Goal: Transaction & Acquisition: Purchase product/service

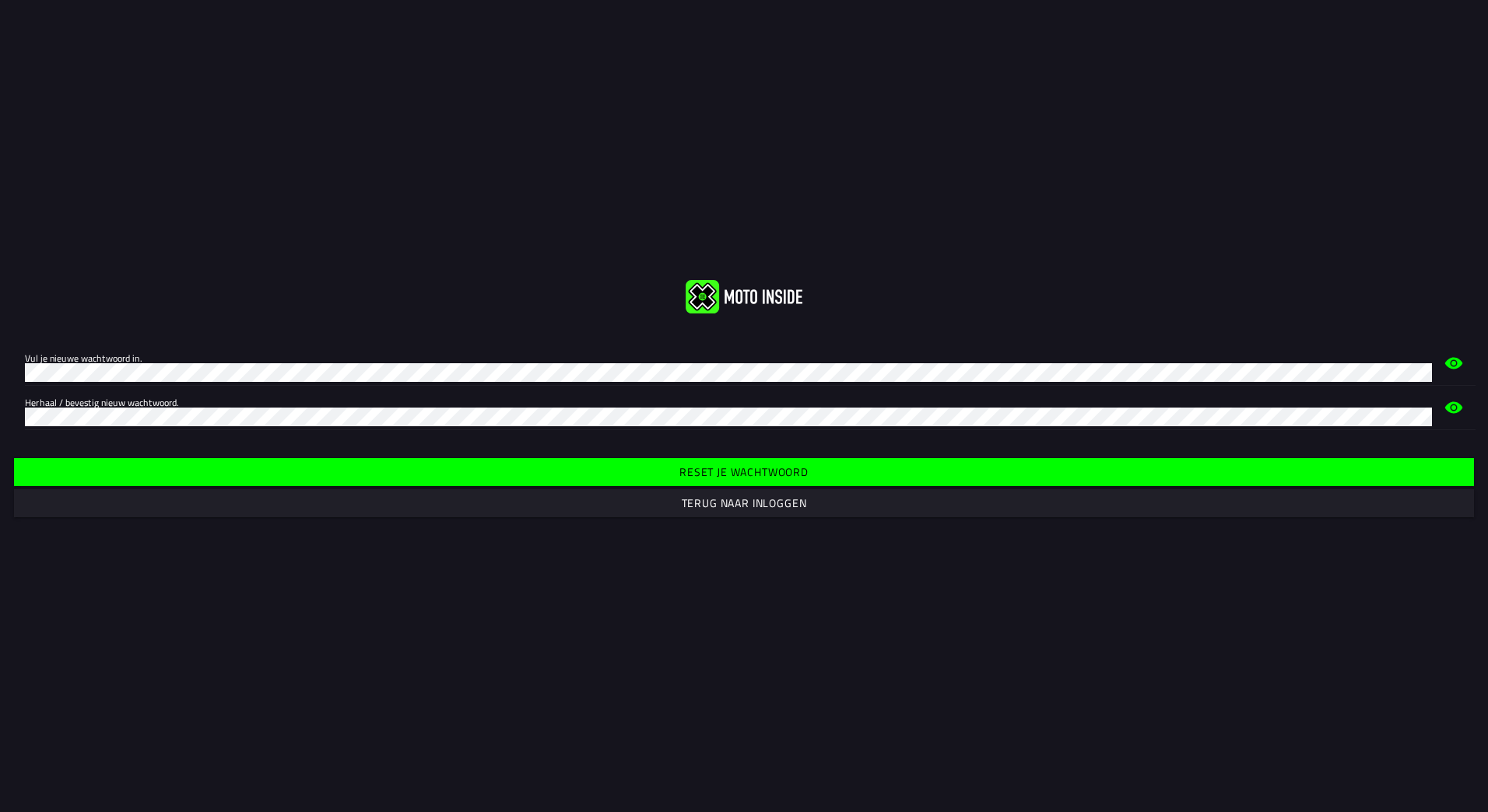
click at [0, 0] on slot "Reset je wachtwoord" at bounding box center [0, 0] width 0 height 0
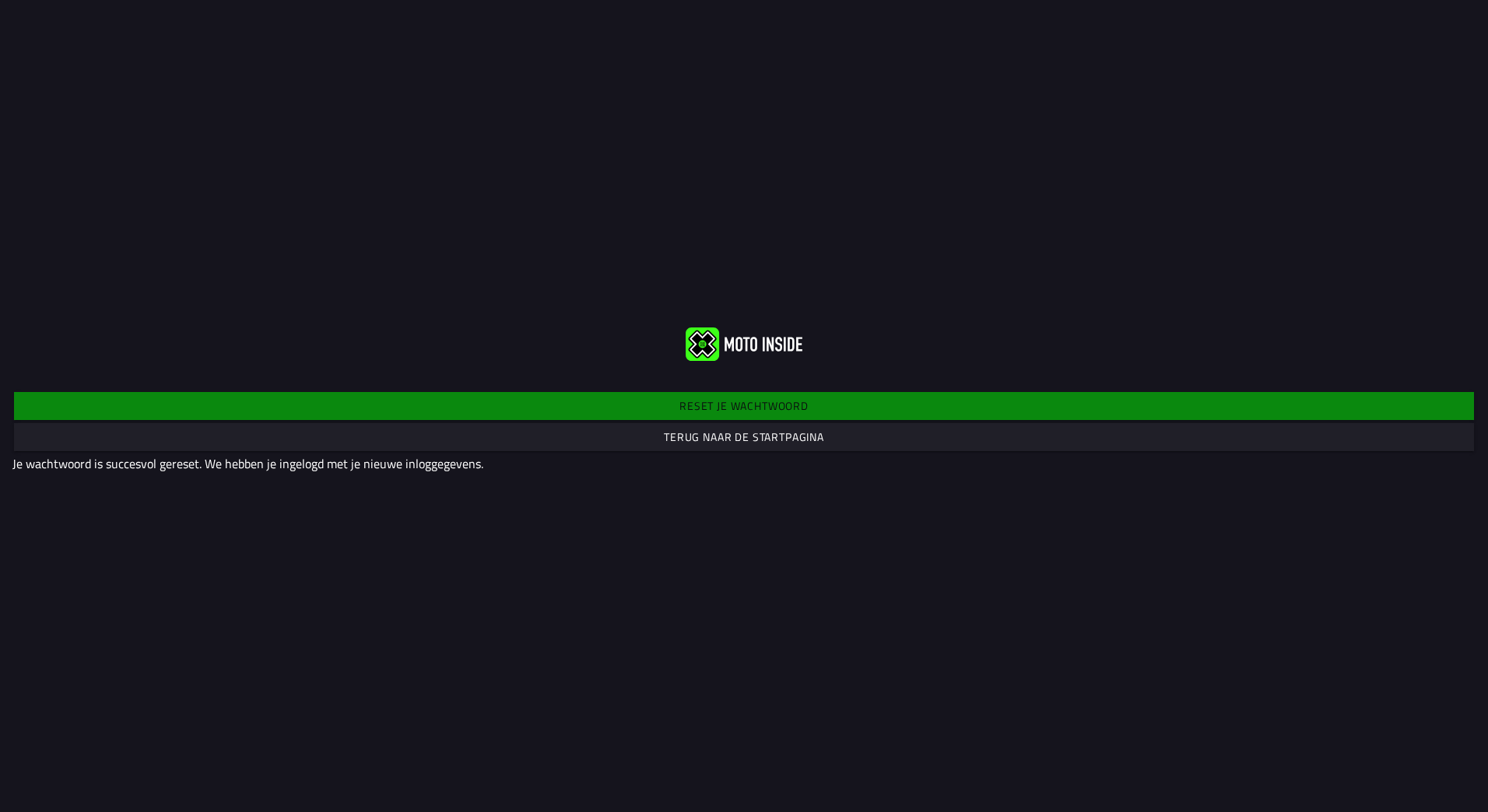
click at [735, 340] on img at bounding box center [744, 343] width 117 height 33
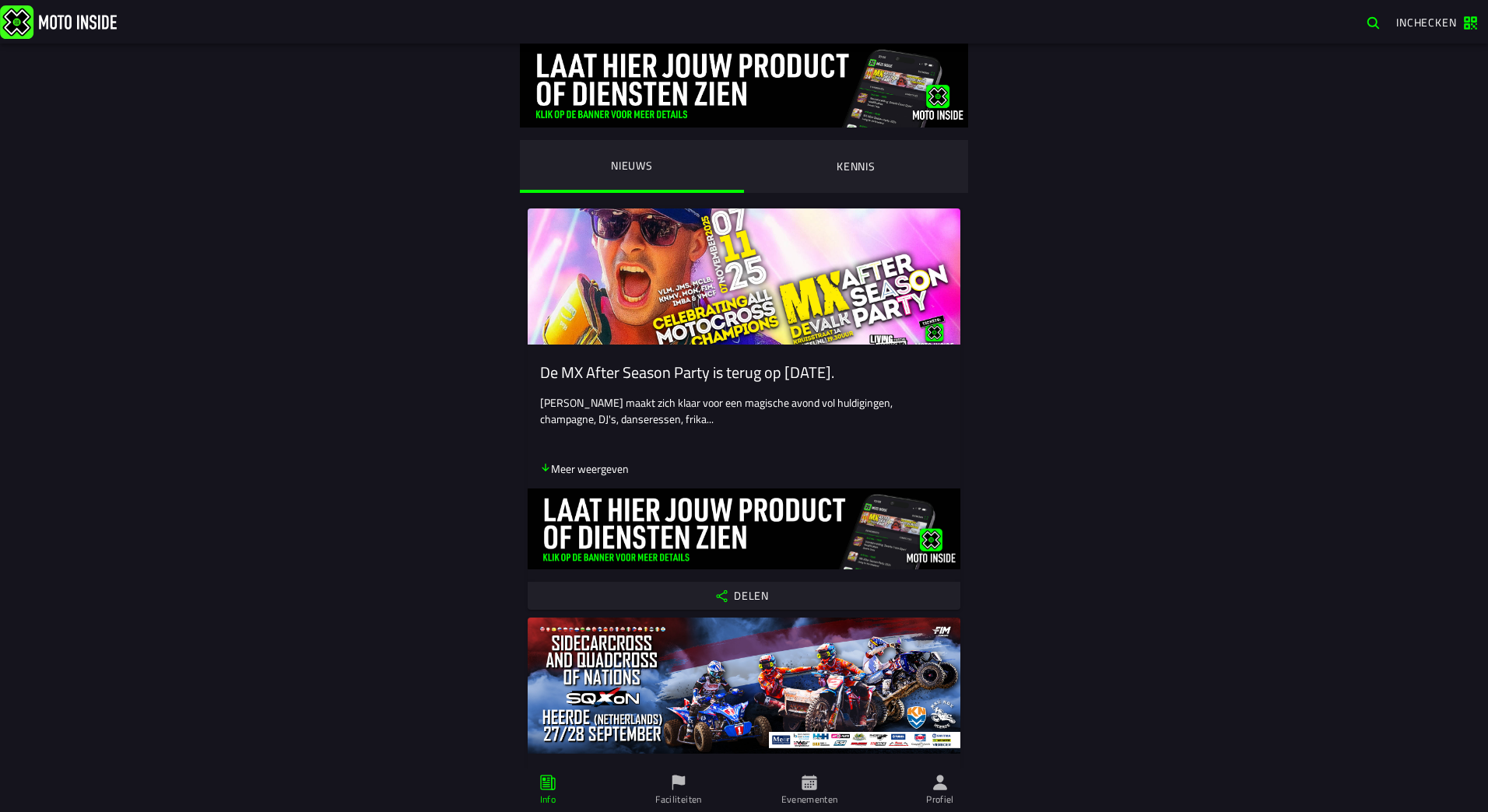
click at [1412, 30] on span "Inchecken" at bounding box center [1426, 22] width 61 height 16
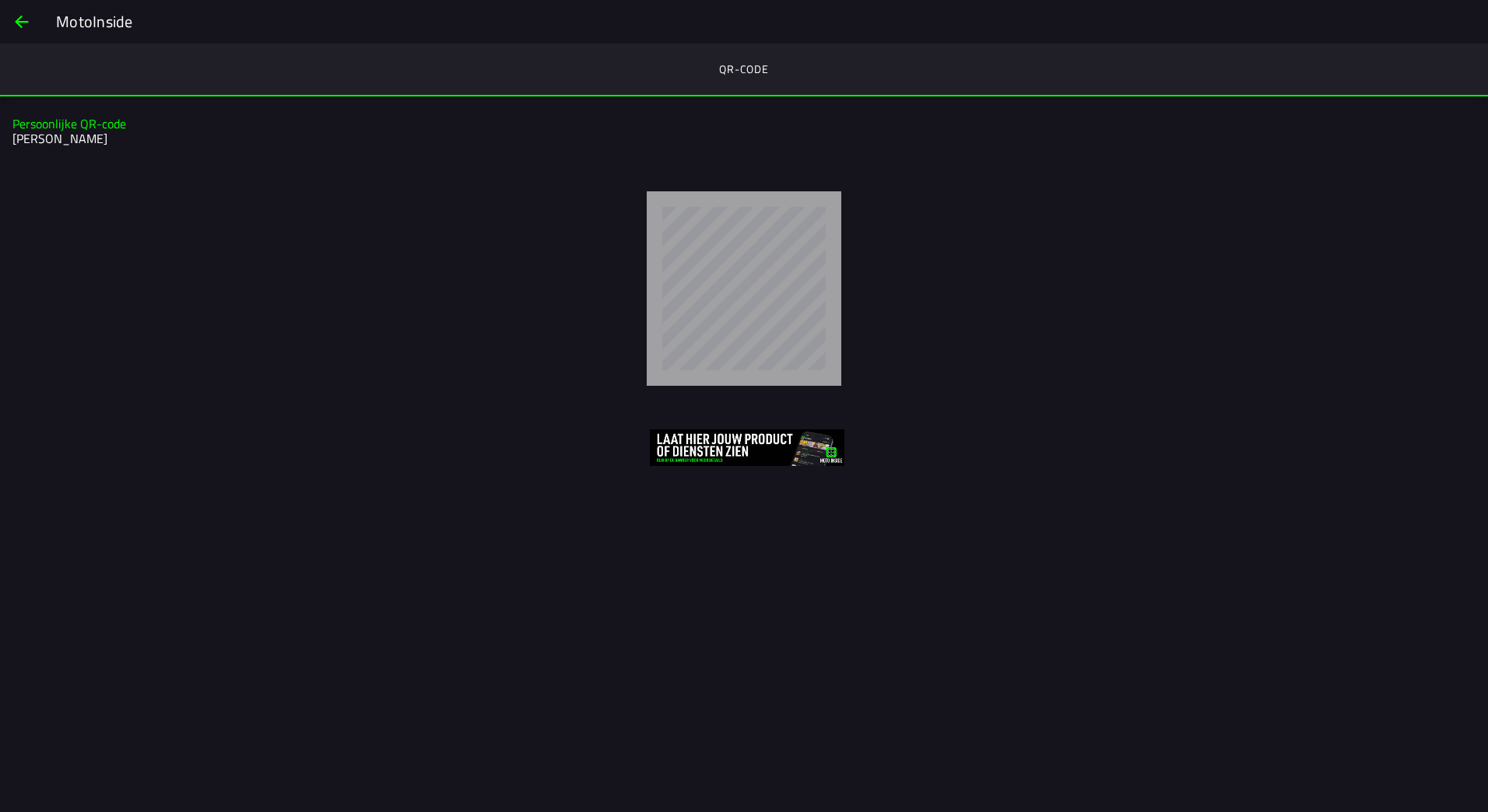
click at [0, 0] on slot "MotoInside" at bounding box center [0, 0] width 0 height 0
click at [16, 26] on span "back" at bounding box center [22, 21] width 19 height 37
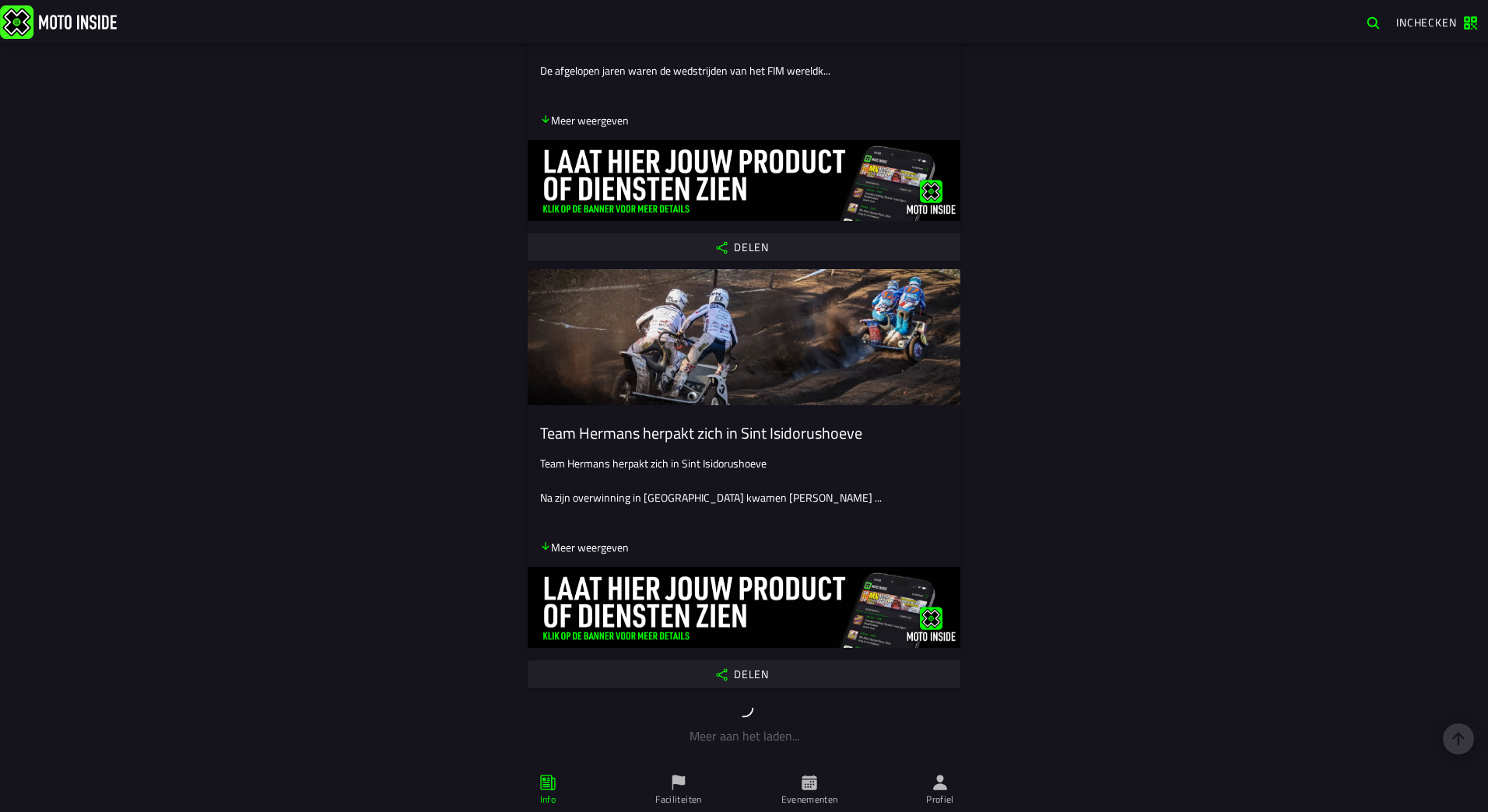
scroll to position [3736, 0]
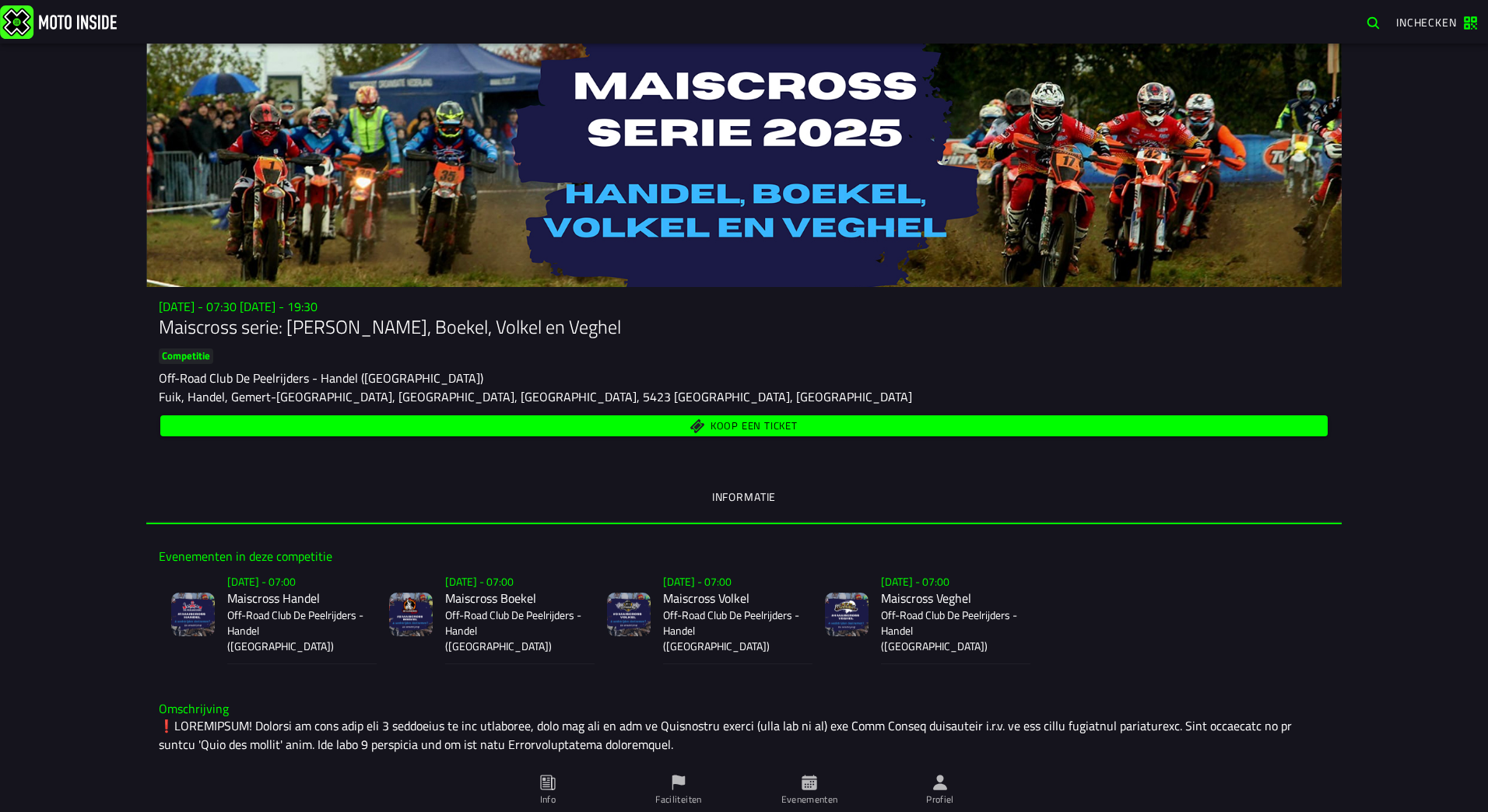
click at [737, 430] on span "Koop een ticket" at bounding box center [754, 426] width 87 height 10
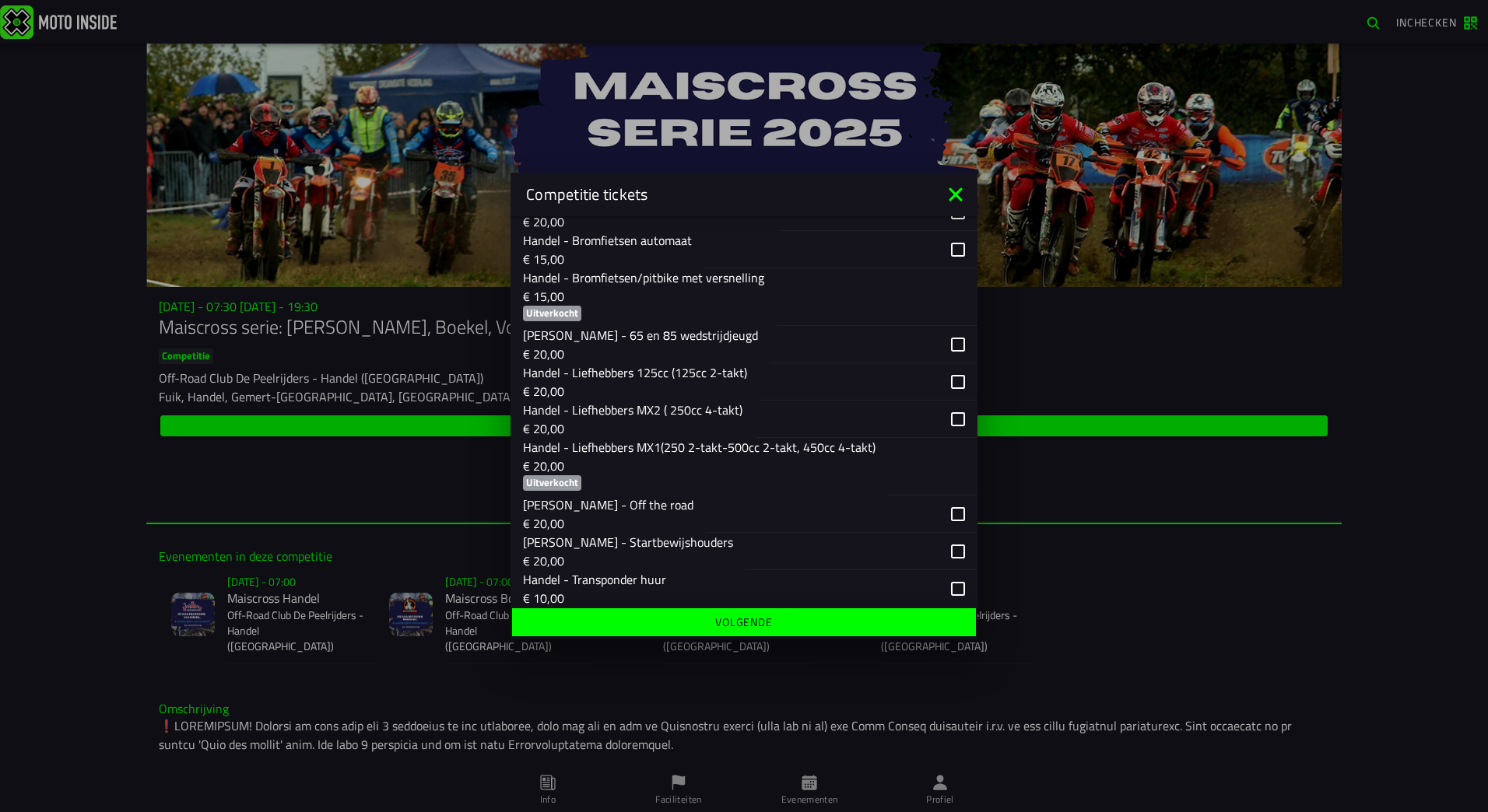
scroll to position [389, 0]
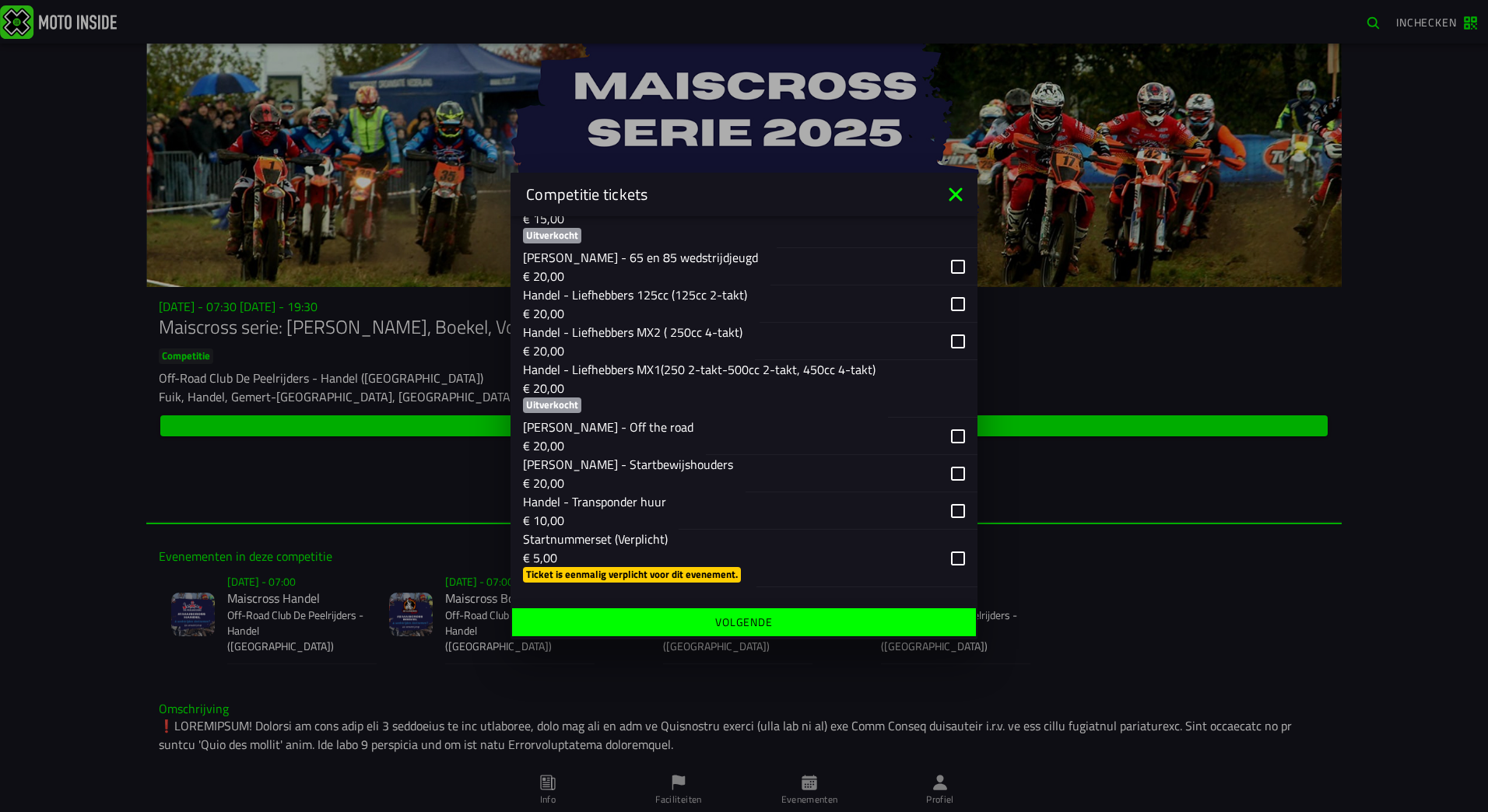
click at [947, 560] on div "button" at bounding box center [867, 559] width 221 height 58
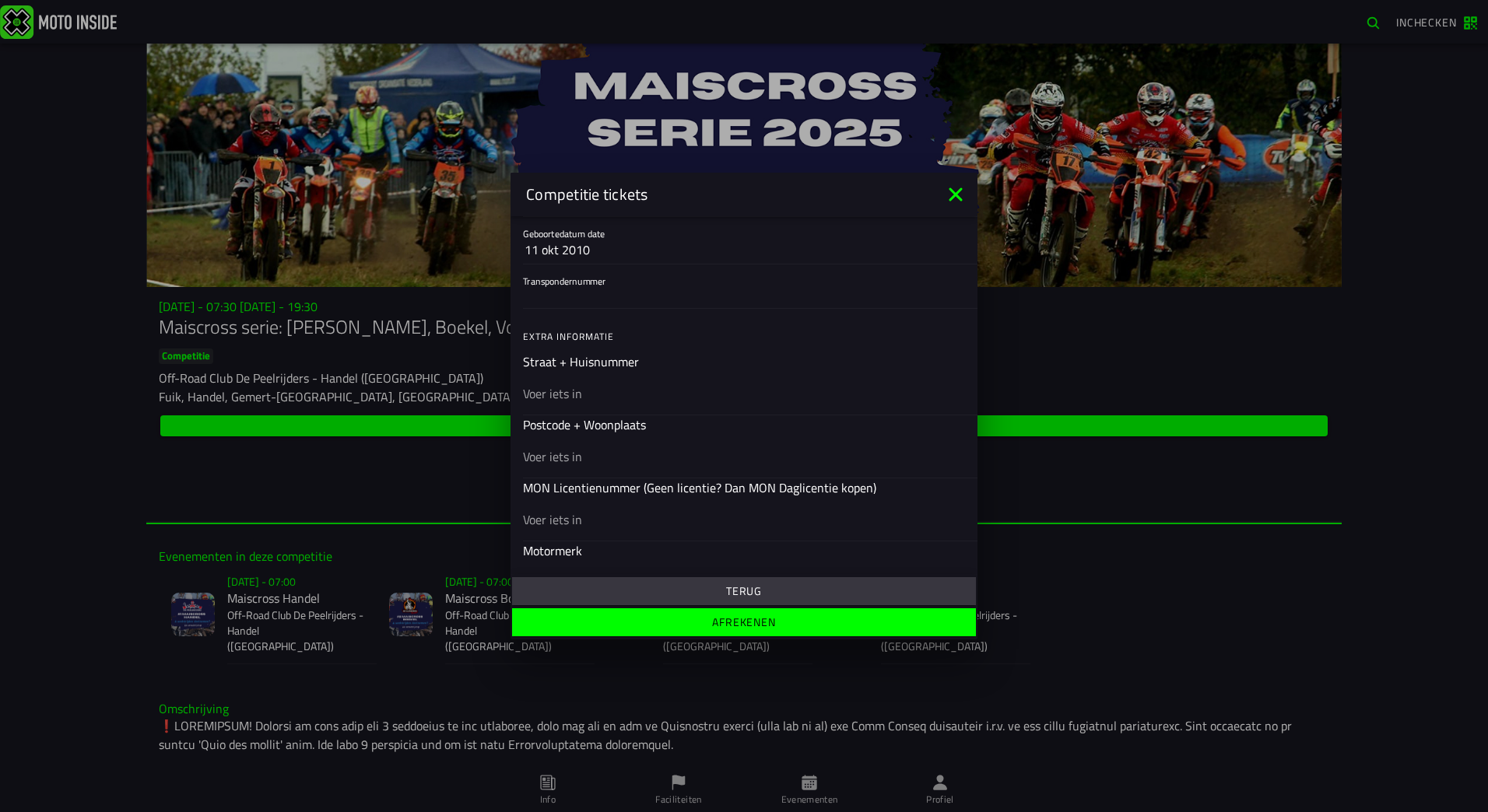
click at [0, 0] on slot "Terug" at bounding box center [0, 0] width 0 height 0
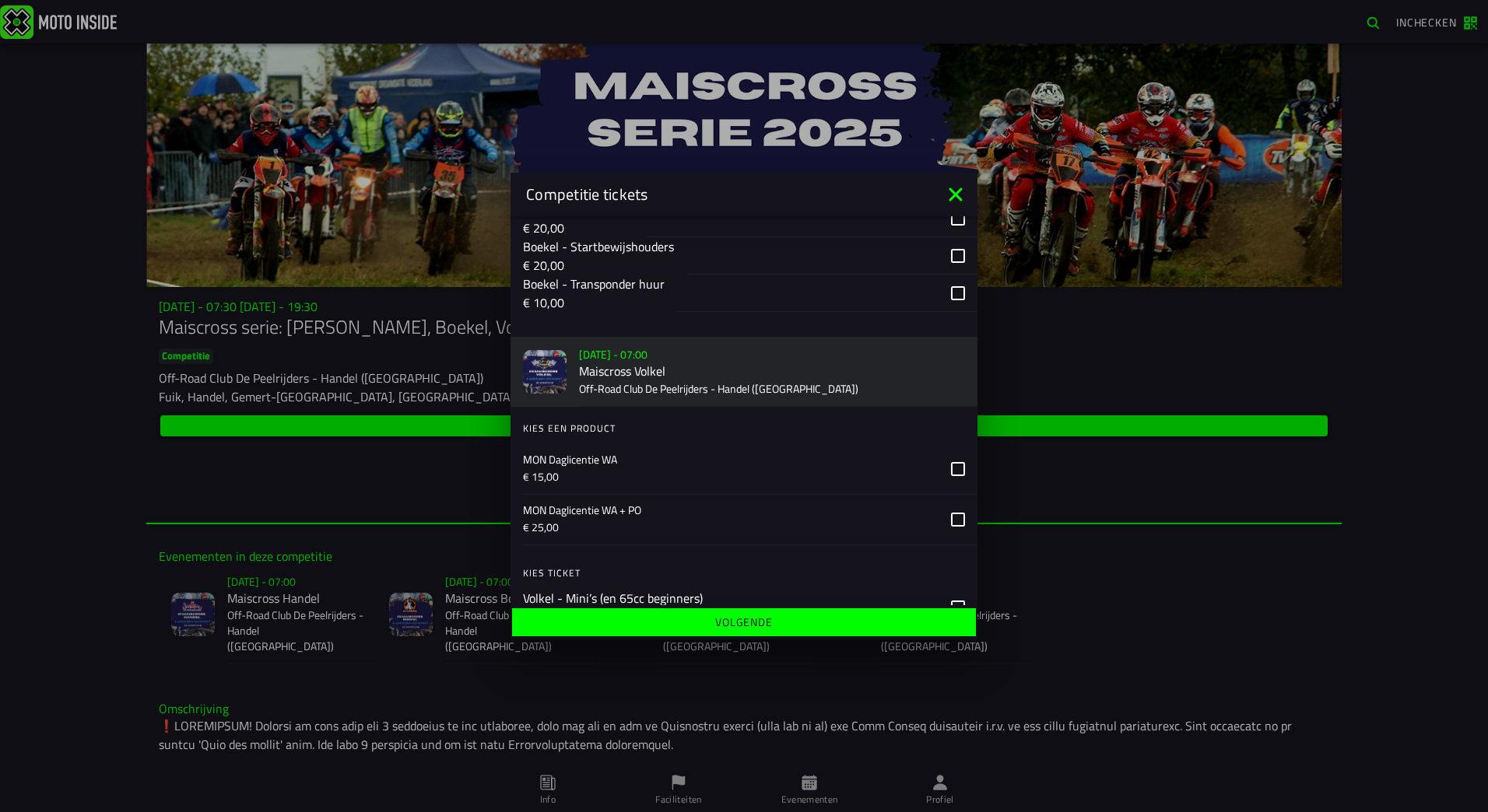
scroll to position [1401, 0]
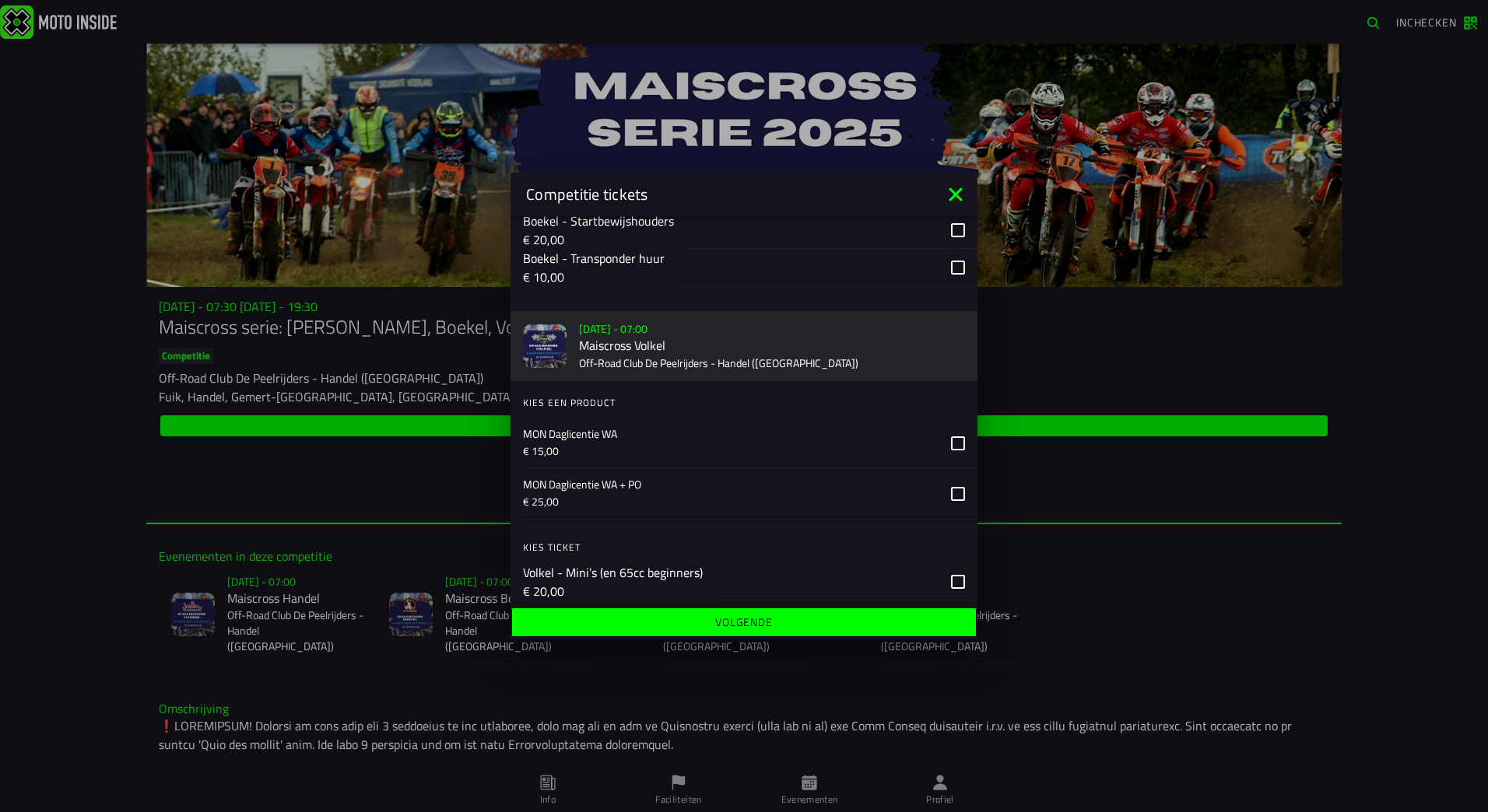
click at [951, 446] on icon at bounding box center [957, 443] width 14 height 14
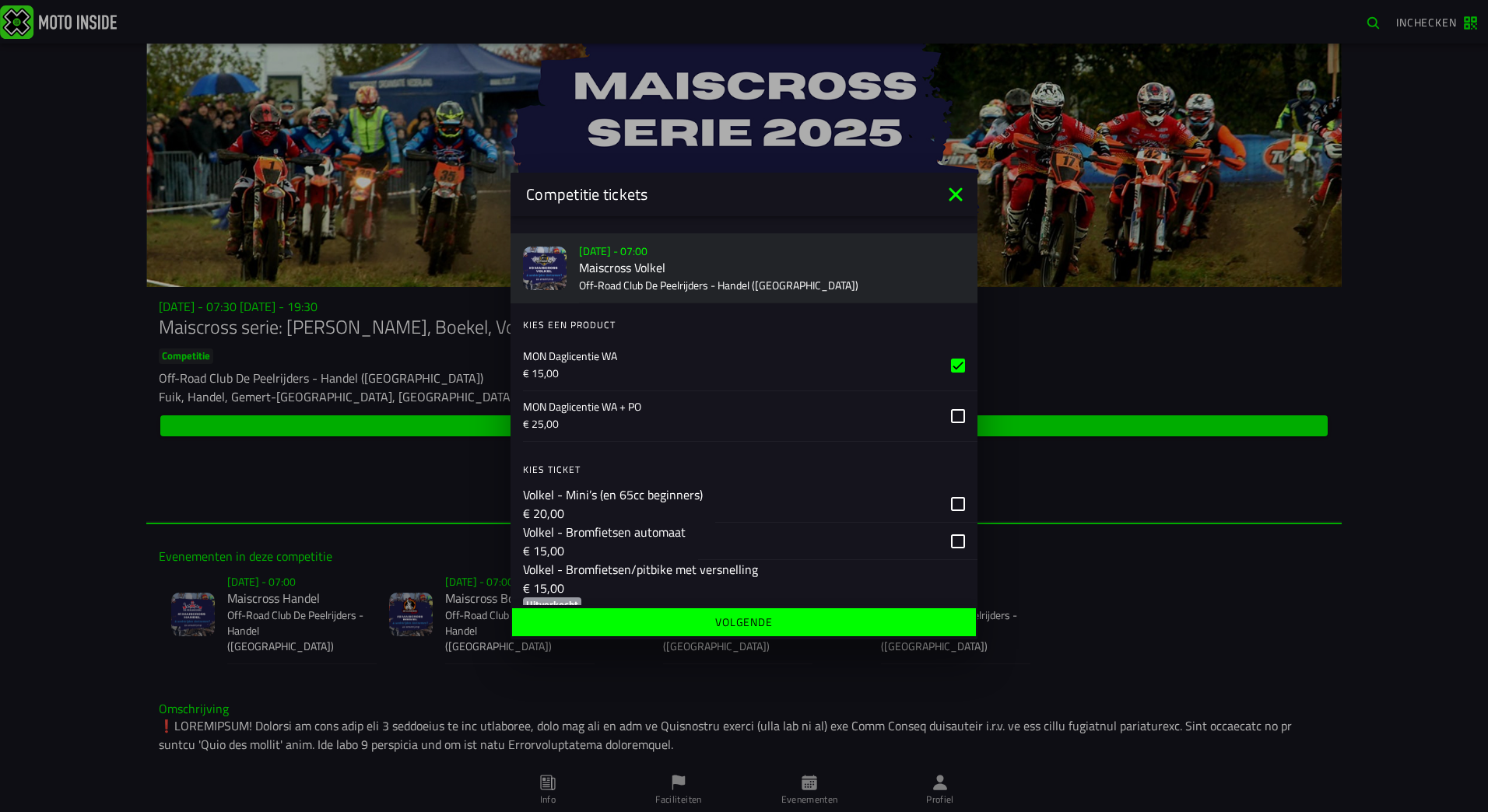
scroll to position [1556, 0]
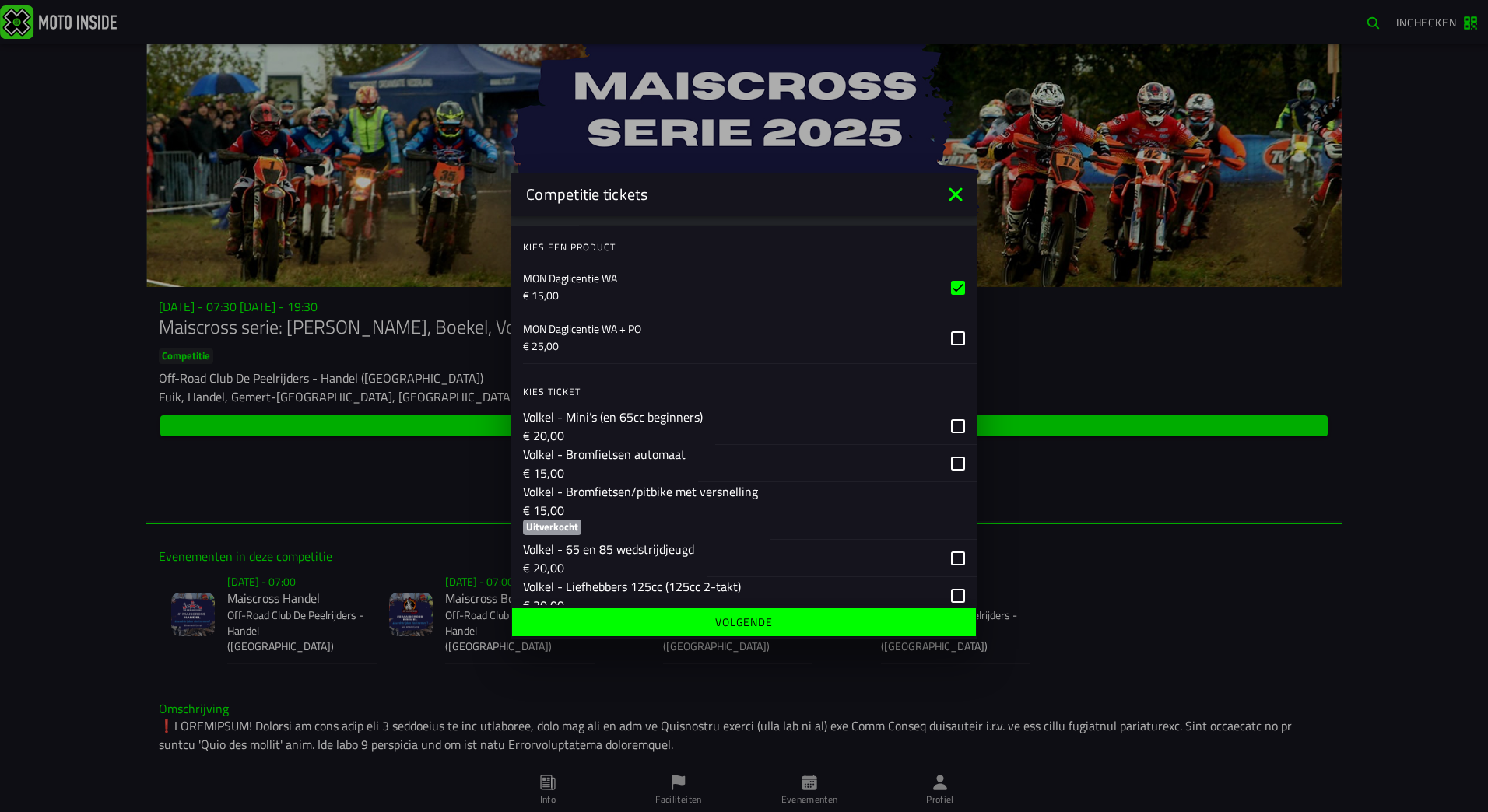
click at [944, 467] on div "button" at bounding box center [838, 463] width 280 height 37
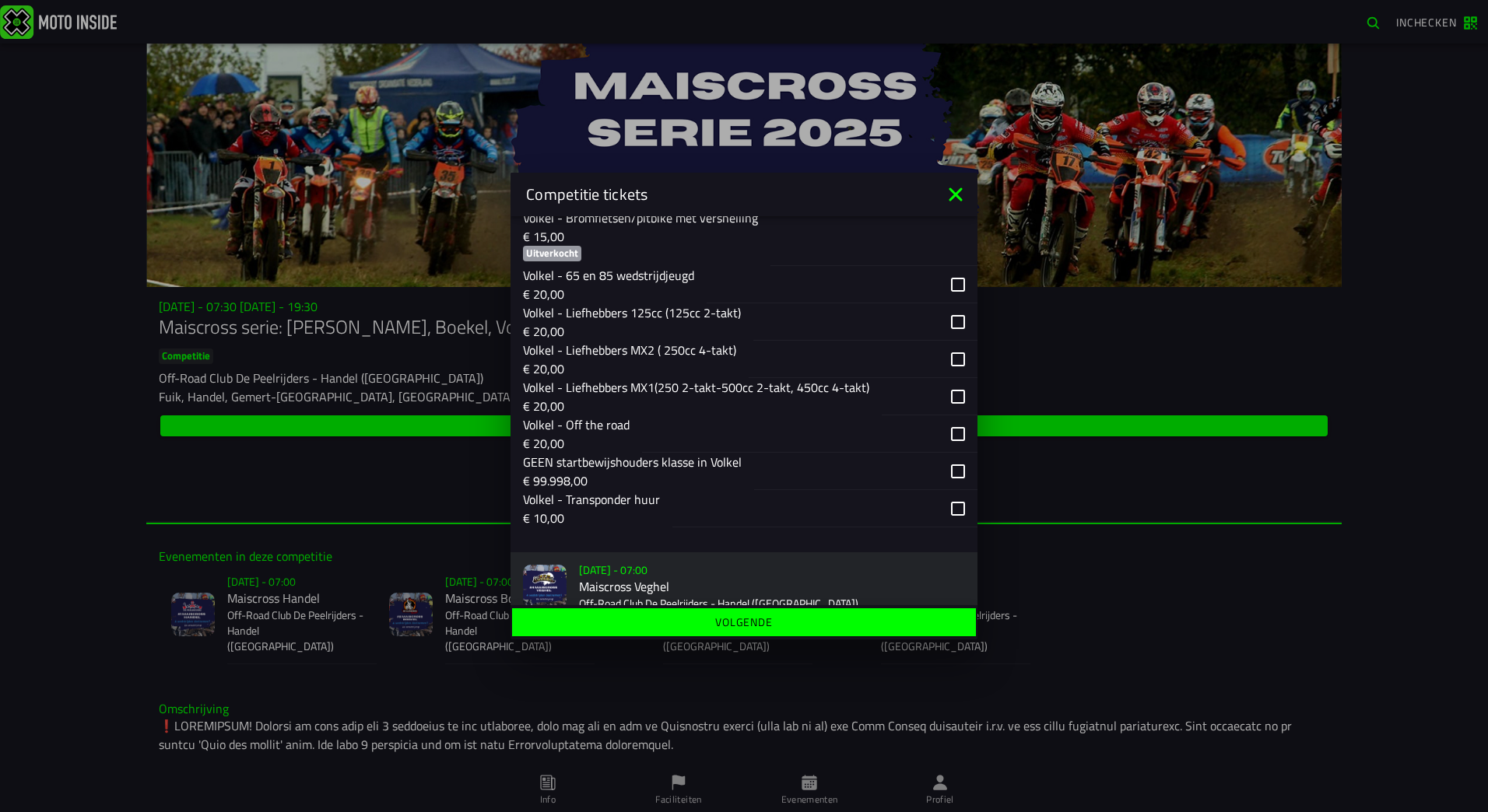
scroll to position [1867, 0]
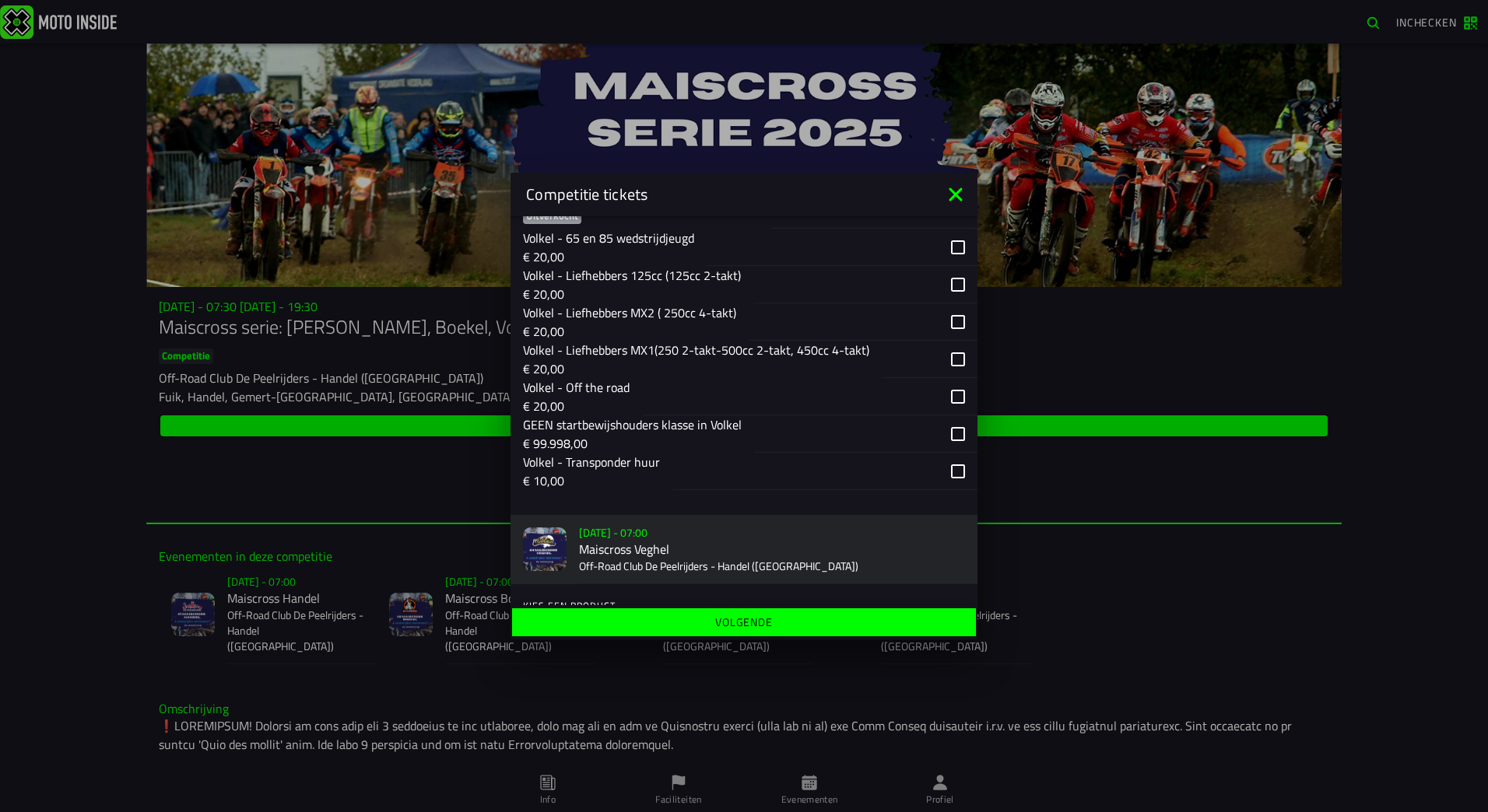
click at [946, 470] on div "button" at bounding box center [824, 471] width 305 height 37
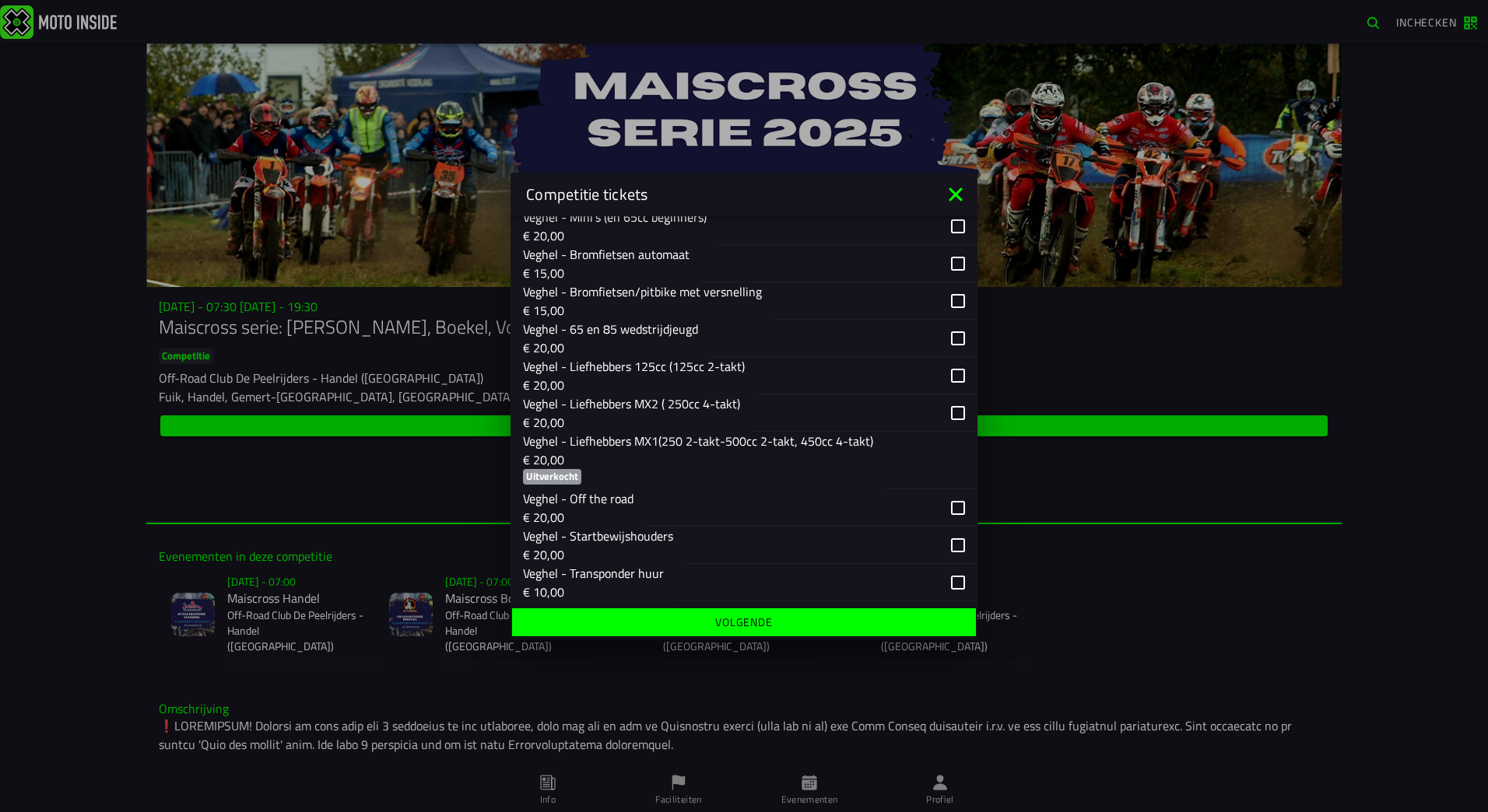
scroll to position [2453, 0]
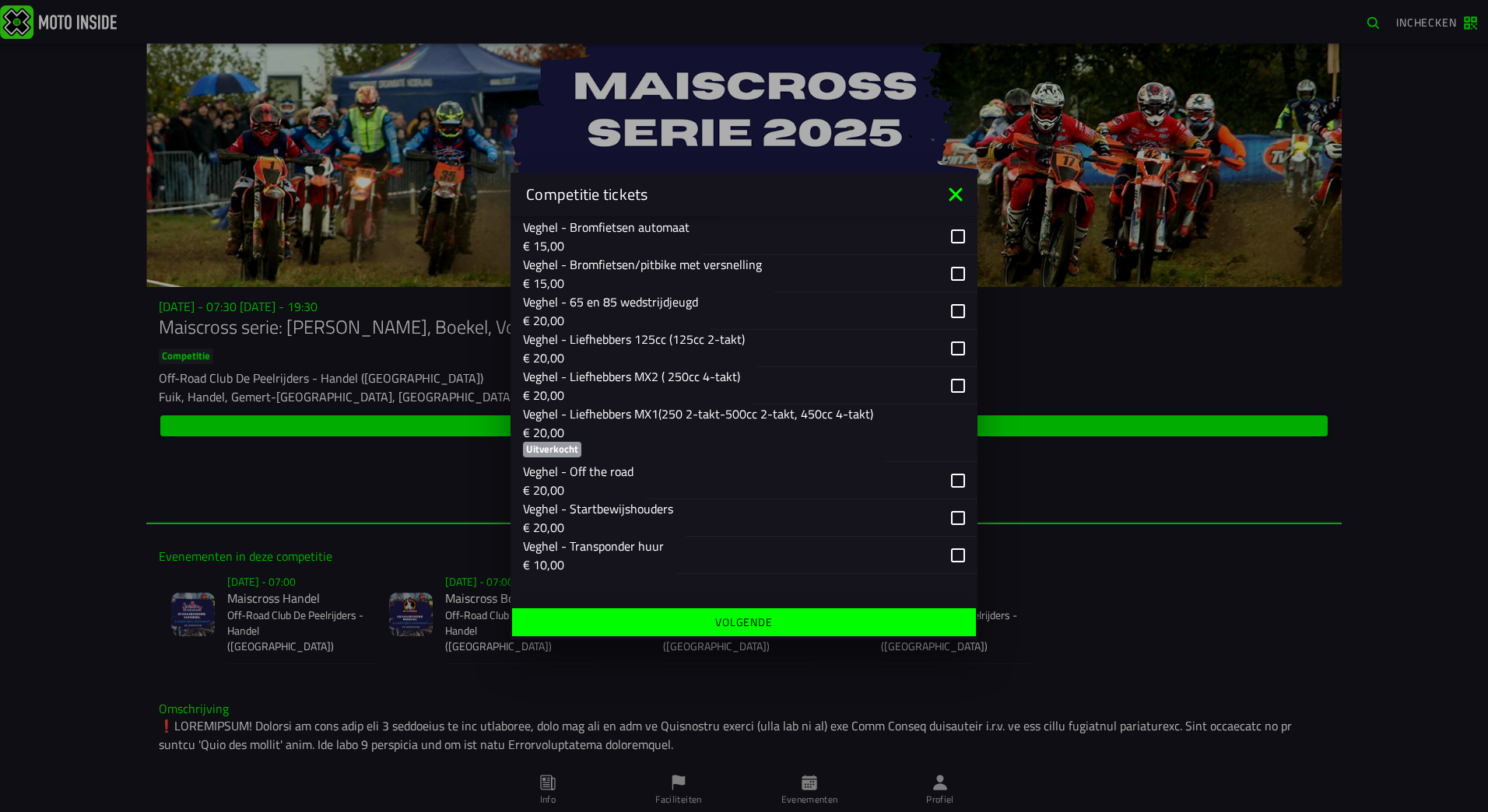
click at [946, 273] on div "button" at bounding box center [876, 273] width 204 height 37
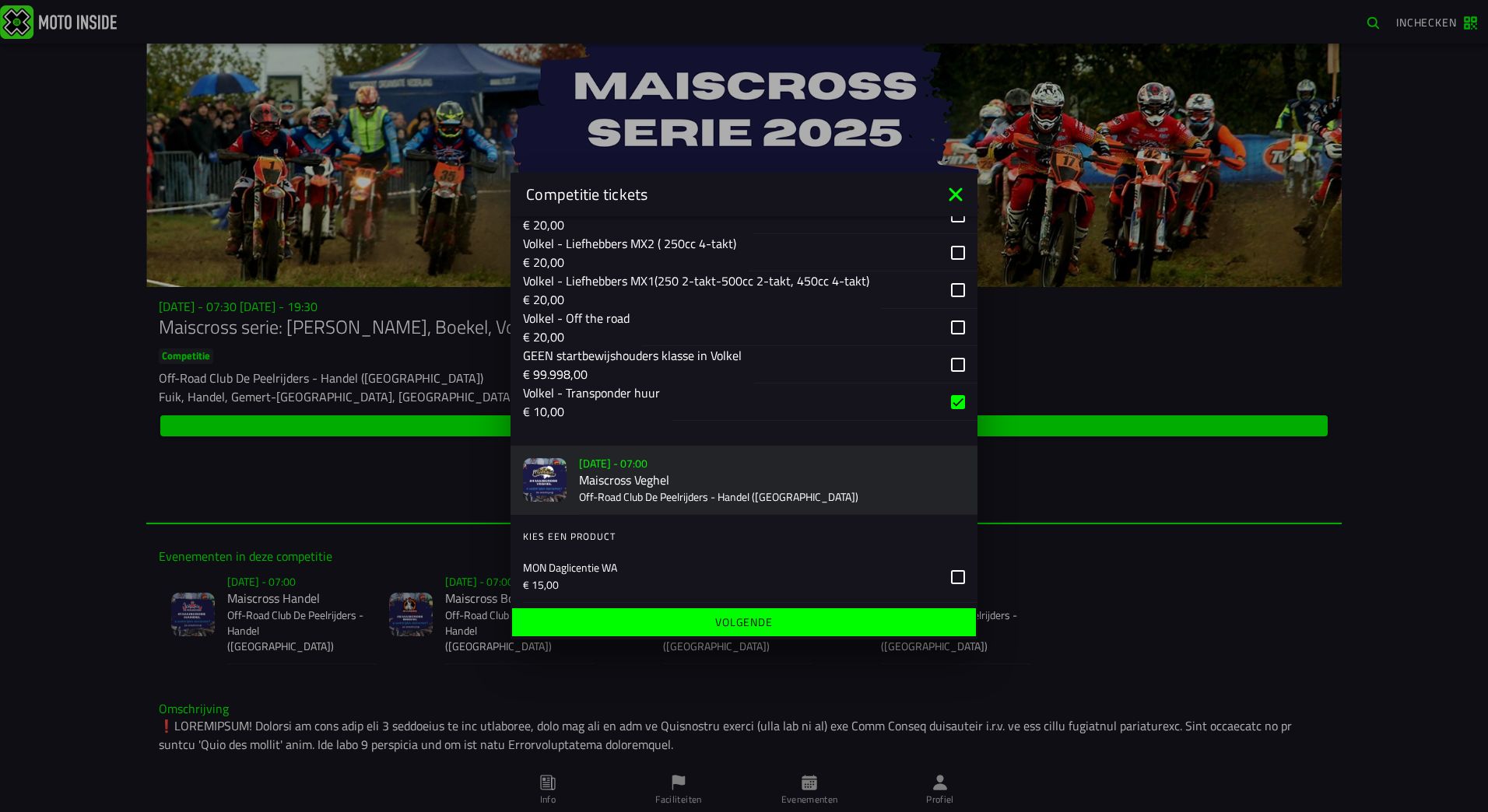
scroll to position [1909, 0]
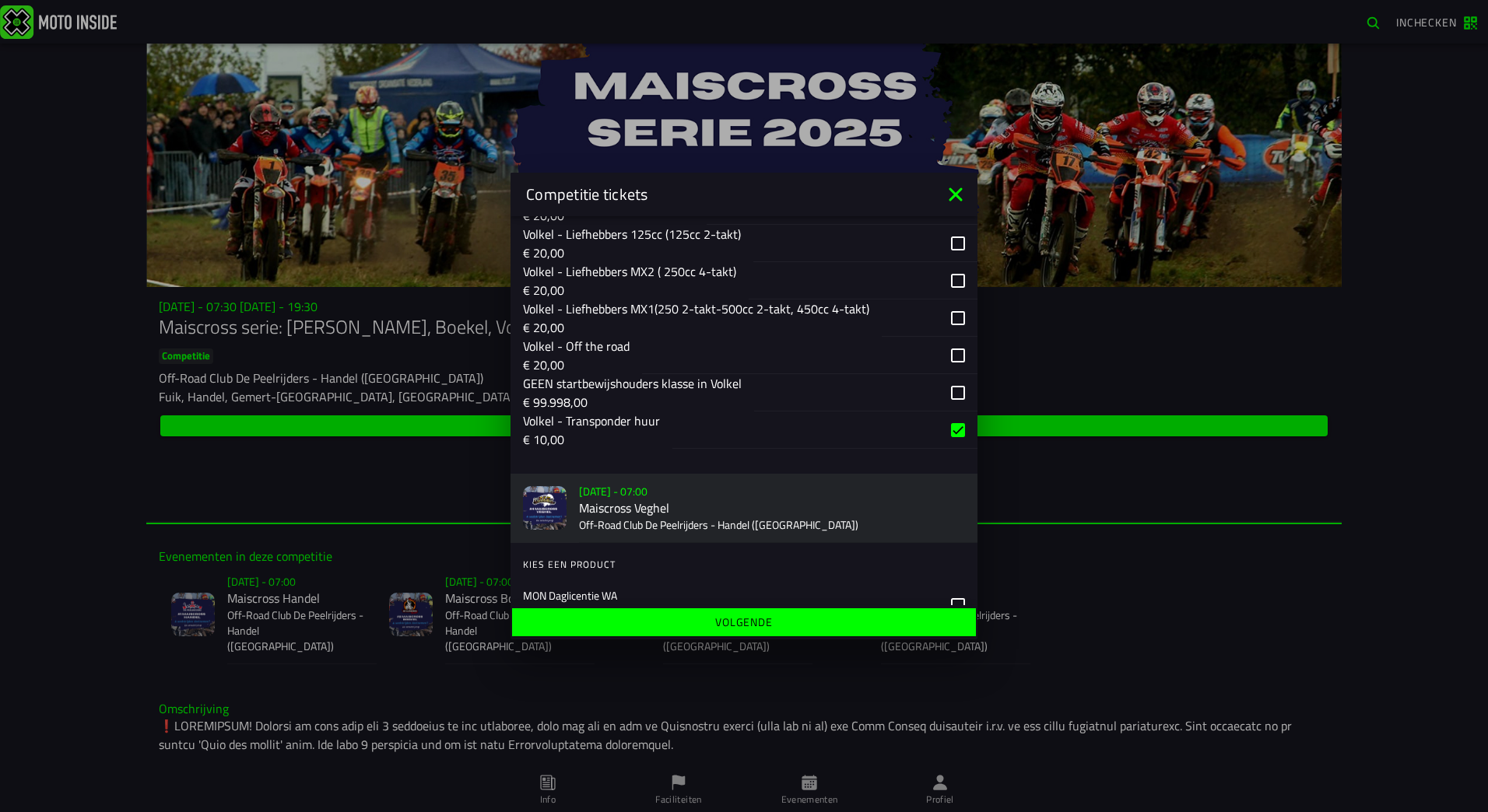
click at [943, 433] on div "button" at bounding box center [824, 430] width 305 height 37
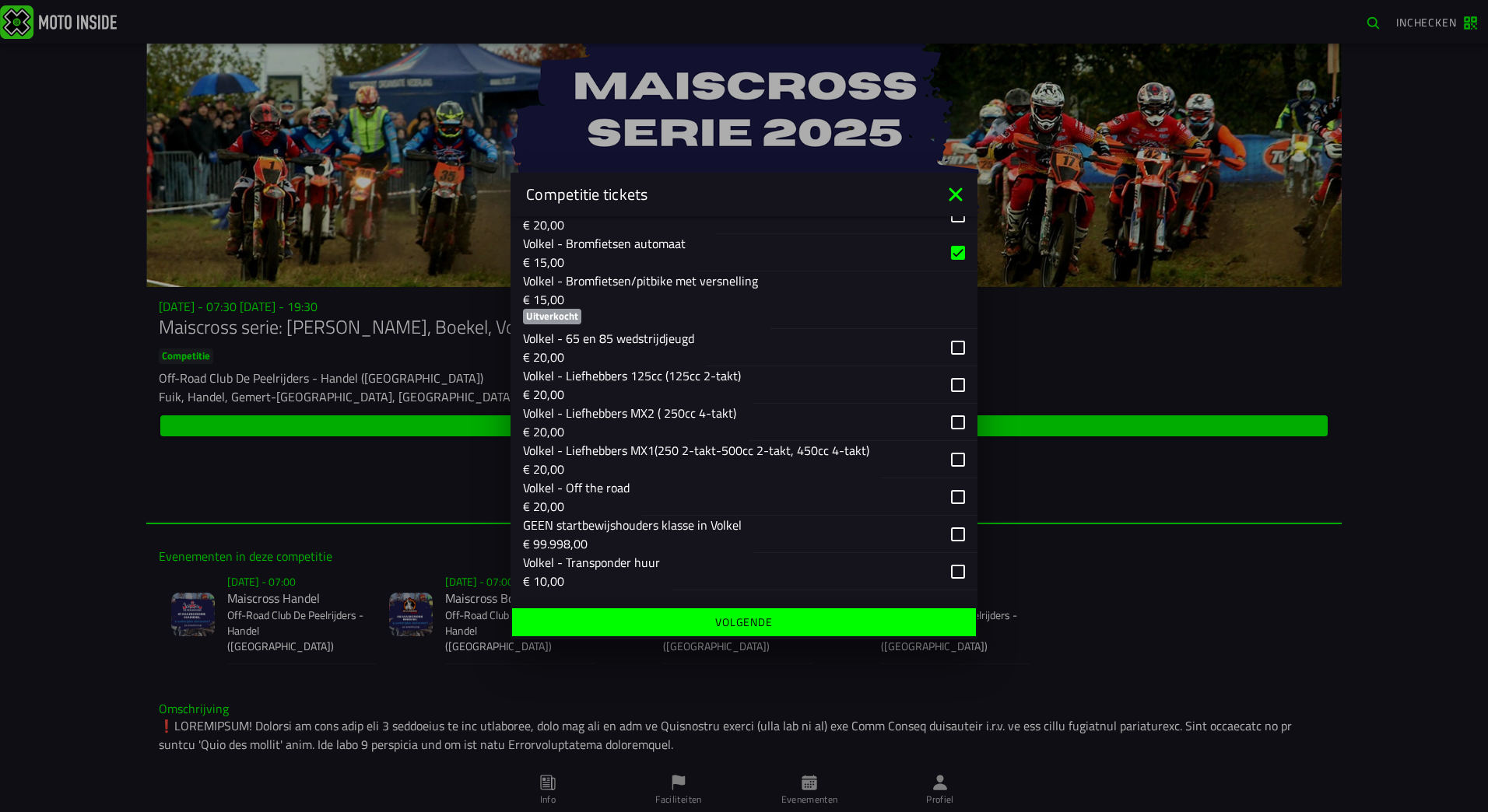
scroll to position [1752, 0]
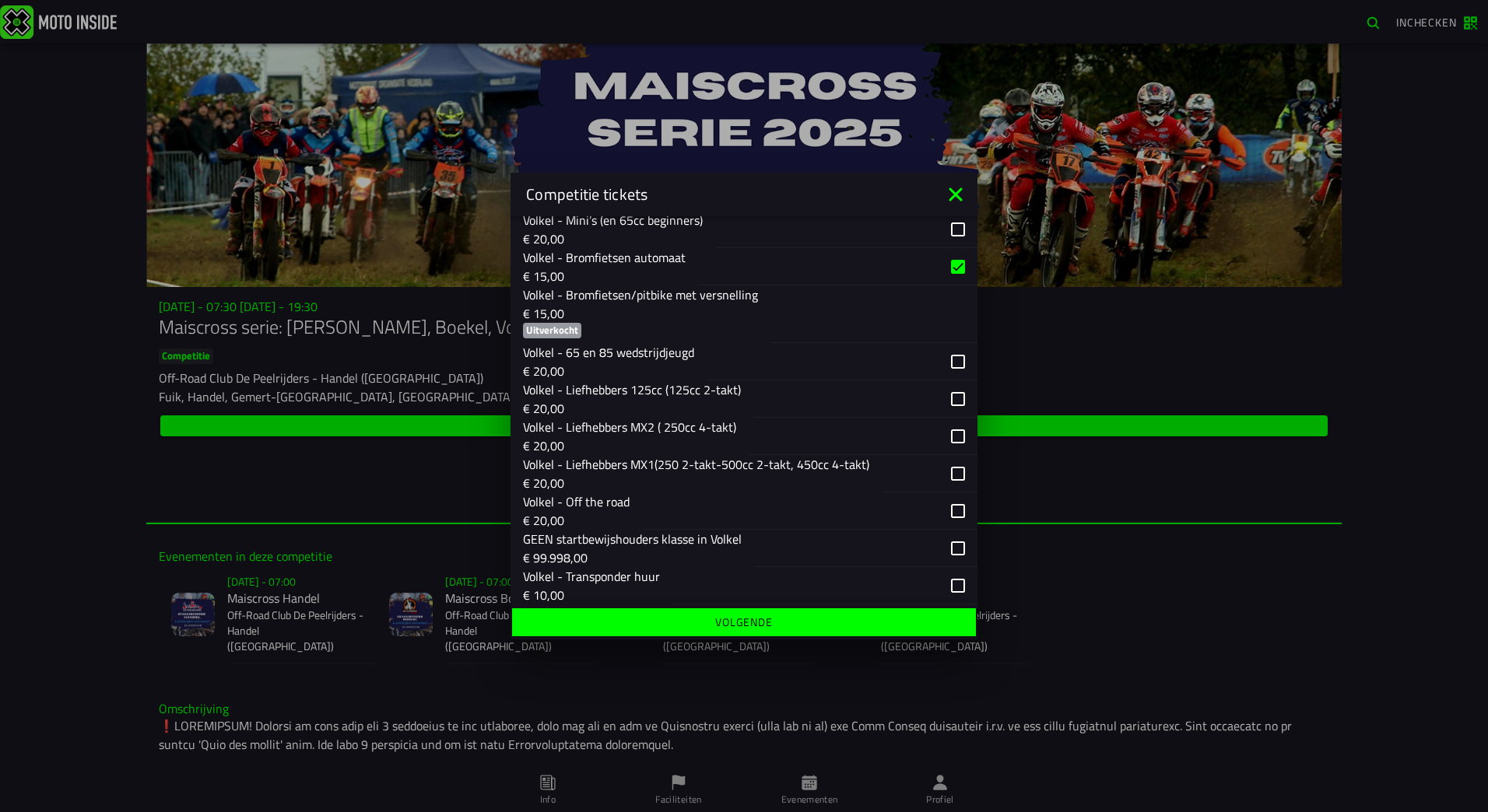
click at [943, 266] on div "button" at bounding box center [838, 266] width 280 height 37
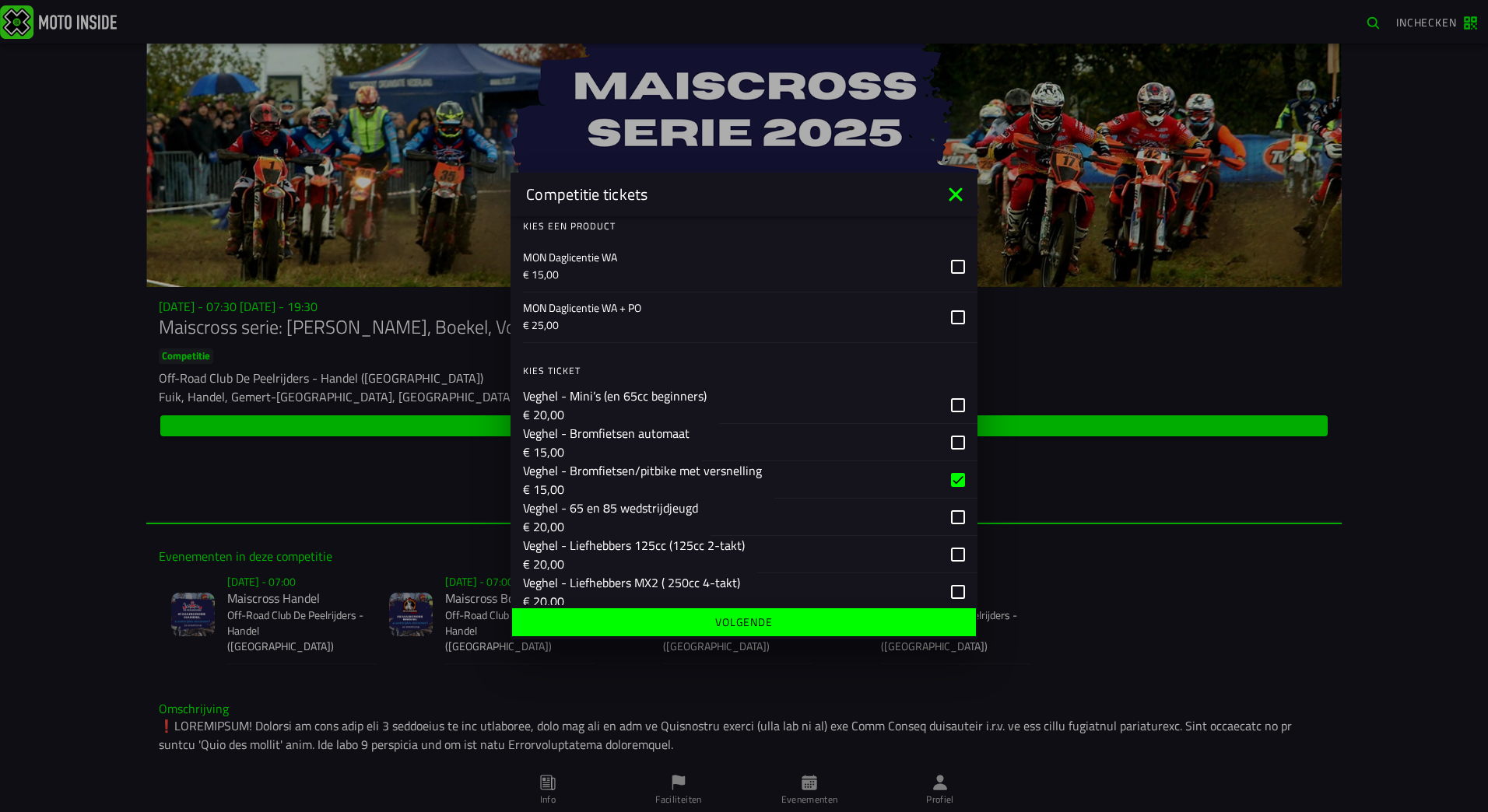
scroll to position [2220, 0]
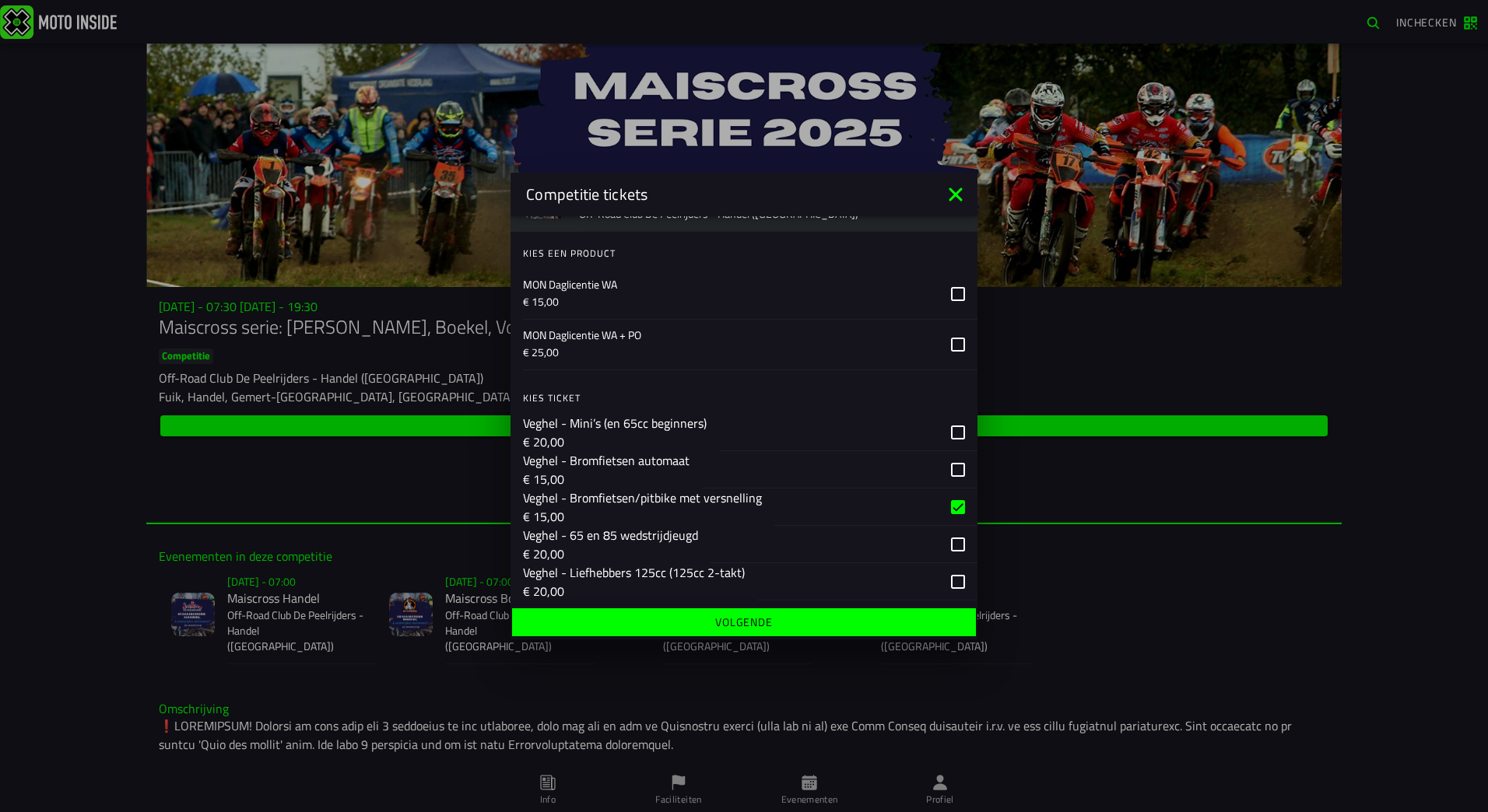
click at [951, 293] on icon at bounding box center [957, 293] width 14 height 14
click at [951, 342] on icon at bounding box center [957, 344] width 14 height 14
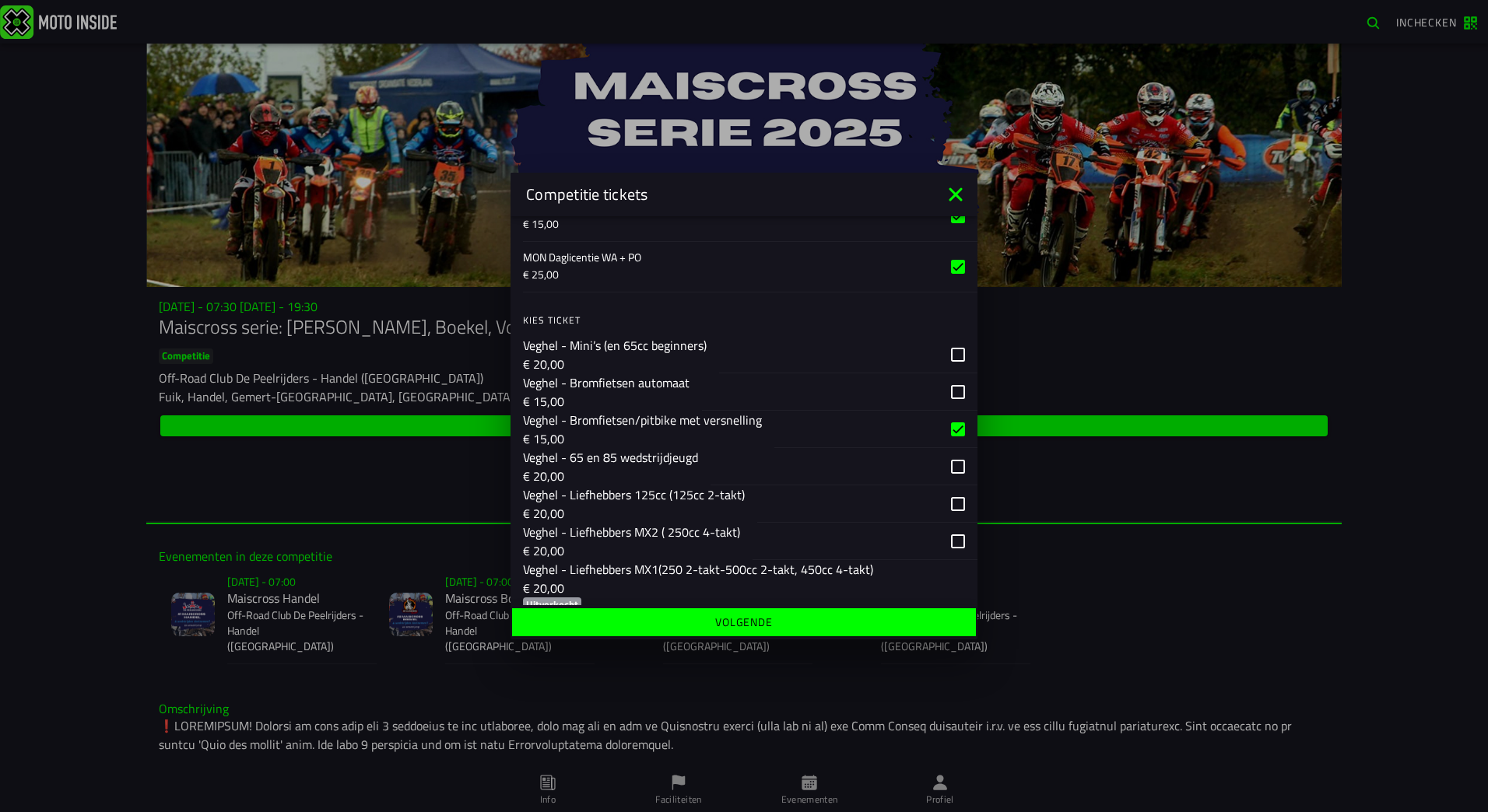
click at [951, 219] on icon at bounding box center [957, 215] width 14 height 14
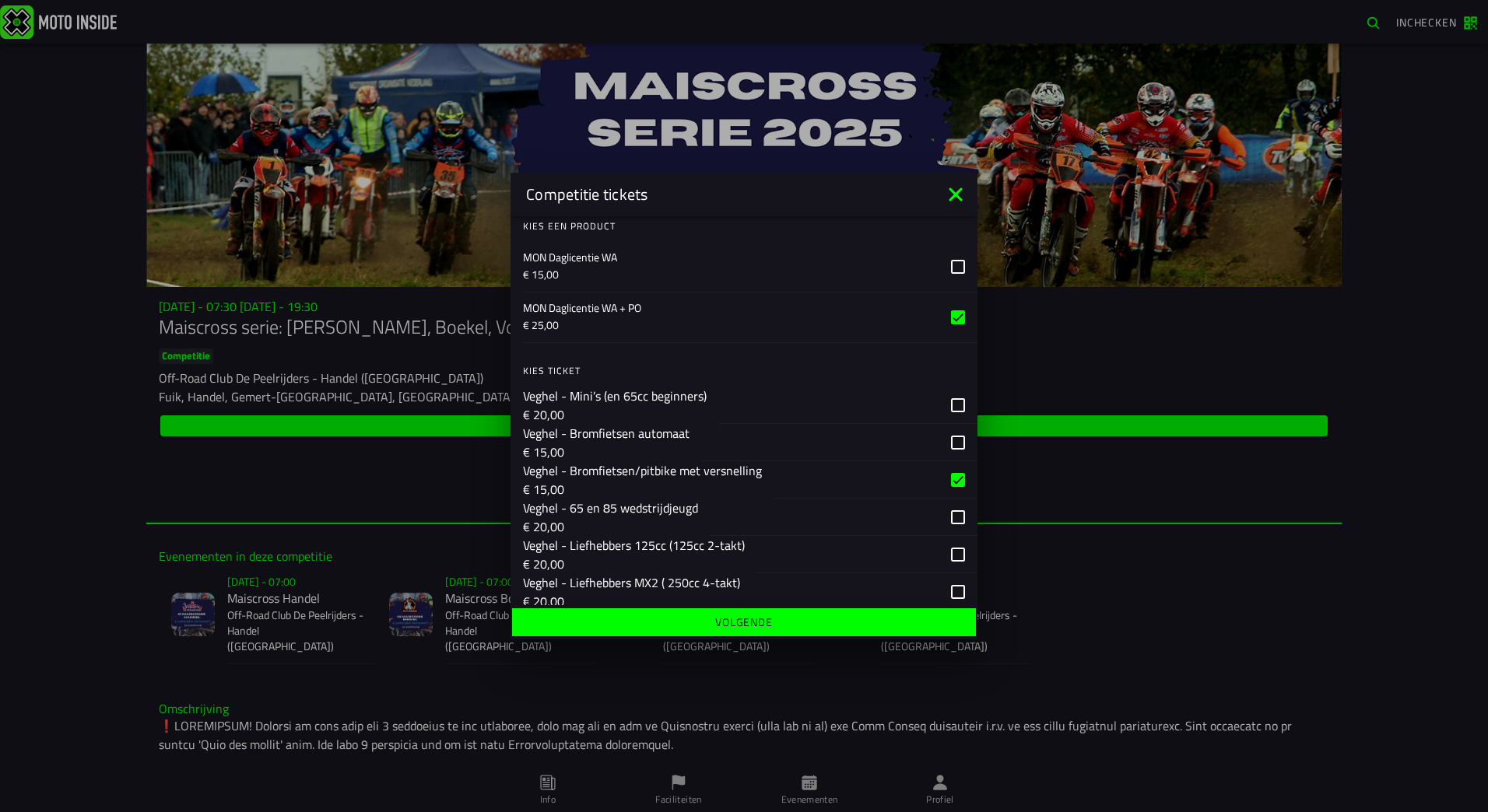
scroll to position [2220, 0]
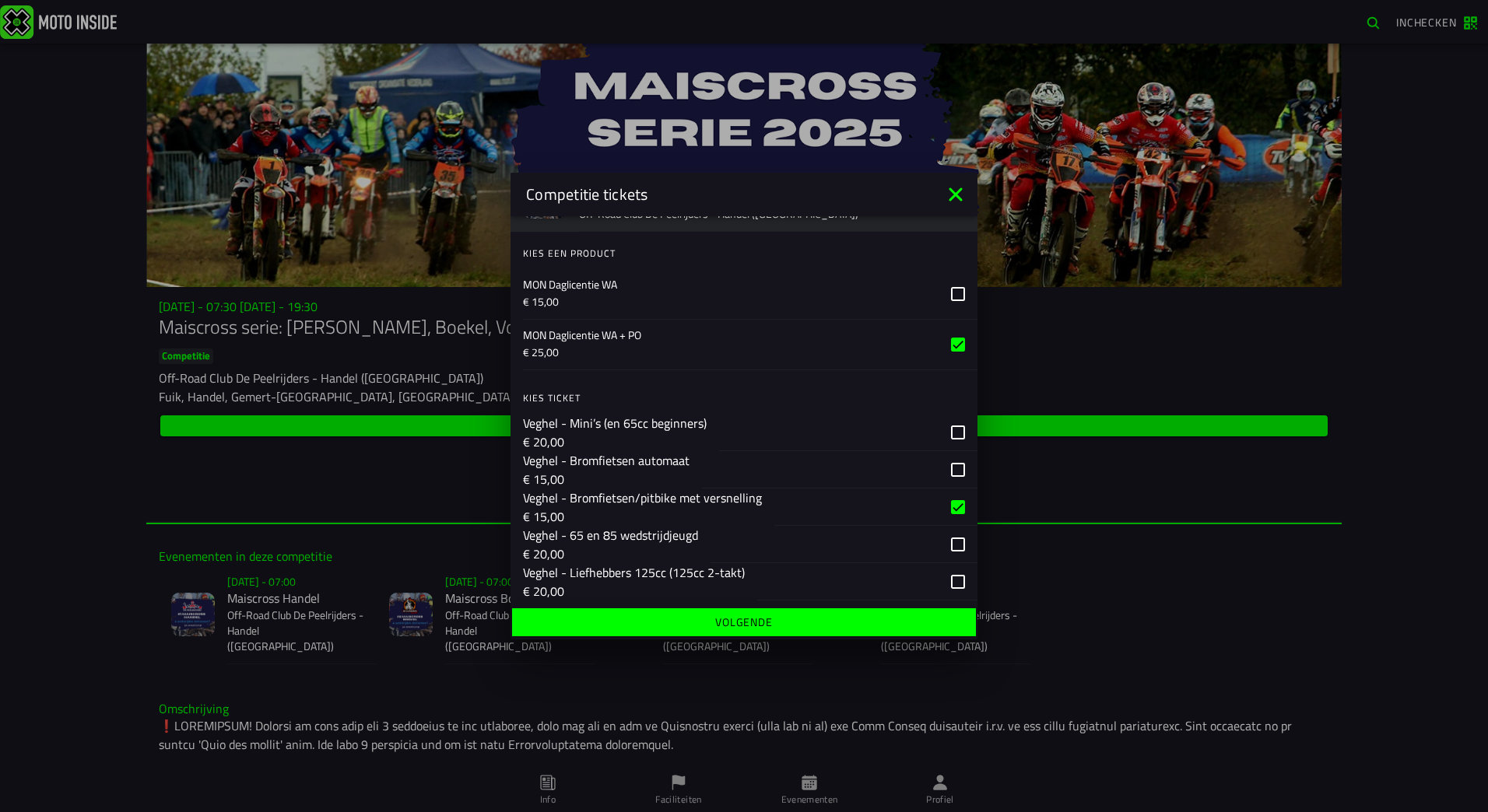
click at [0, 0] on slot "Volgende" at bounding box center [0, 0] width 0 height 0
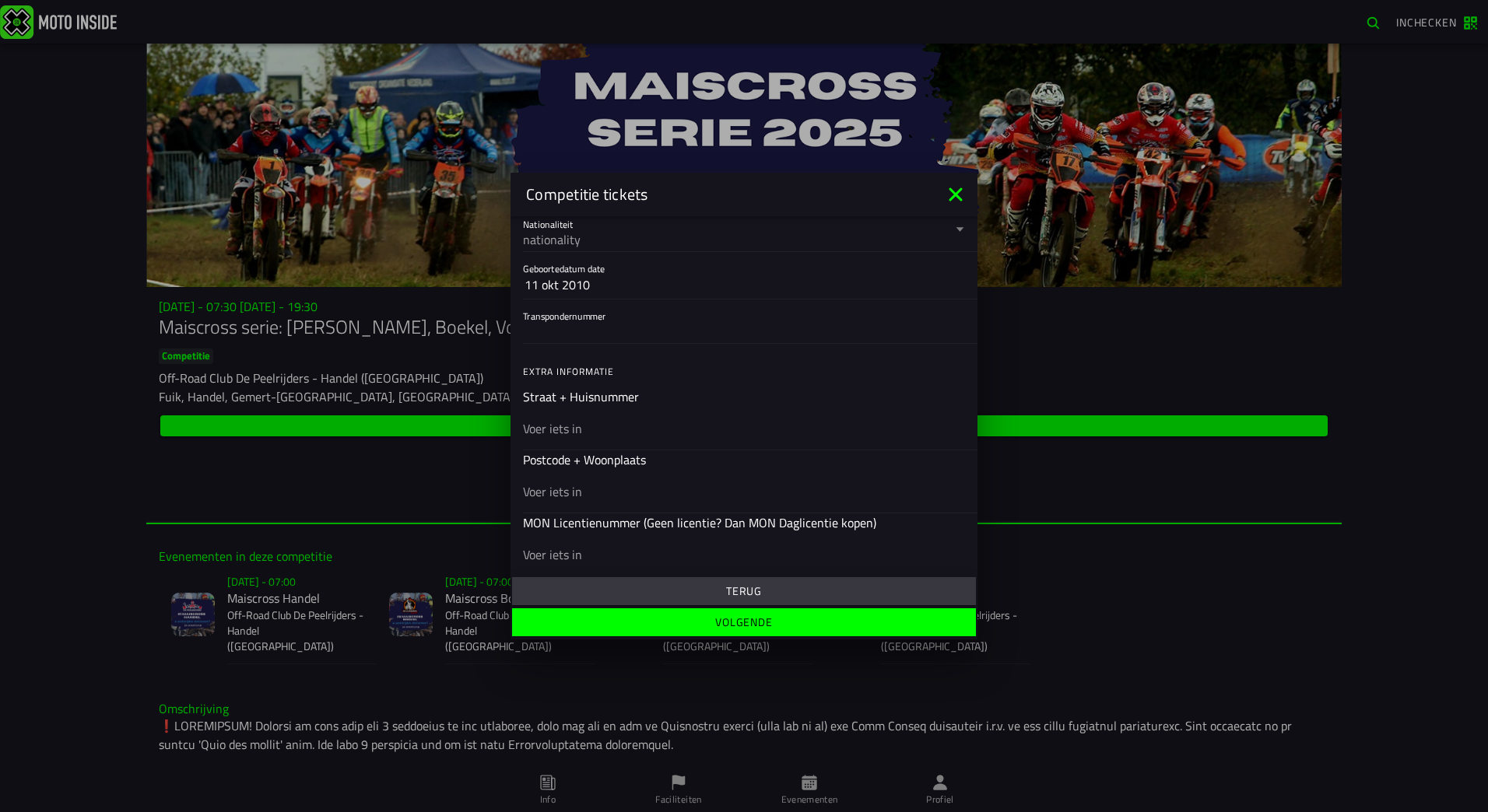
scroll to position [382, 0]
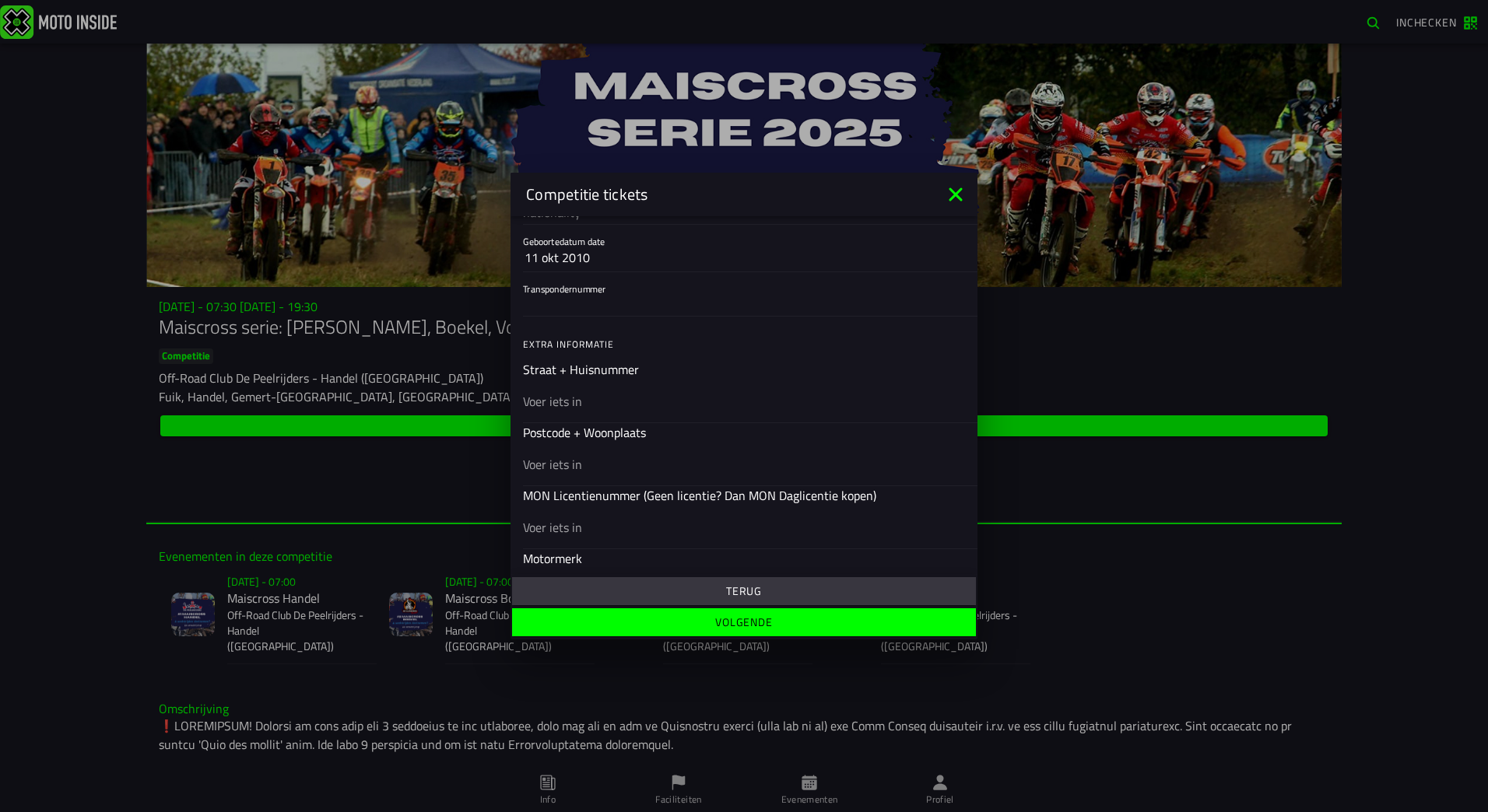
click at [596, 404] on input "text" at bounding box center [744, 401] width 442 height 19
type input "Rijnstraat 18"
click at [561, 464] on input "text" at bounding box center [744, 464] width 442 height 19
type input "5373 BW"
click at [604, 529] on input "text" at bounding box center [744, 527] width 442 height 19
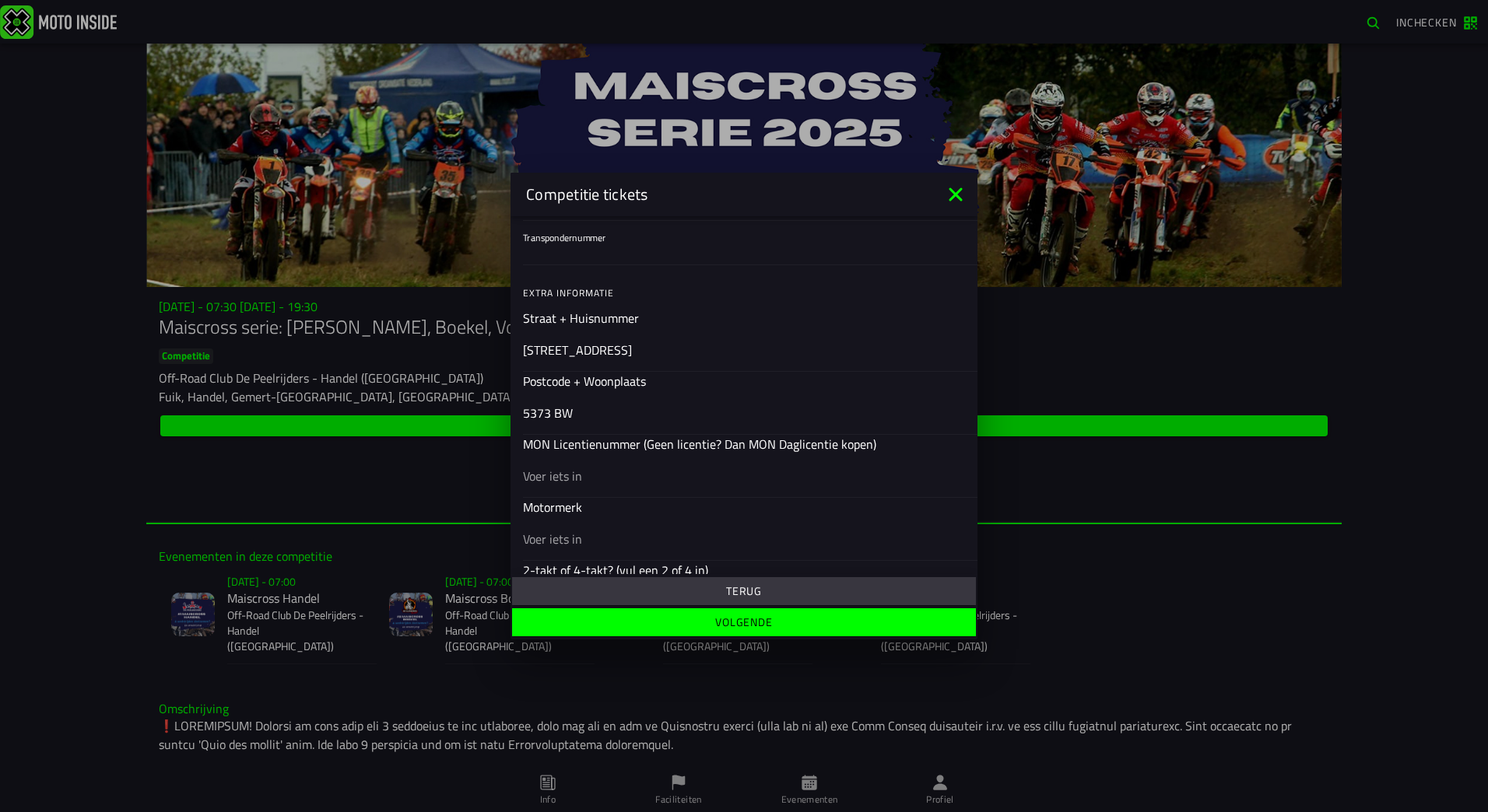
scroll to position [459, 0]
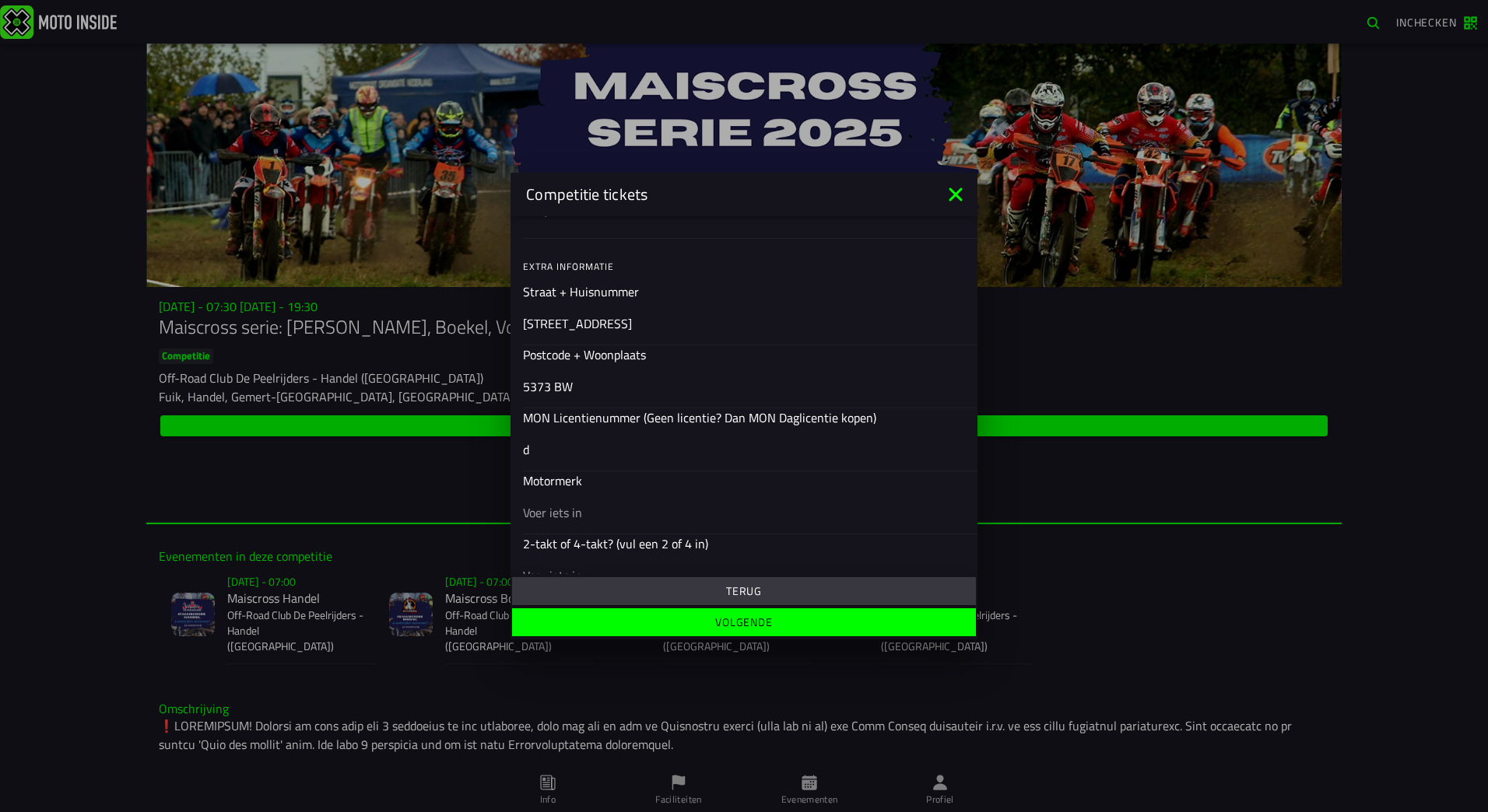
type input "d"
click at [580, 507] on input "text" at bounding box center [744, 513] width 442 height 19
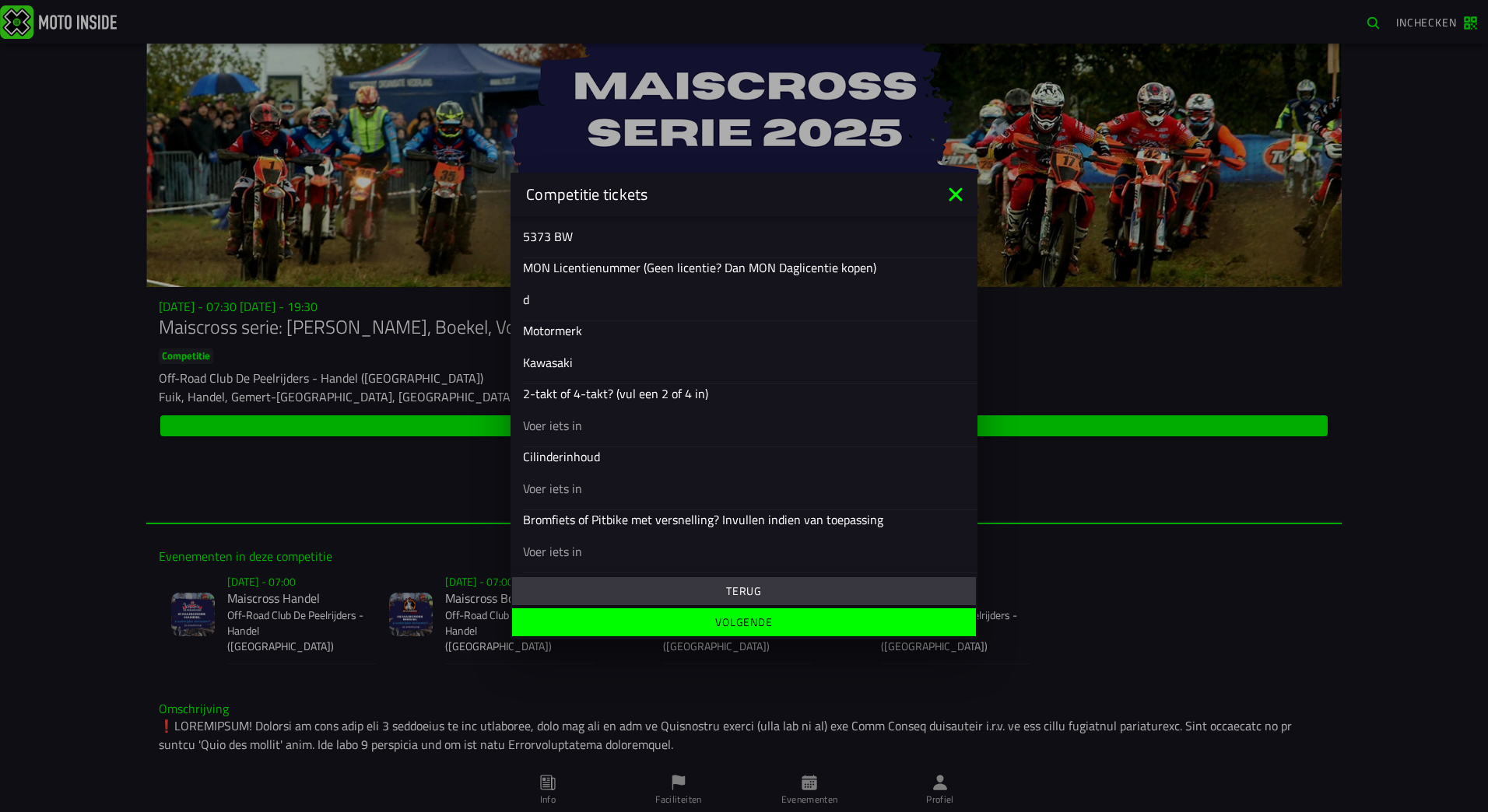
scroll to position [615, 0]
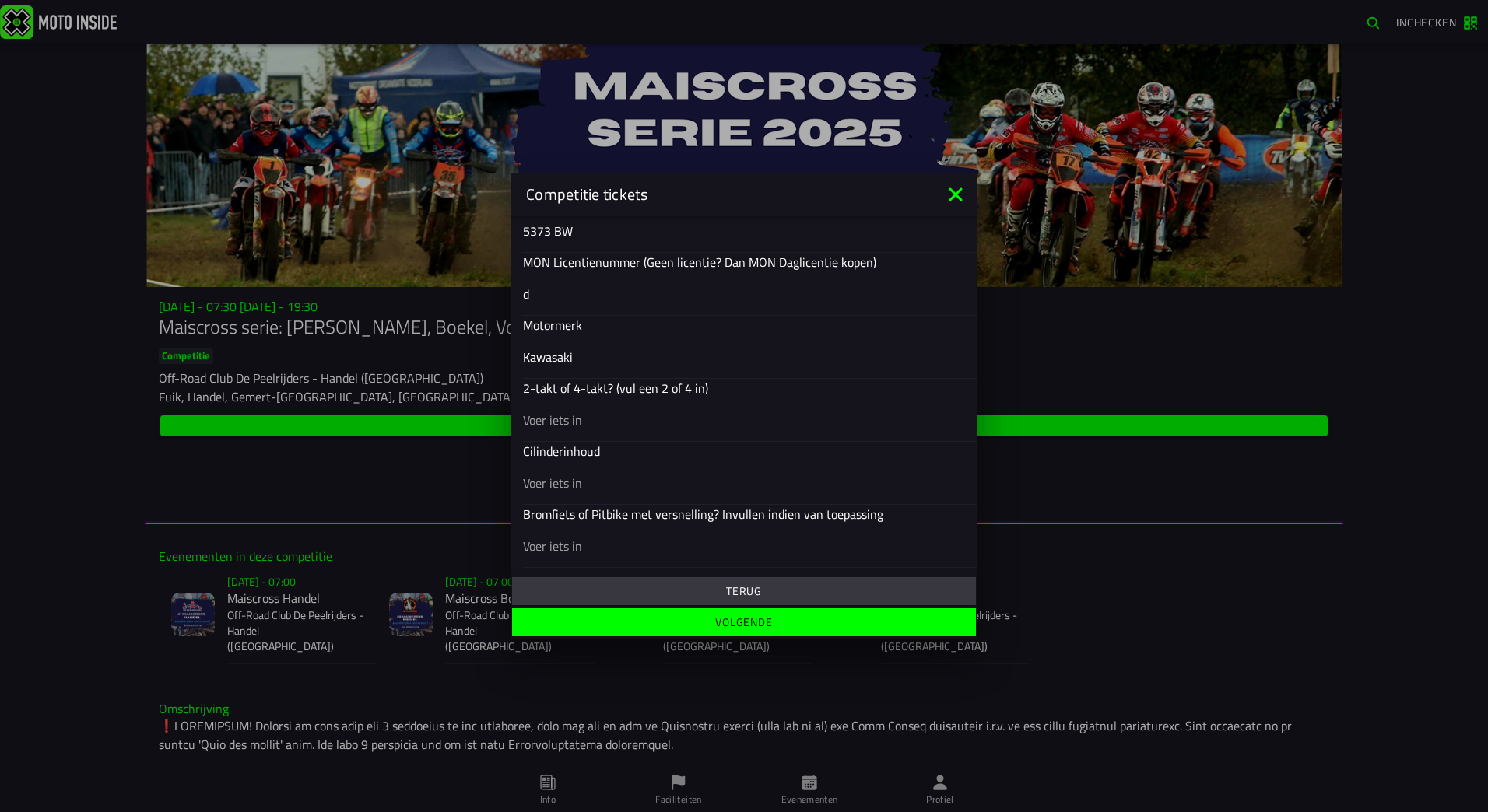
type input "Kawasaki"
click at [592, 423] on input "text" at bounding box center [744, 420] width 442 height 19
type input "4-takt"
click at [572, 491] on input "text" at bounding box center [744, 483] width 442 height 19
type input "140"
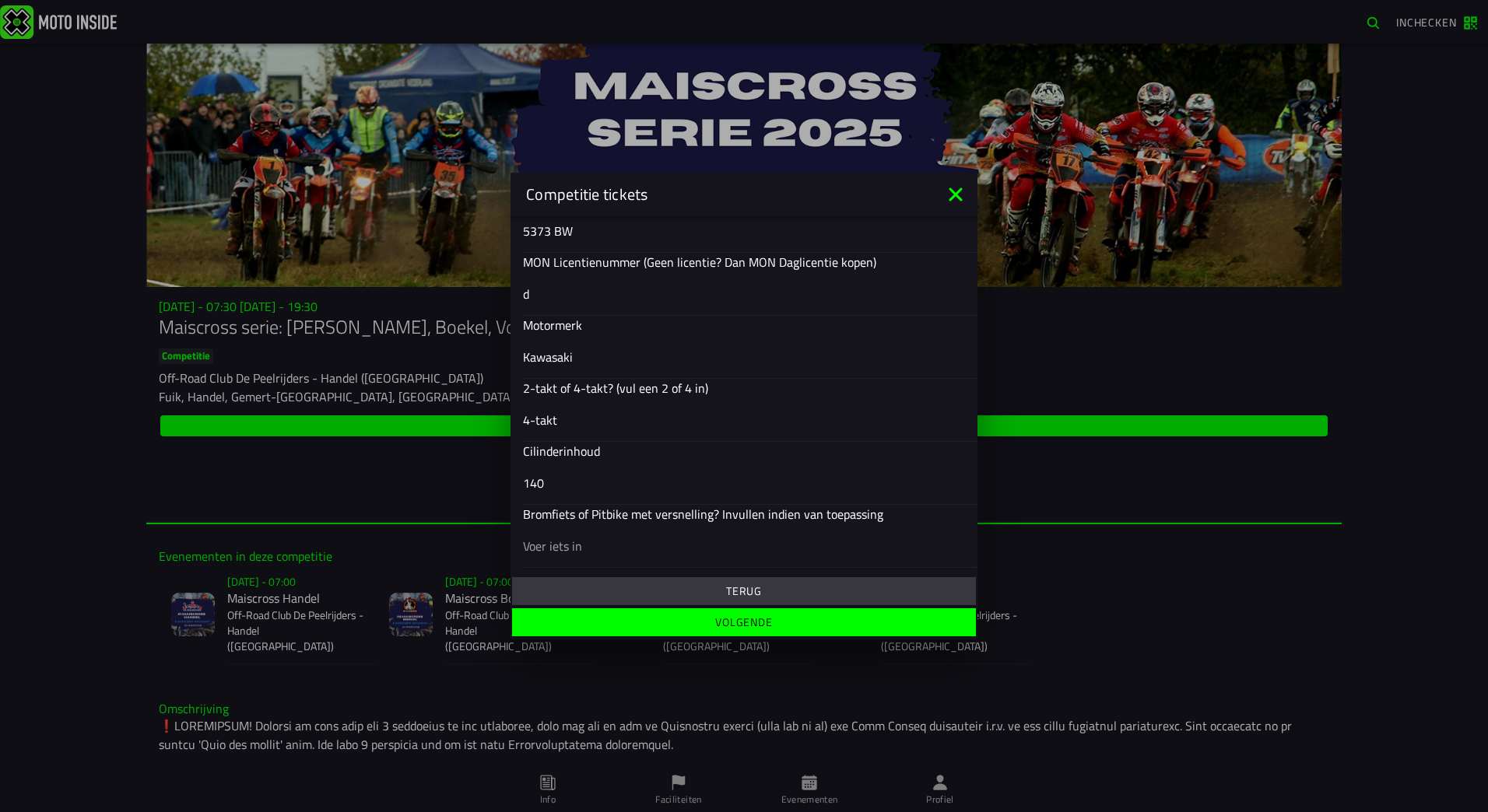
click at [589, 540] on input "text" at bounding box center [744, 546] width 442 height 19
type input "Pitbike"
click at [0, 0] on slot "Volgende" at bounding box center [0, 0] width 0 height 0
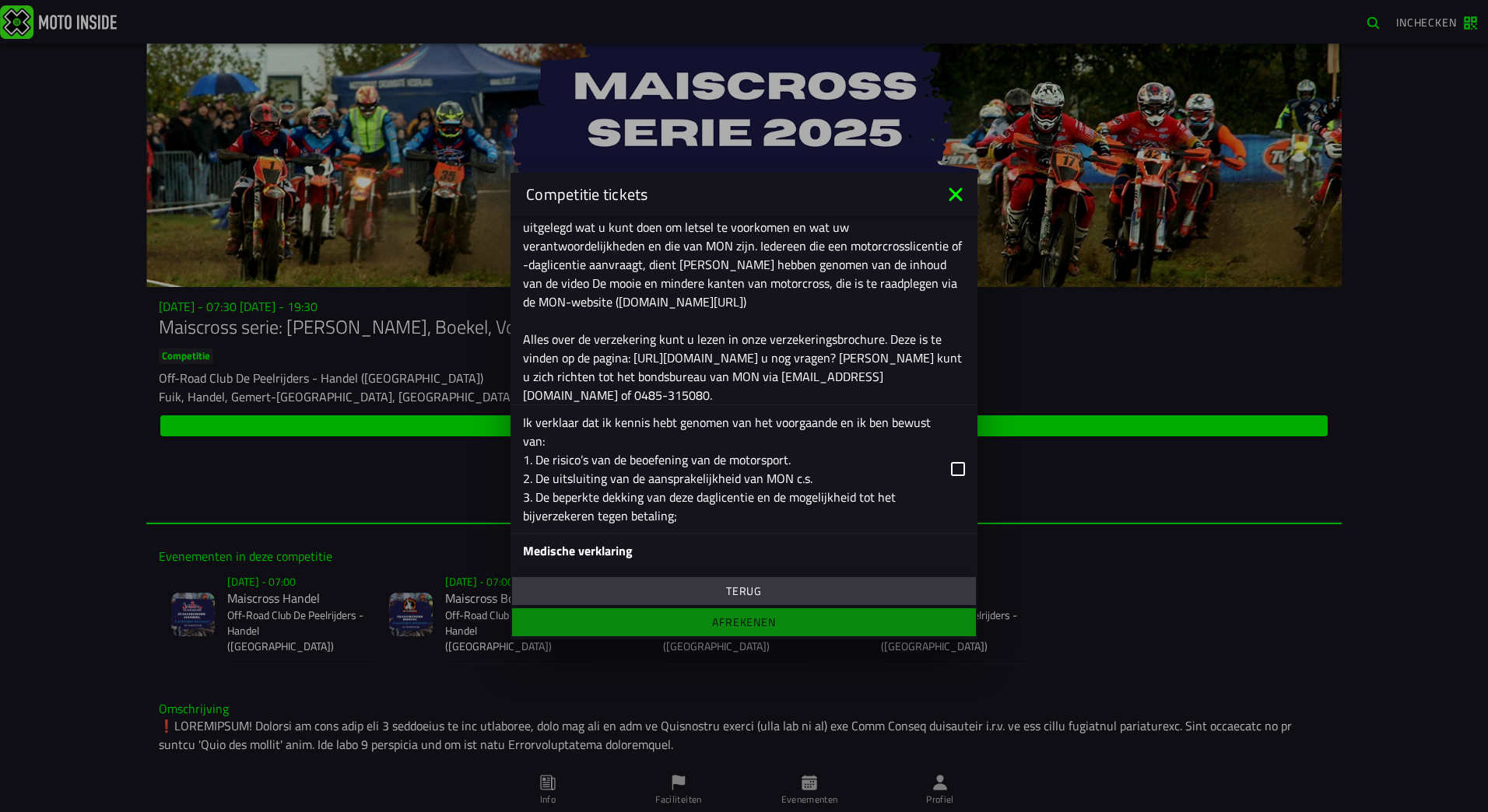
click at [951, 473] on icon at bounding box center [957, 468] width 14 height 14
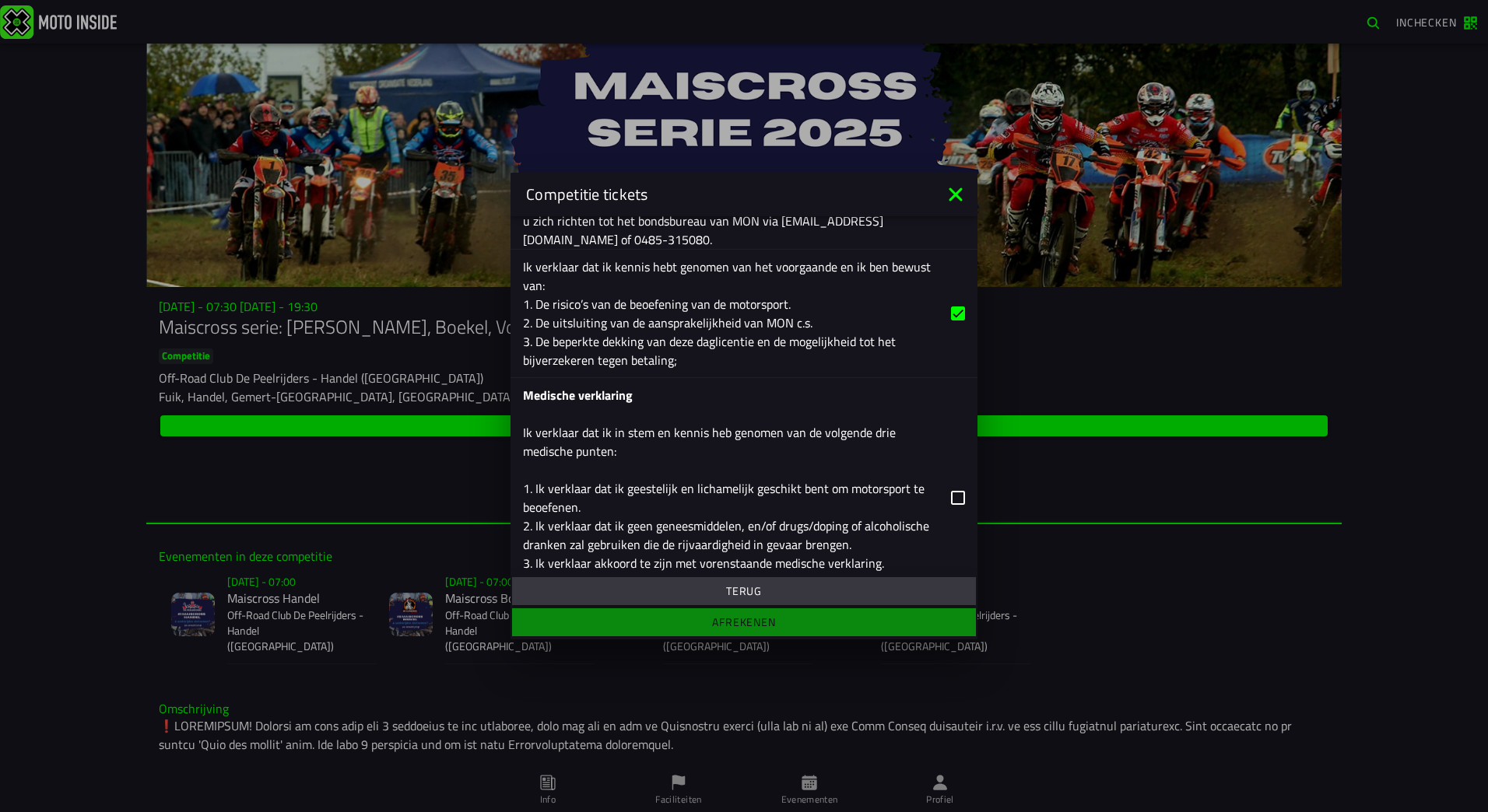
scroll to position [848, 0]
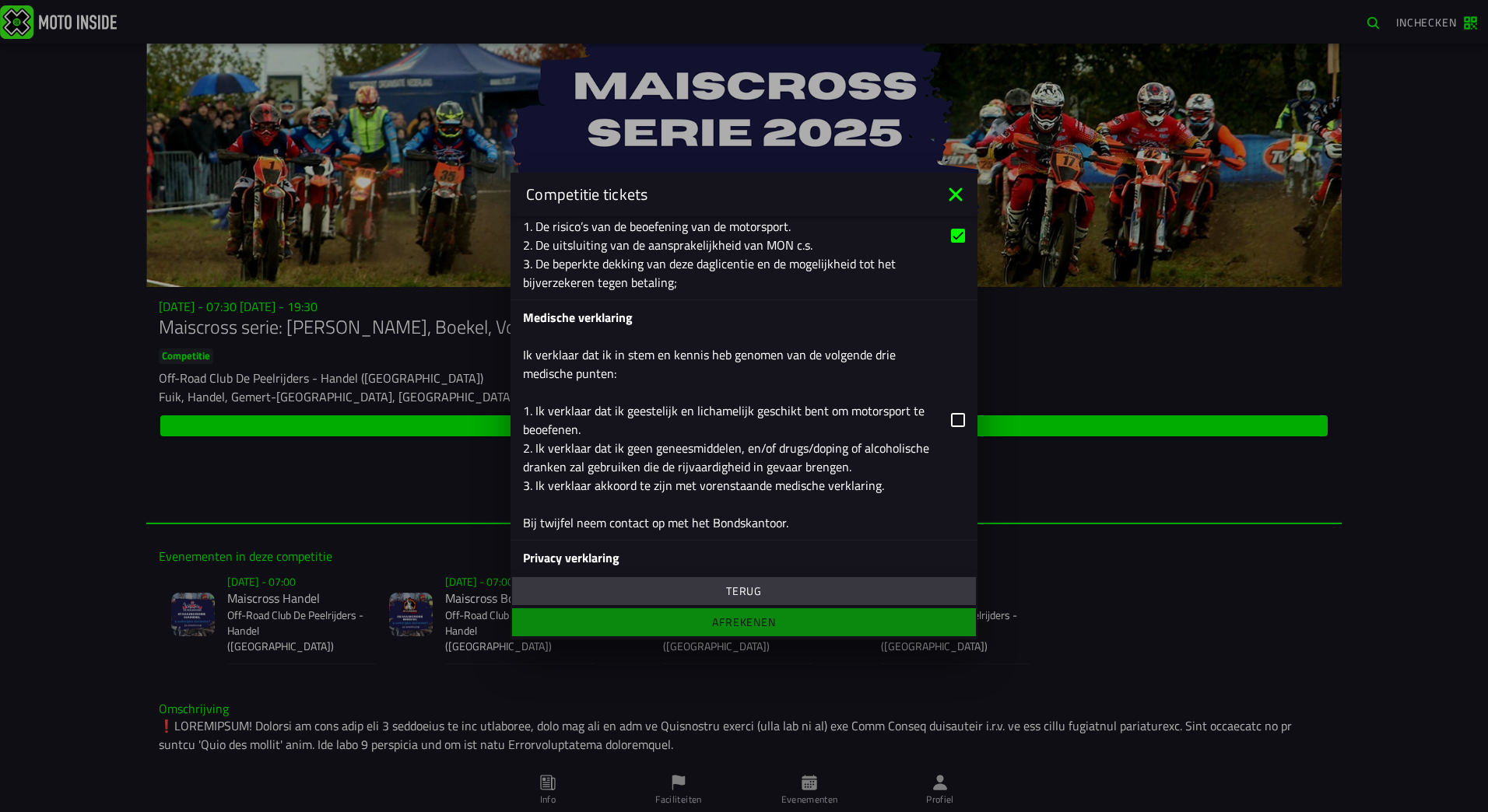
click at [951, 423] on icon at bounding box center [957, 420] width 14 height 14
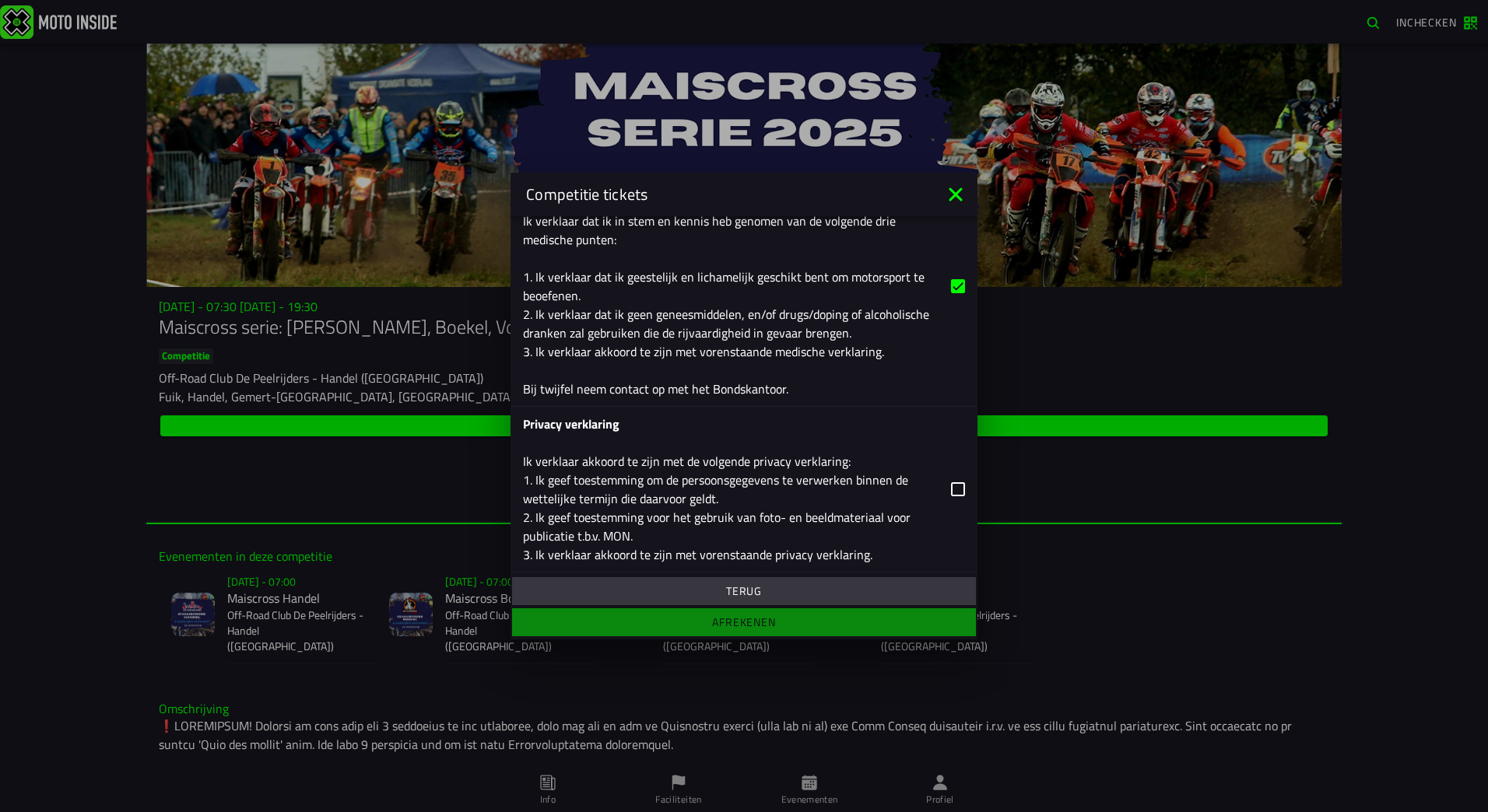
scroll to position [987, 0]
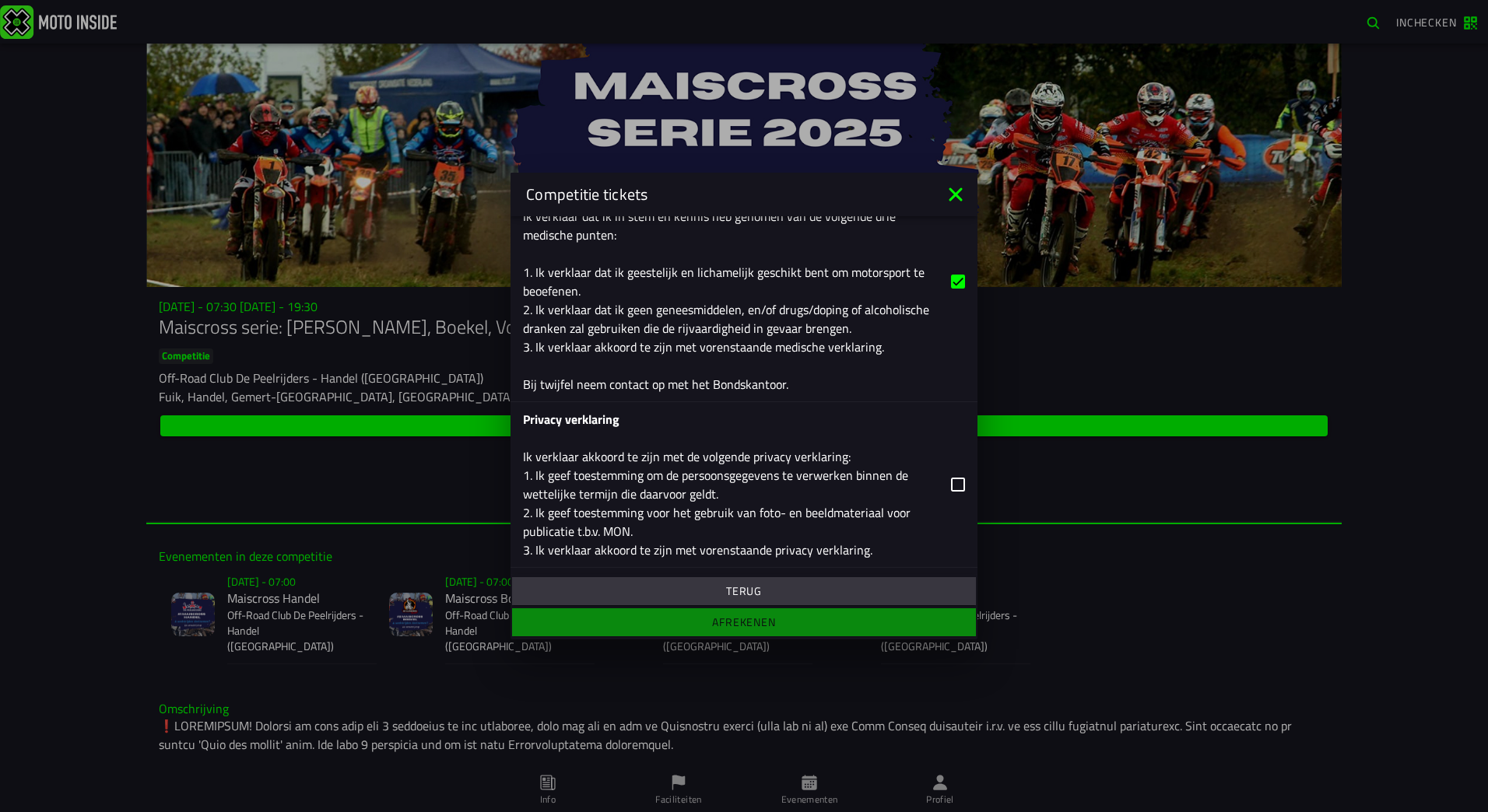
click at [951, 480] on icon at bounding box center [957, 484] width 14 height 14
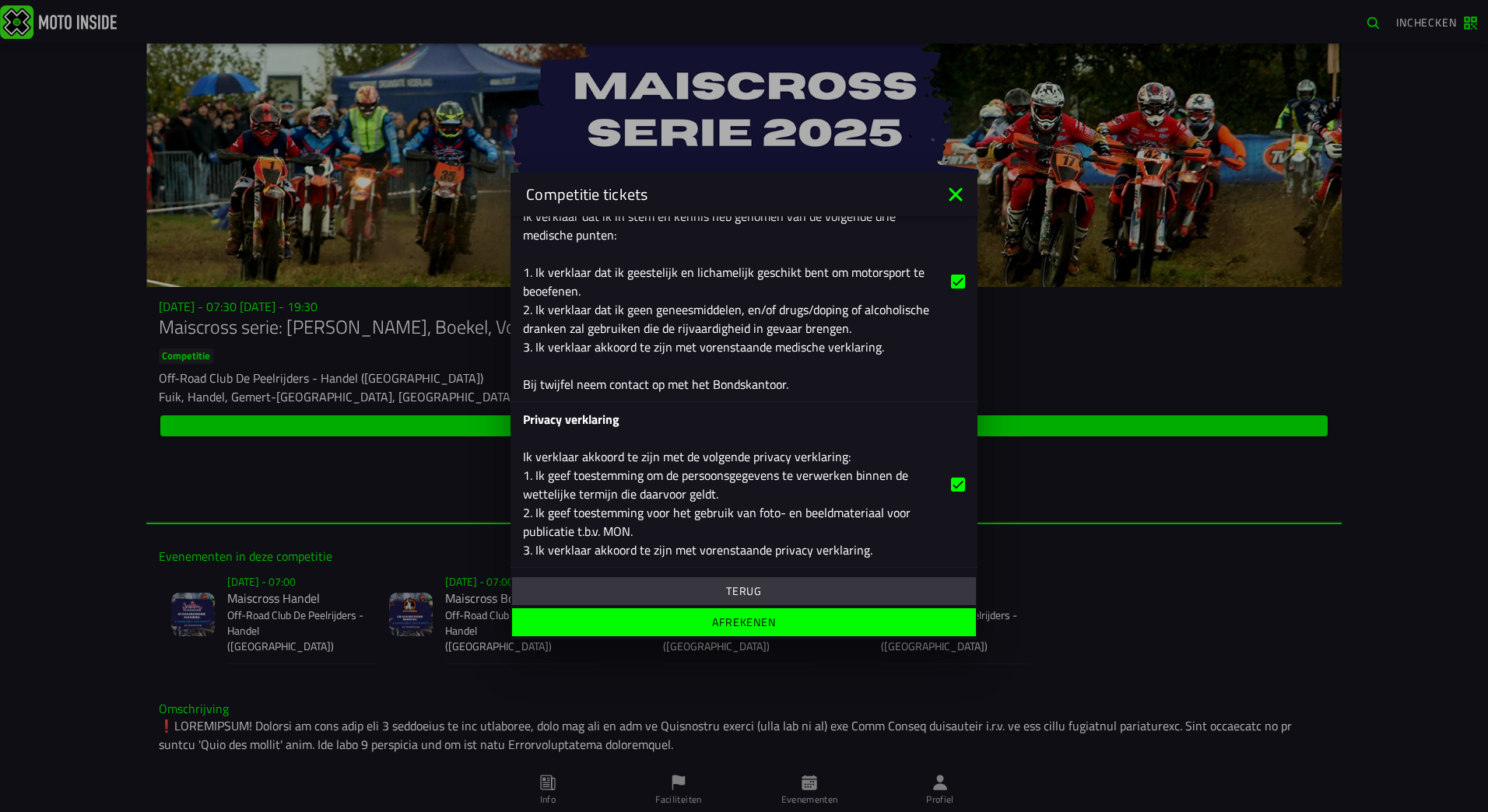
click at [0, 0] on slot "Afrekenen" at bounding box center [0, 0] width 0 height 0
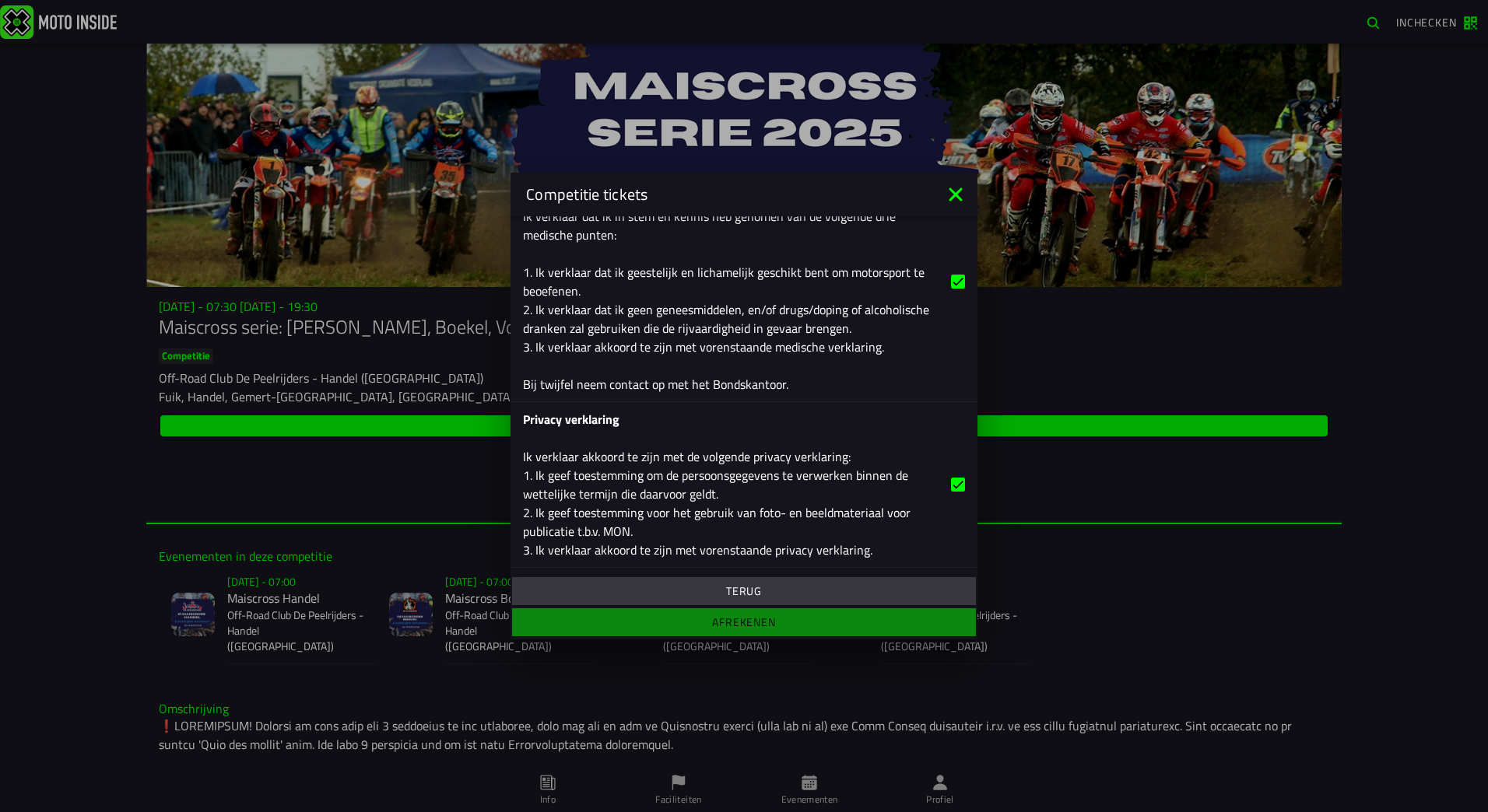
click at [753, 621] on ion-footer "Terug Afrekenen" at bounding box center [744, 607] width 467 height 65
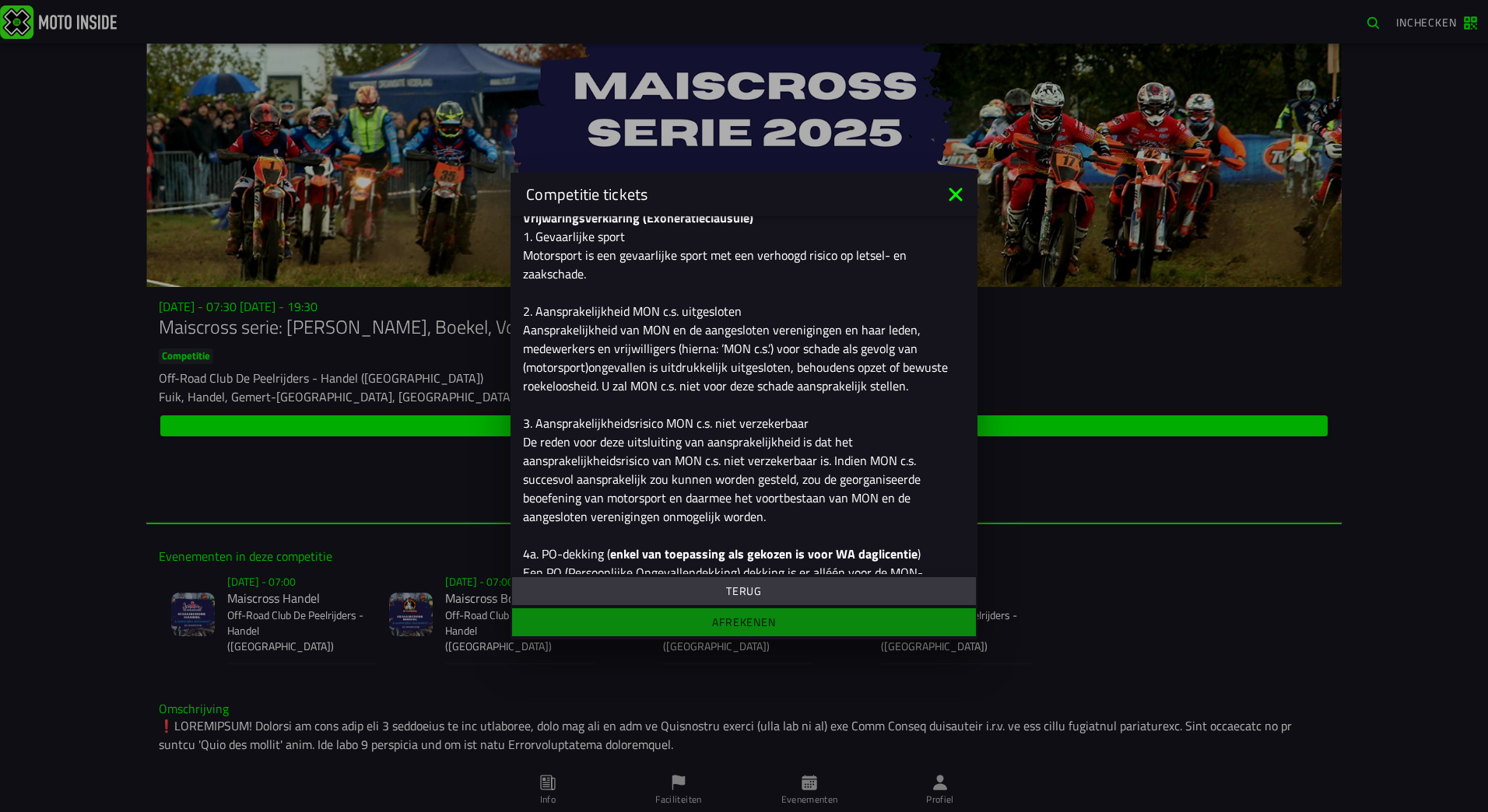
scroll to position [0, 0]
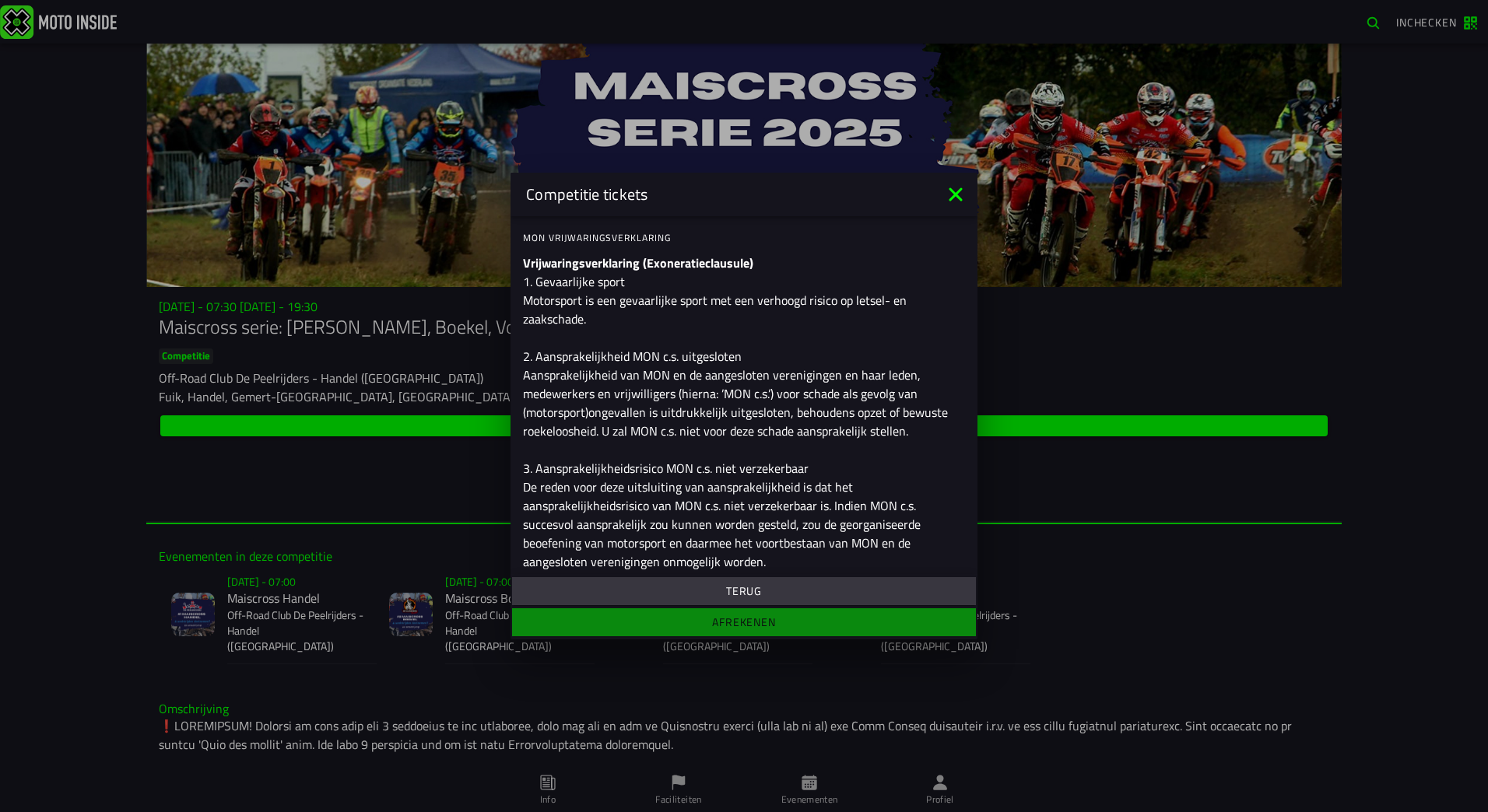
click at [0, 0] on slot "Terug" at bounding box center [0, 0] width 0 height 0
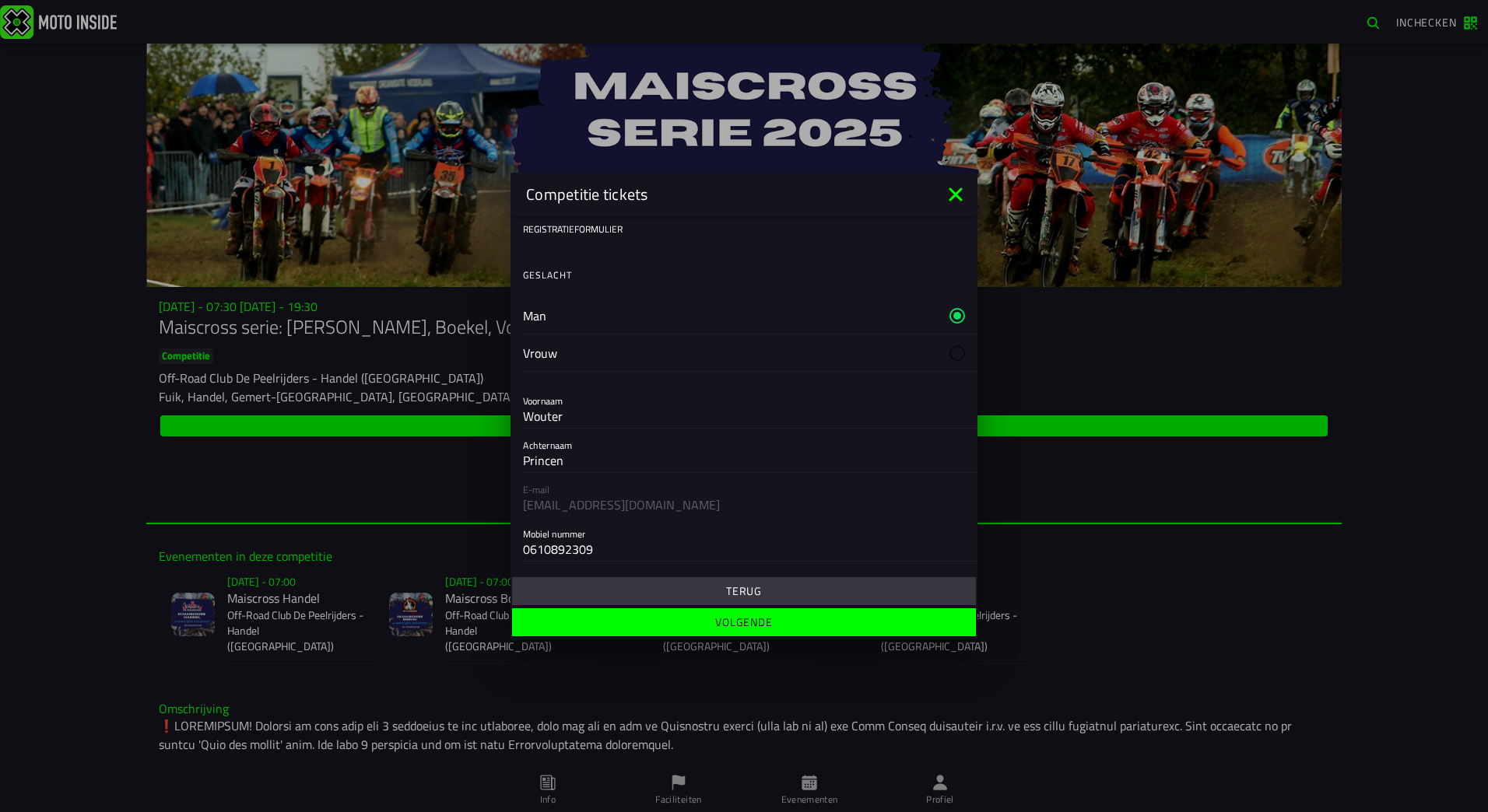
click at [0, 0] on slot "Terug" at bounding box center [0, 0] width 0 height 0
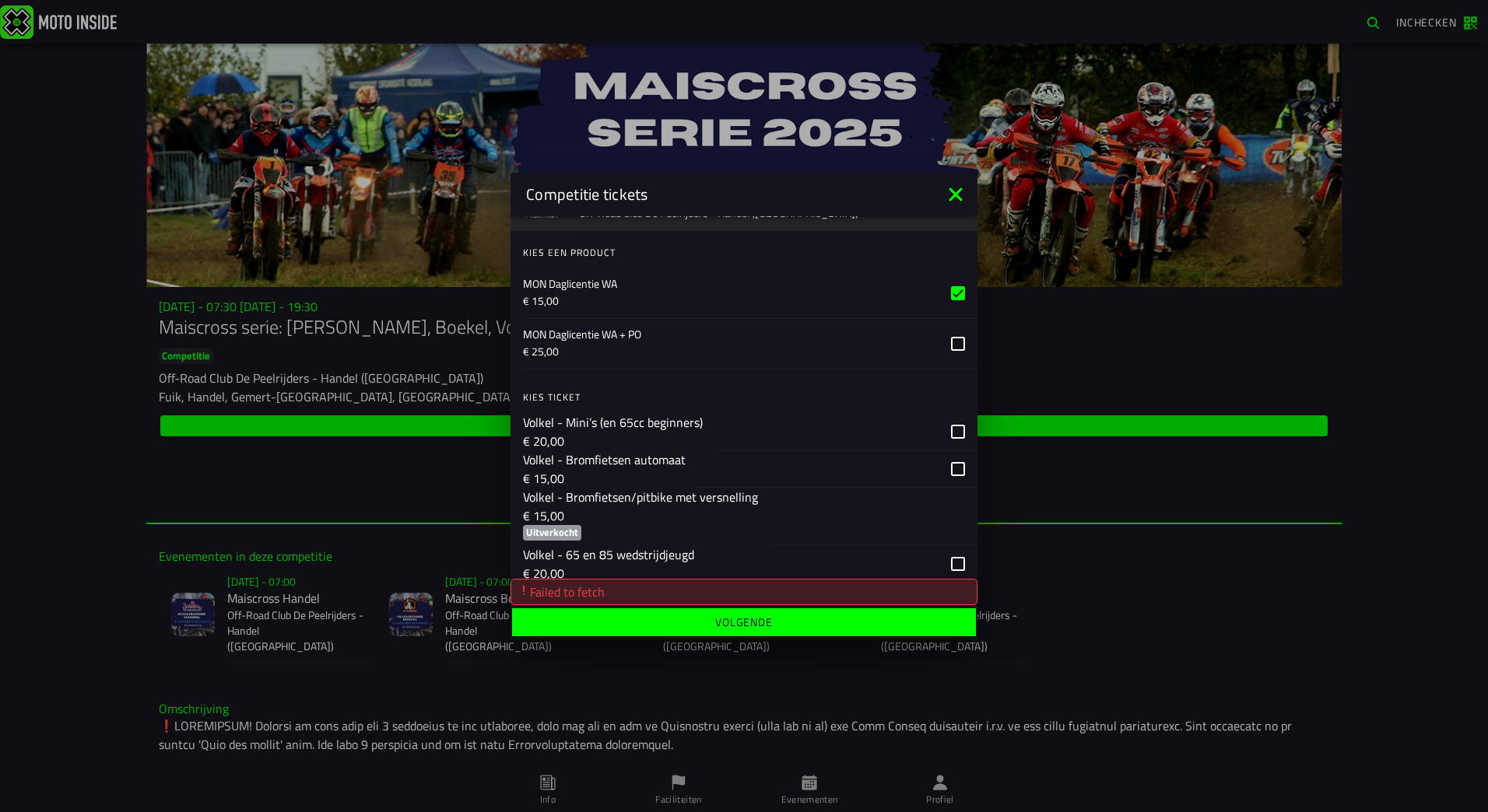
scroll to position [1478, 0]
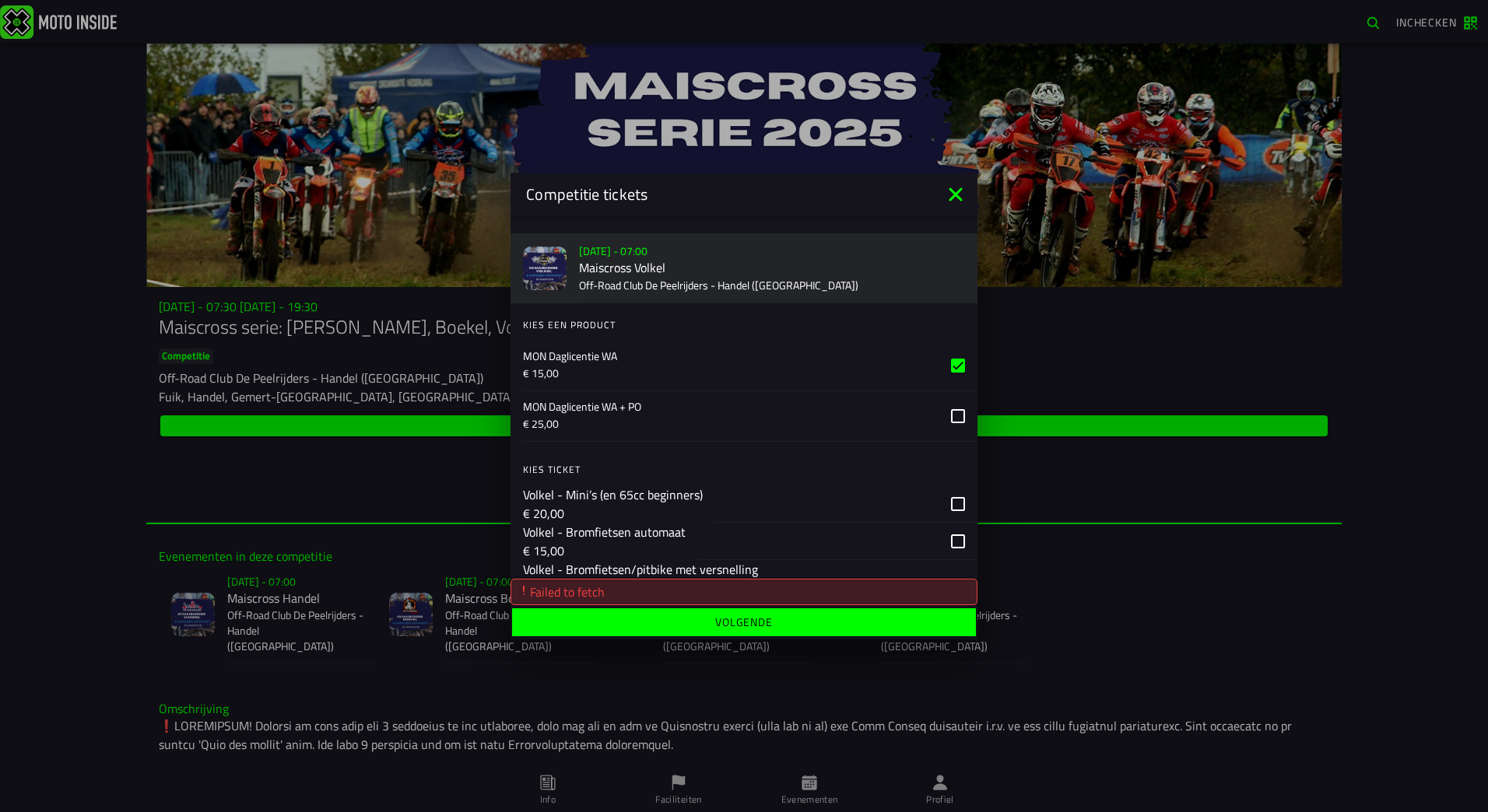
click at [951, 366] on icon at bounding box center [957, 365] width 14 height 14
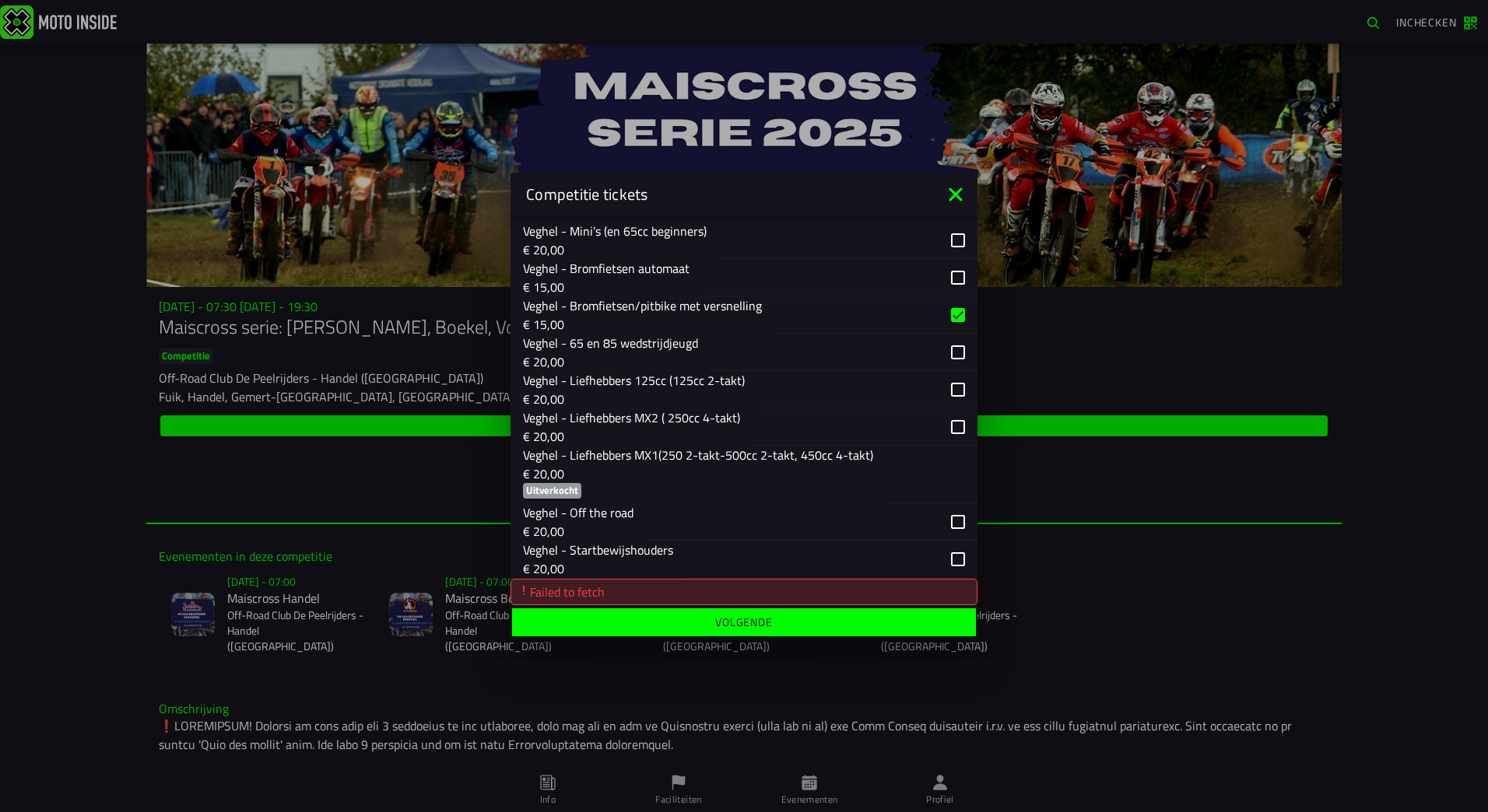
scroll to position [2479, 0]
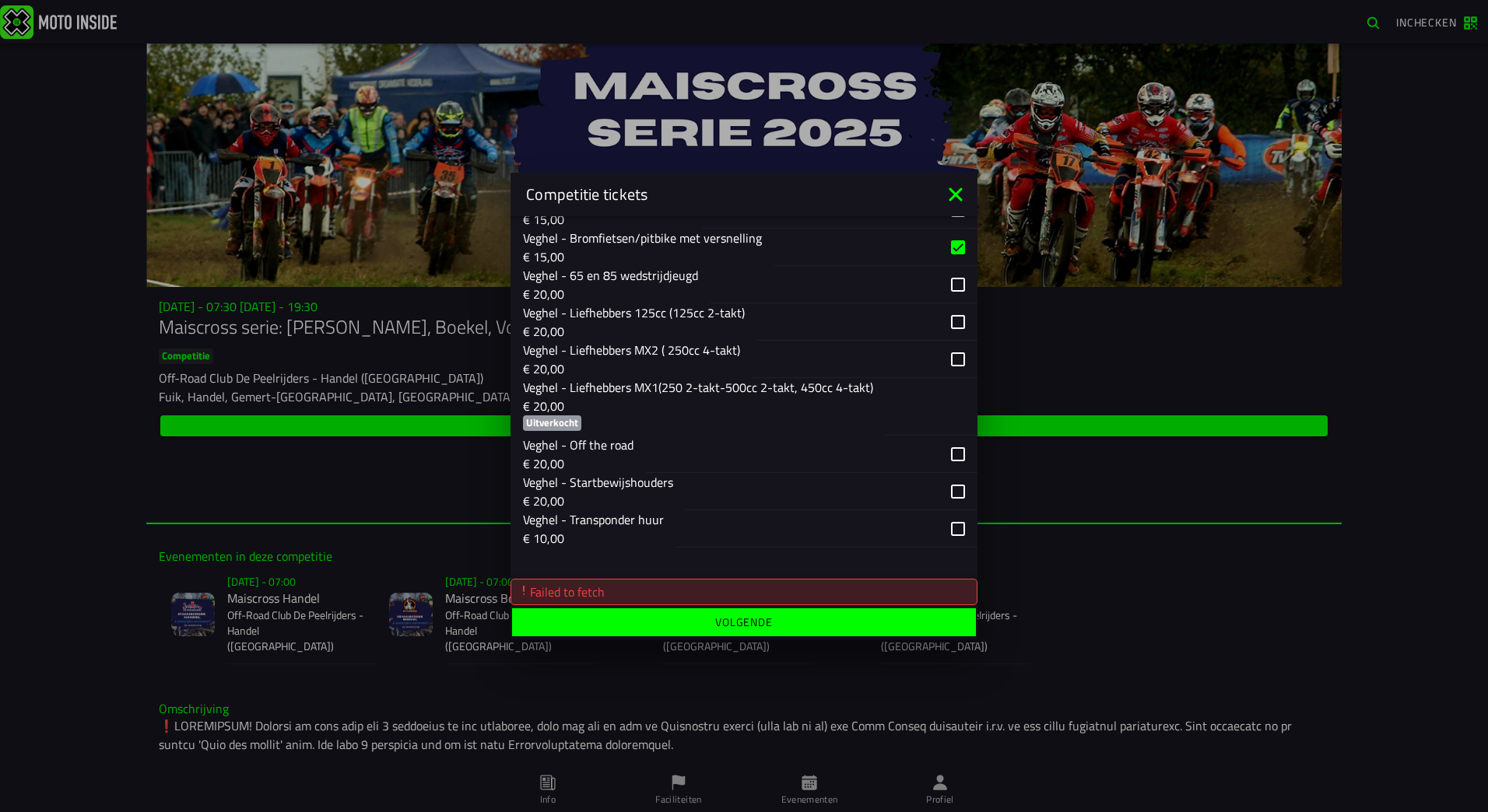
click at [939, 527] on div "button" at bounding box center [827, 528] width 301 height 37
click at [715, 625] on span "Volgende" at bounding box center [744, 622] width 440 height 11
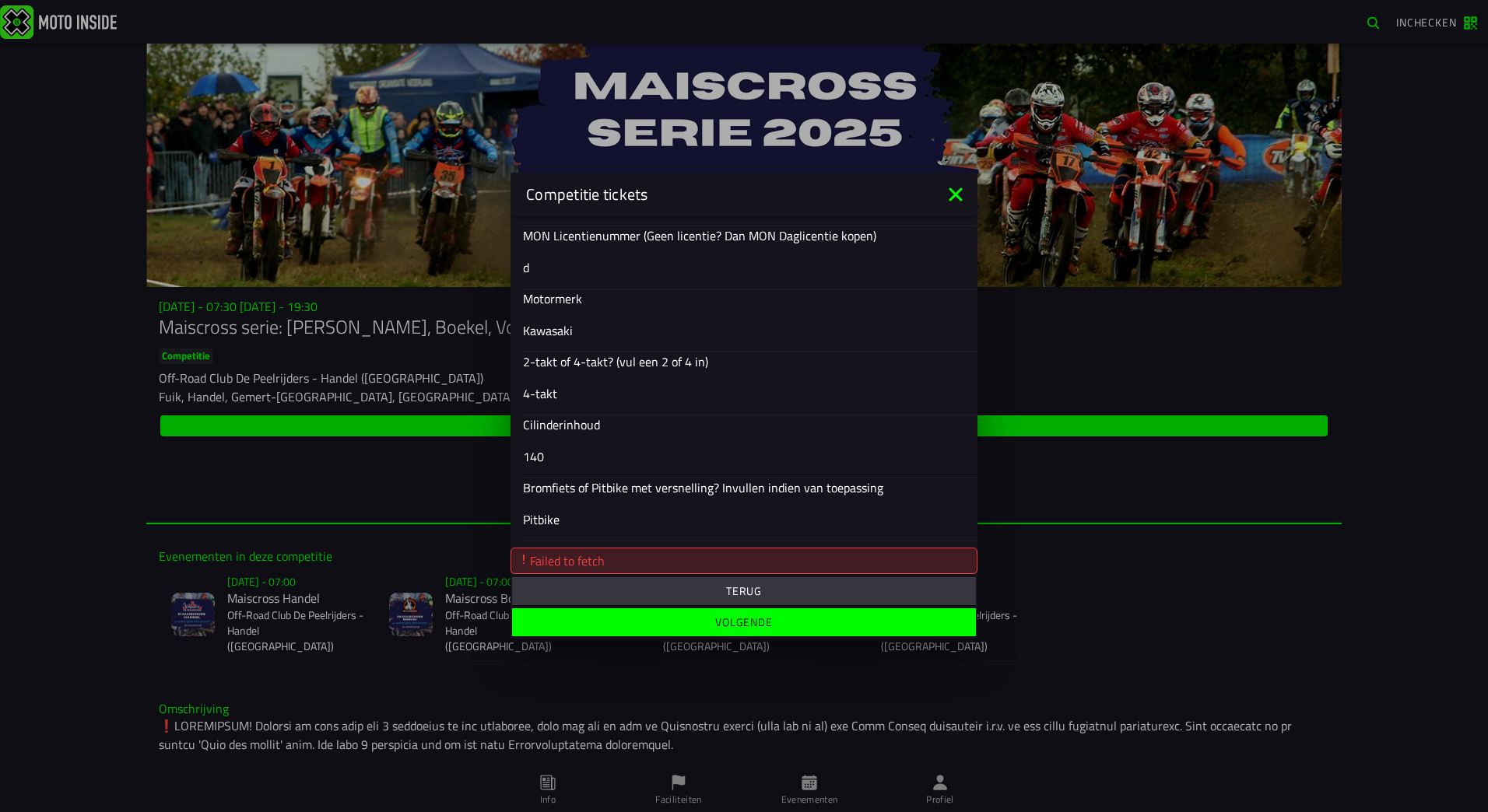
scroll to position [641, 0]
click at [0, 0] on slot "Volgende" at bounding box center [0, 0] width 0 height 0
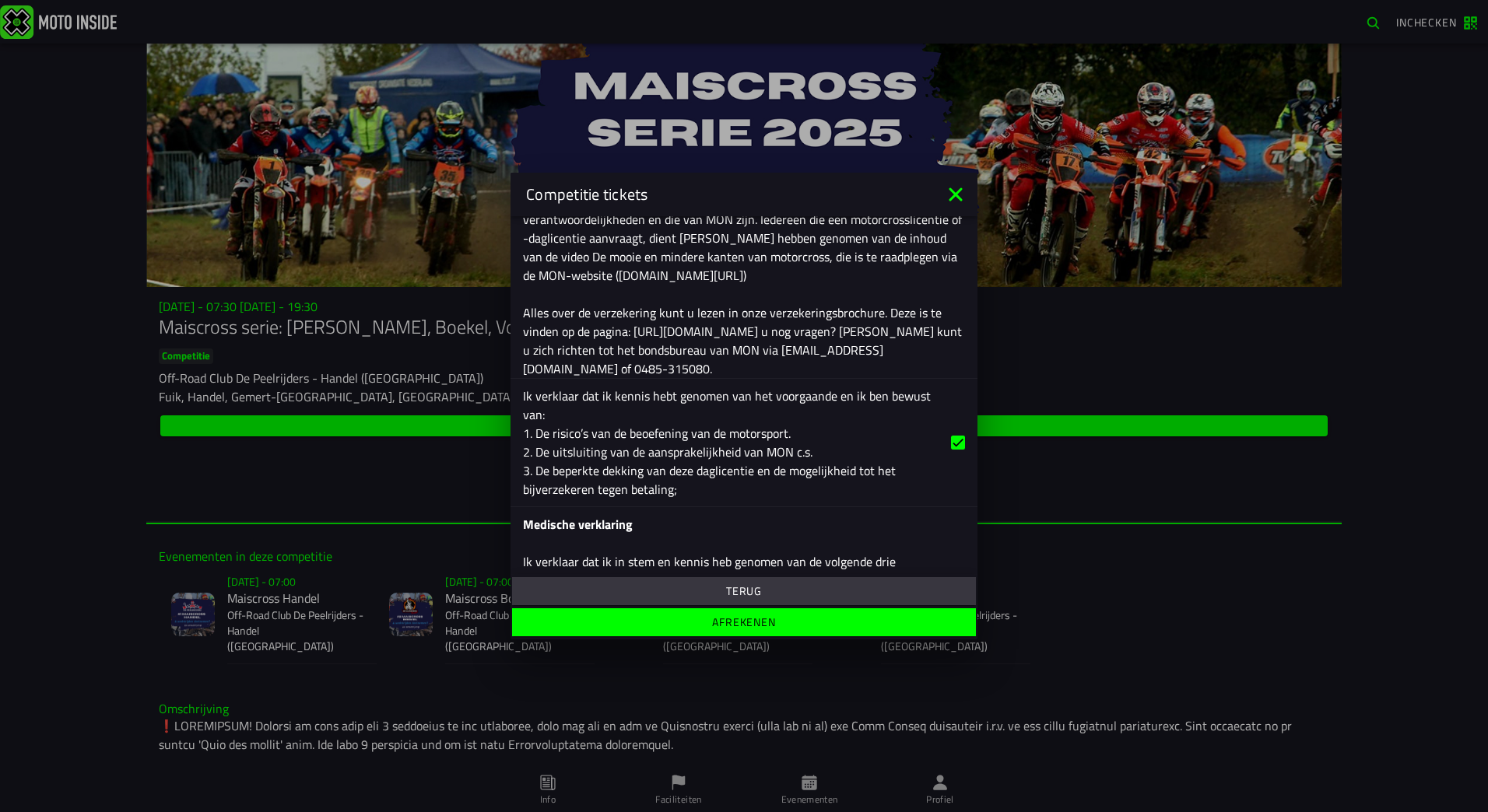
scroll to position [987, 0]
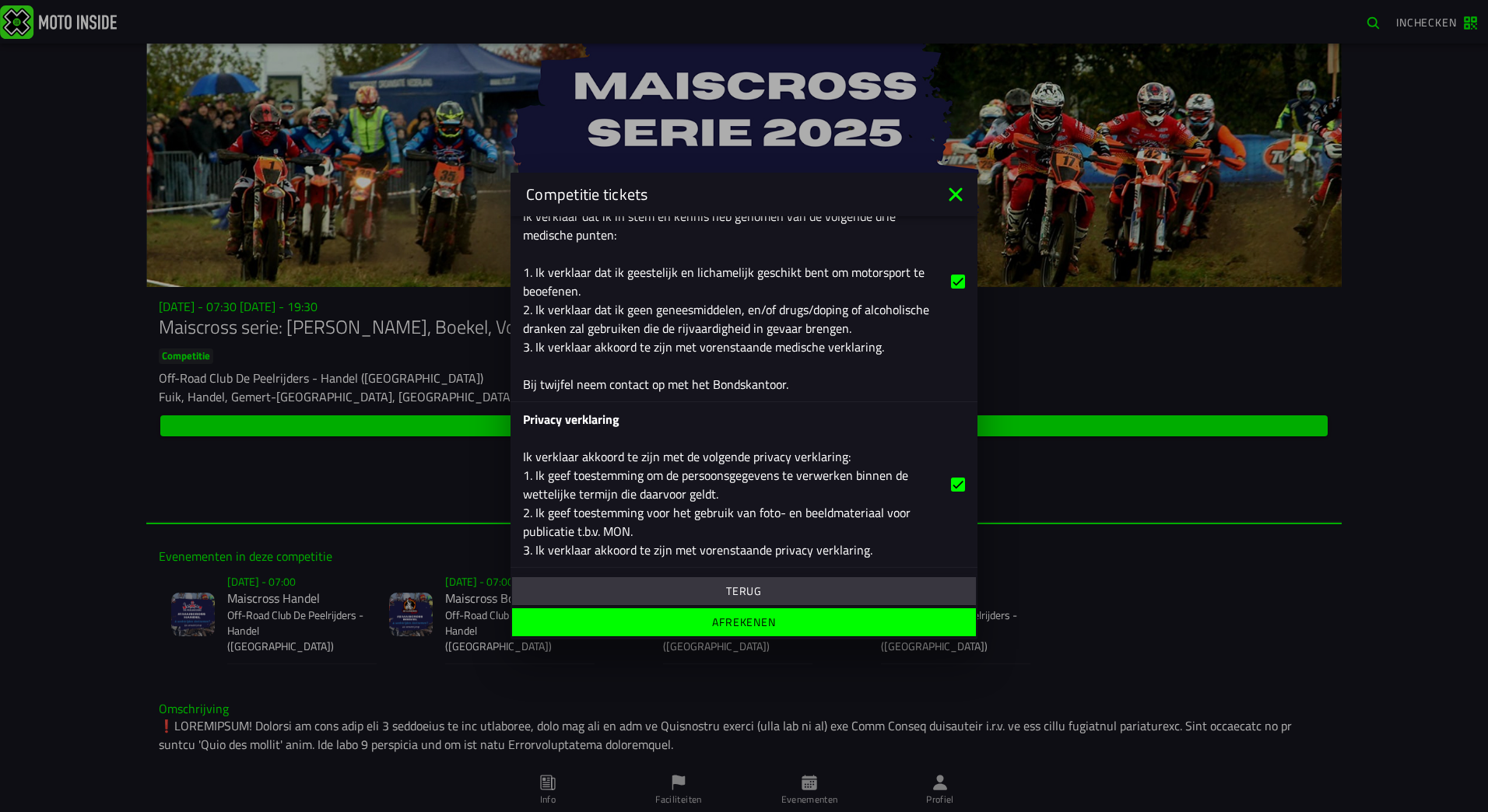
click at [0, 0] on slot "Afrekenen" at bounding box center [0, 0] width 0 height 0
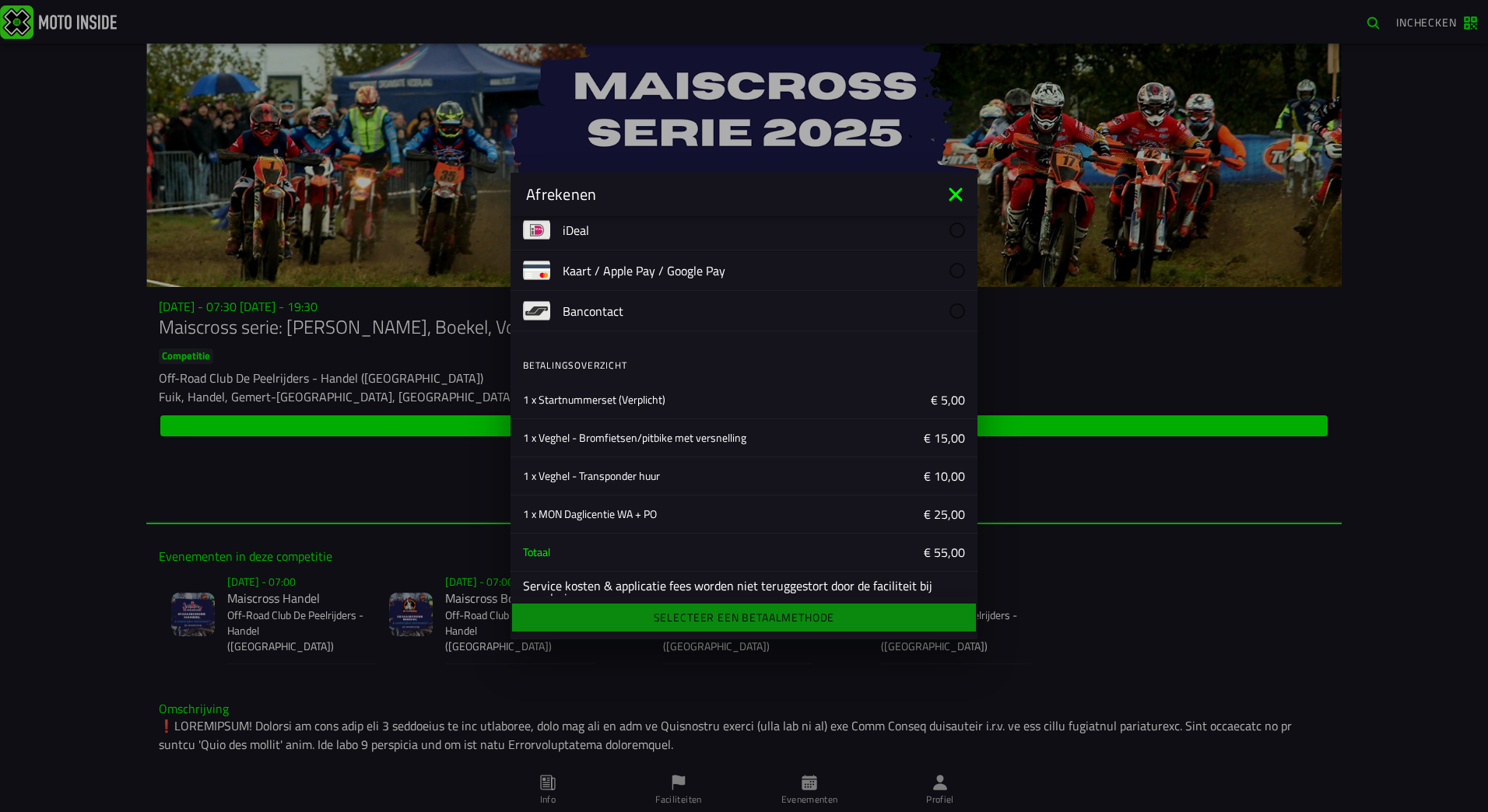
scroll to position [73, 0]
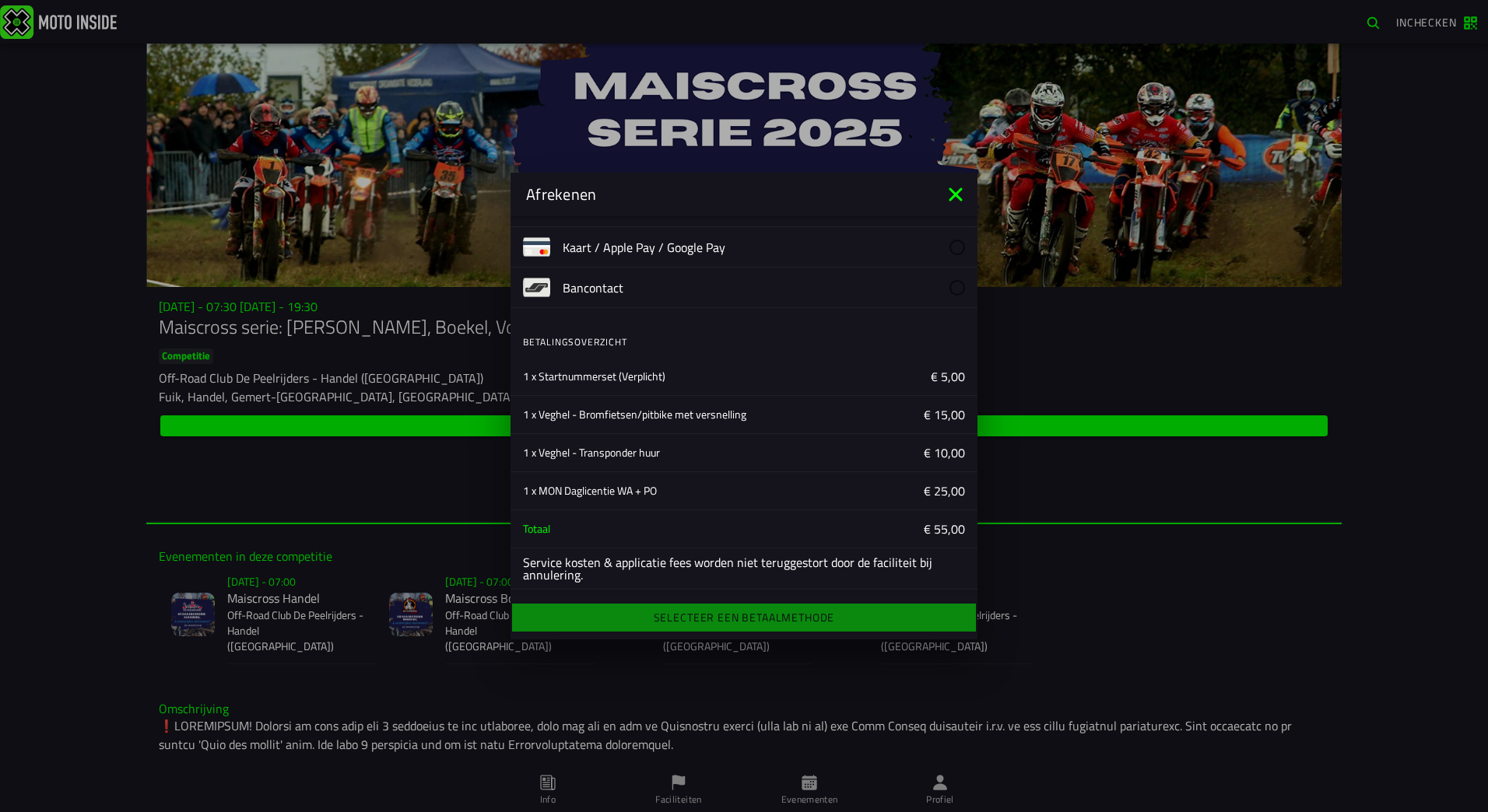
click at [718, 613] on div "Selecteer een betaalmethode" at bounding box center [744, 618] width 467 height 34
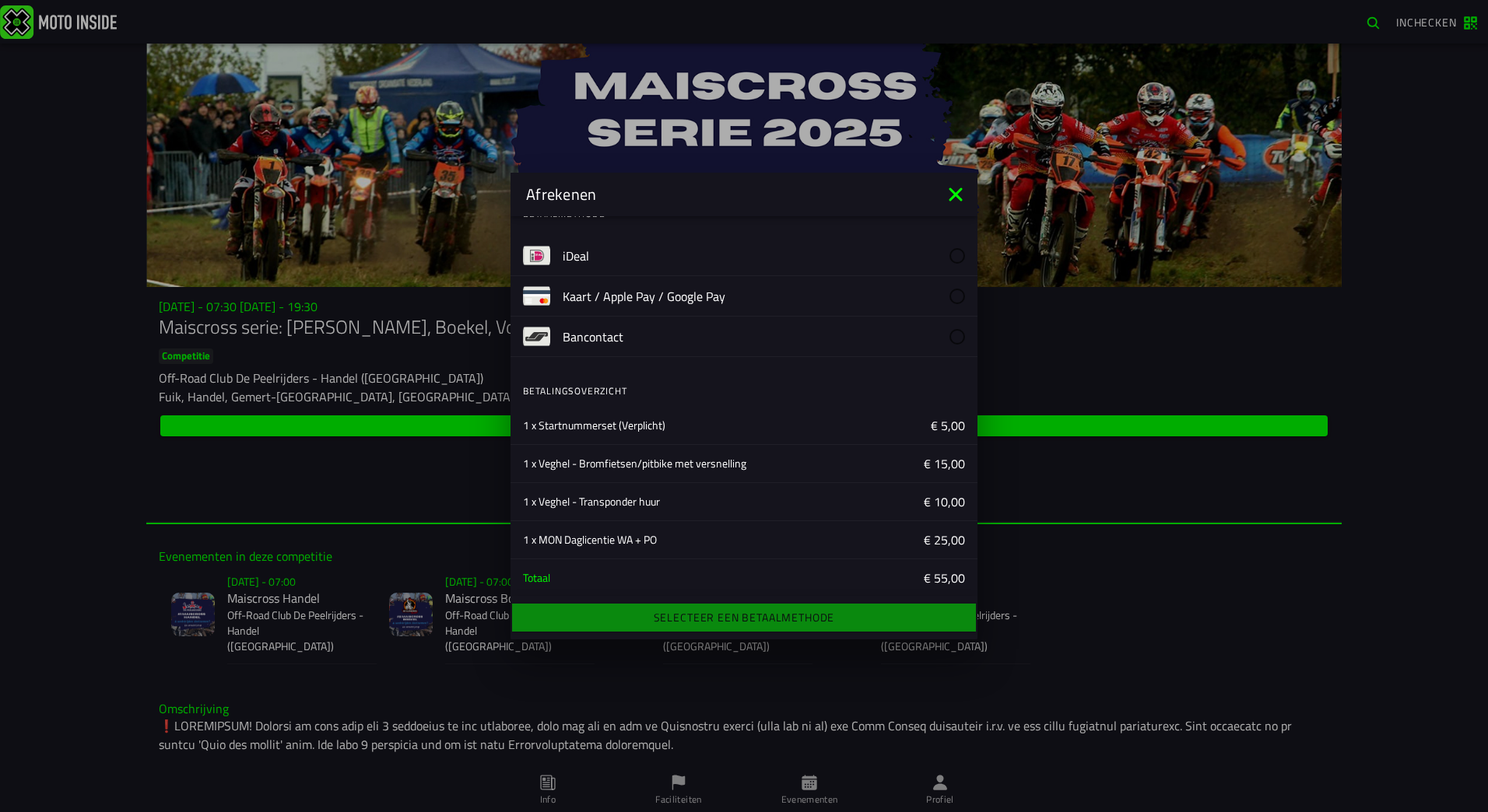
scroll to position [0, 0]
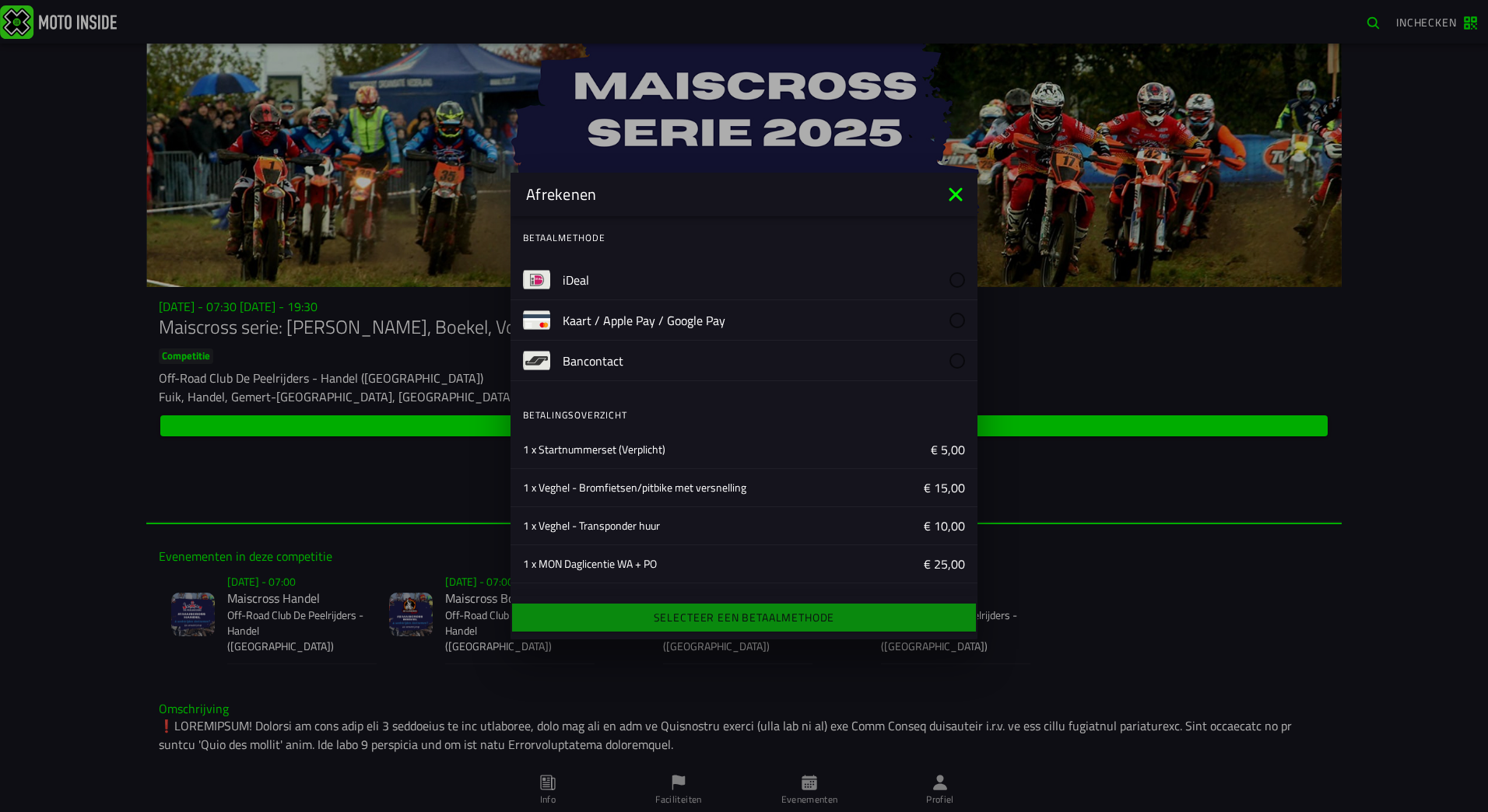
click at [633, 274] on label "iDeal" at bounding box center [763, 279] width 403 height 40
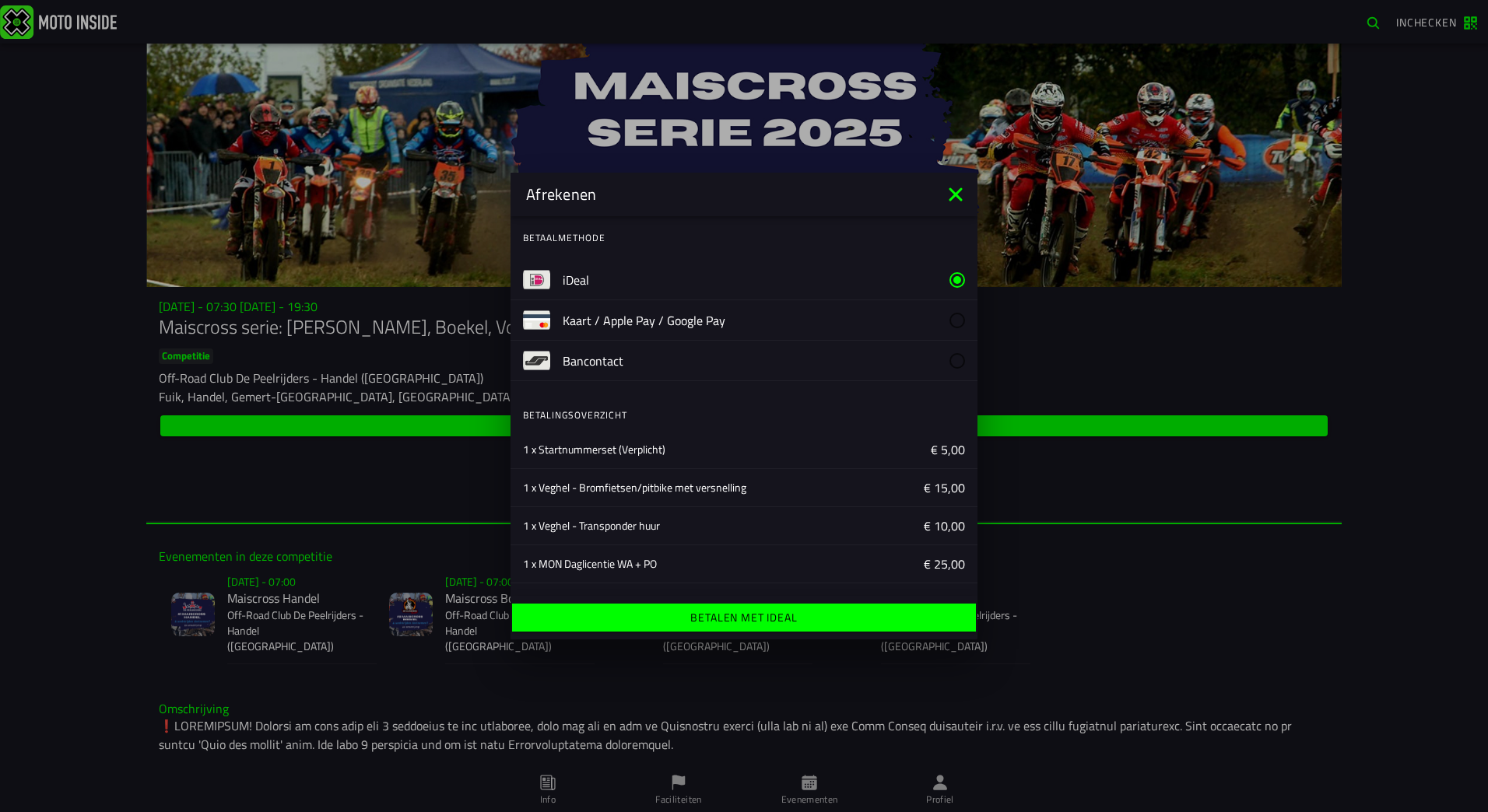
click at [760, 618] on ion-label "Betalen met iDeal" at bounding box center [744, 618] width 107 height 11
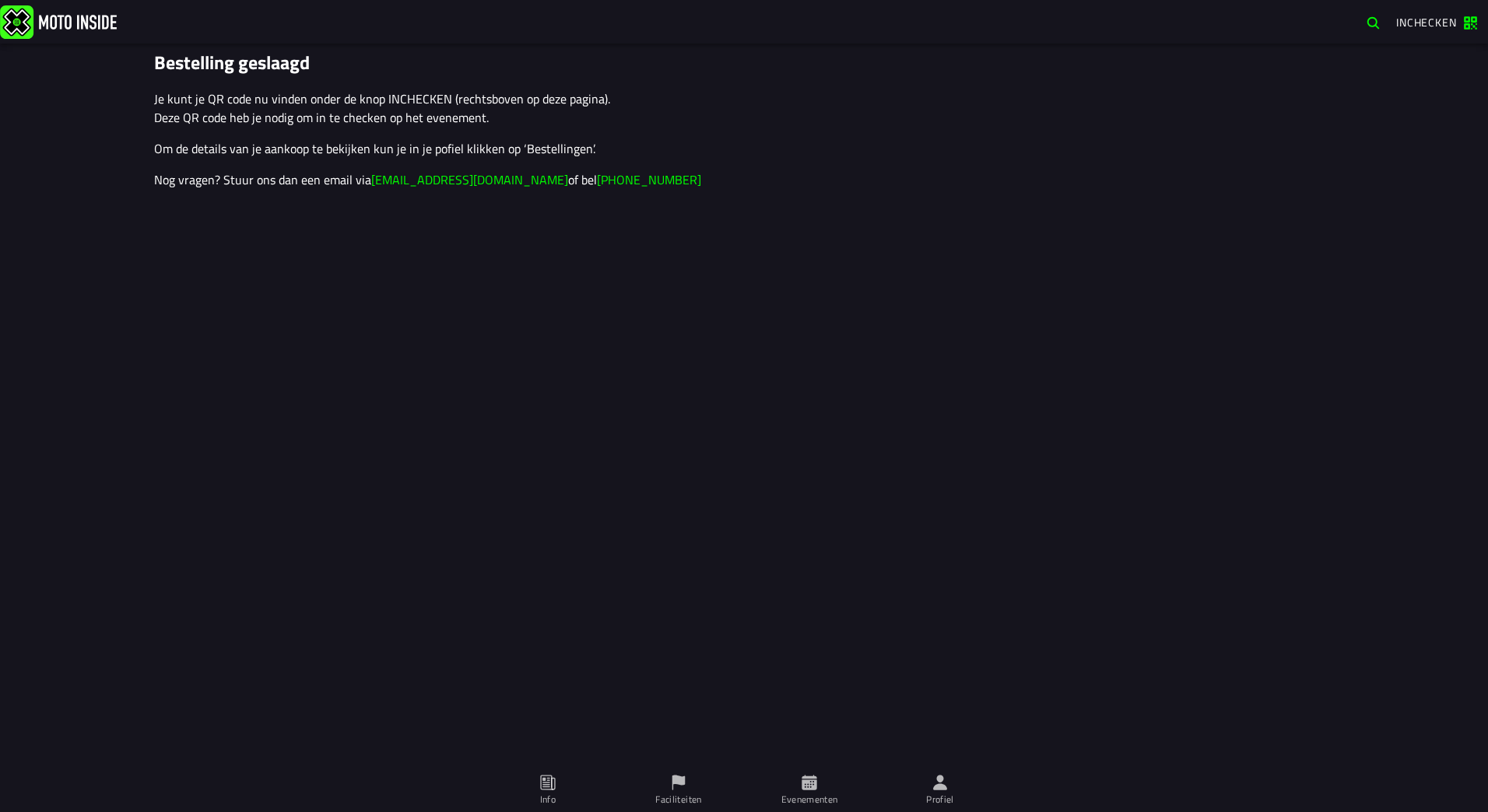
drag, startPoint x: 0, startPoint y: 0, endPoint x: 1491, endPoint y: 852, distance: 1717.3
click at [1487, 811] on html "Inchecken Bestelling geslaagd Je kunt je QR code nu vinden onder de knop INCHEC…" at bounding box center [744, 406] width 1488 height 812
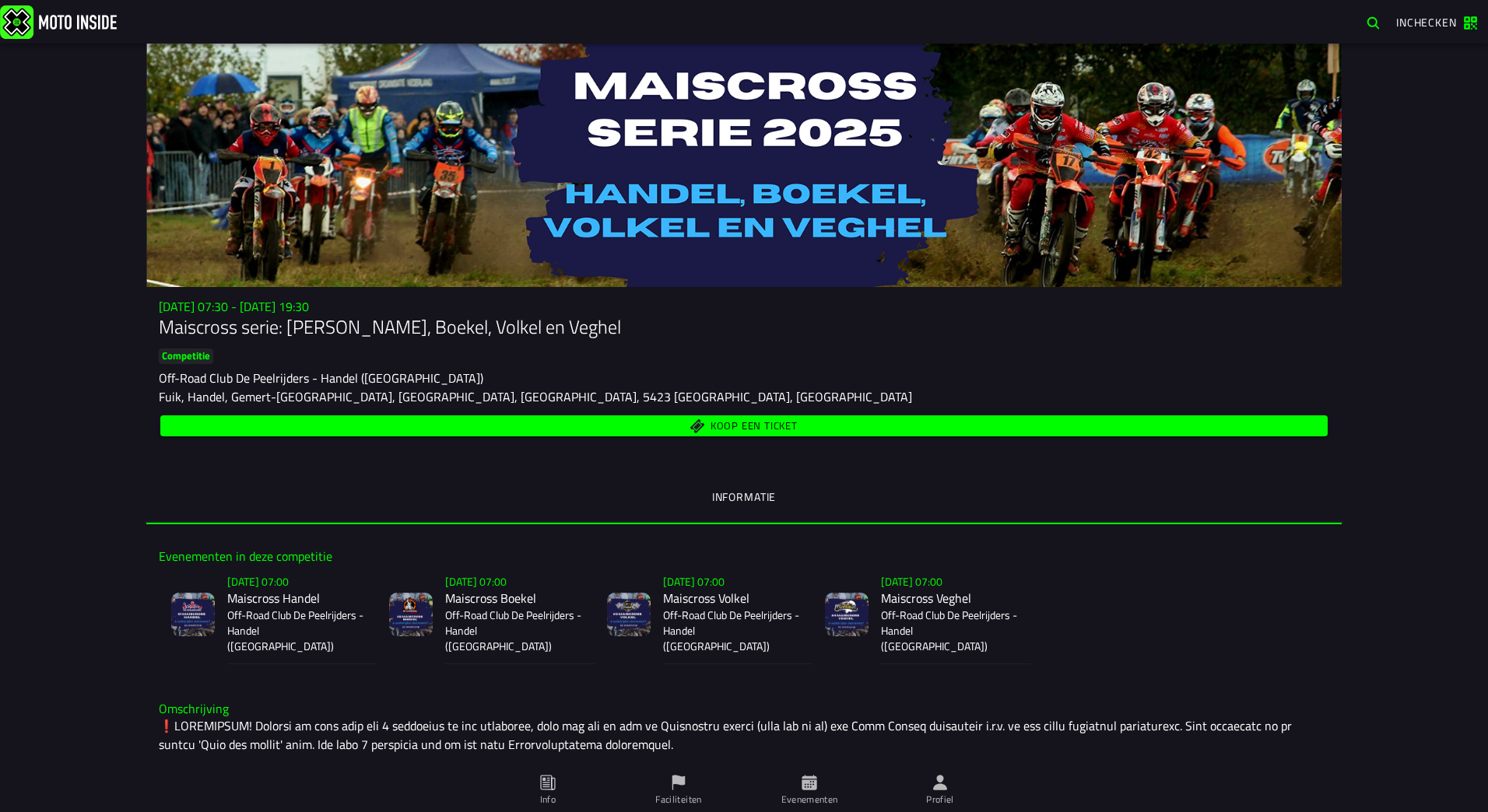
click at [733, 429] on span "Koop een ticket" at bounding box center [754, 426] width 87 height 10
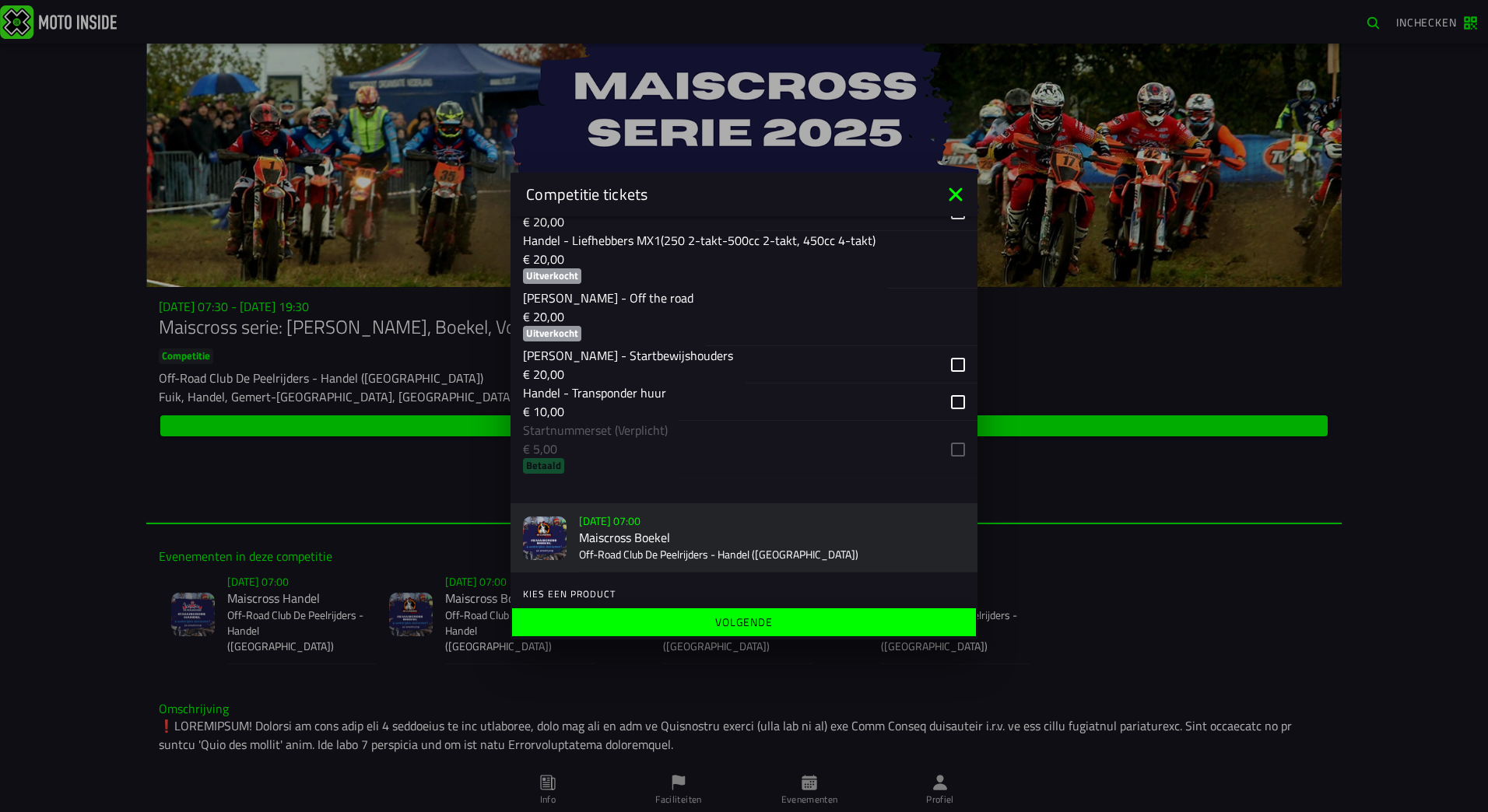
scroll to position [544, 0]
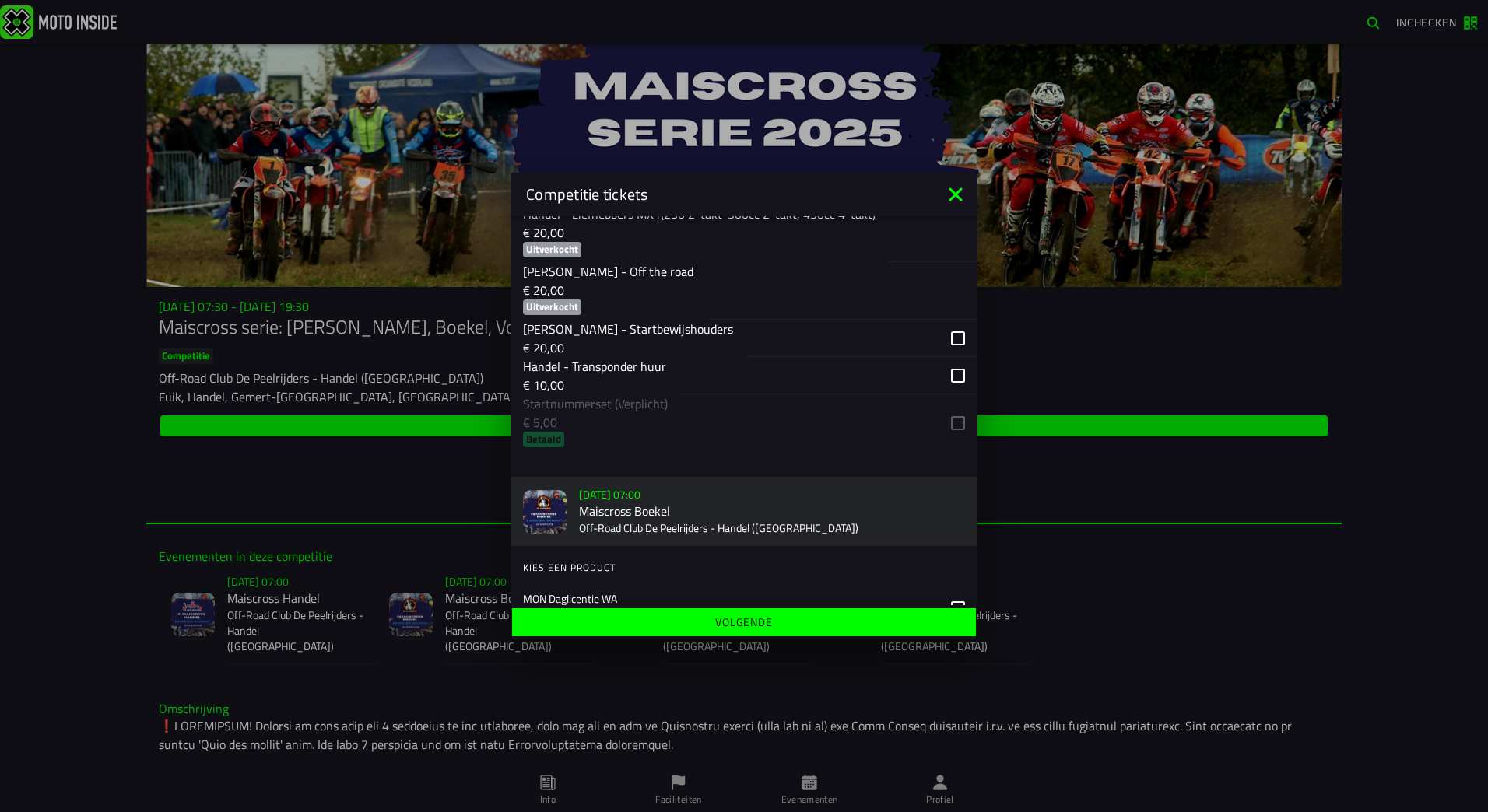
click at [944, 421] on ion-list "Kies ticket Handel - Mini’s (en 65cc beginners) € 20,00 Handel - Bromfietsen au…" at bounding box center [744, 191] width 467 height 535
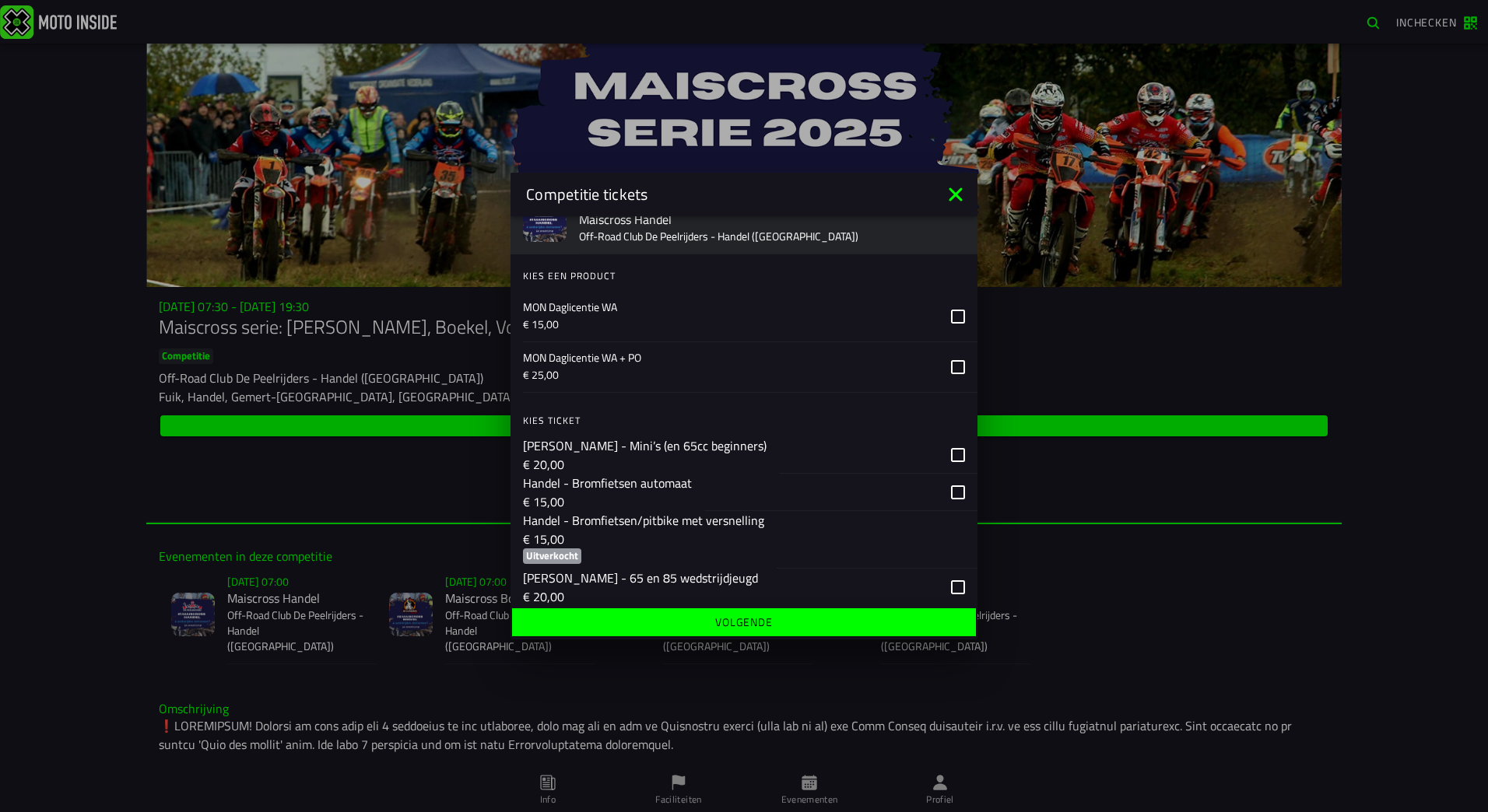
scroll to position [0, 0]
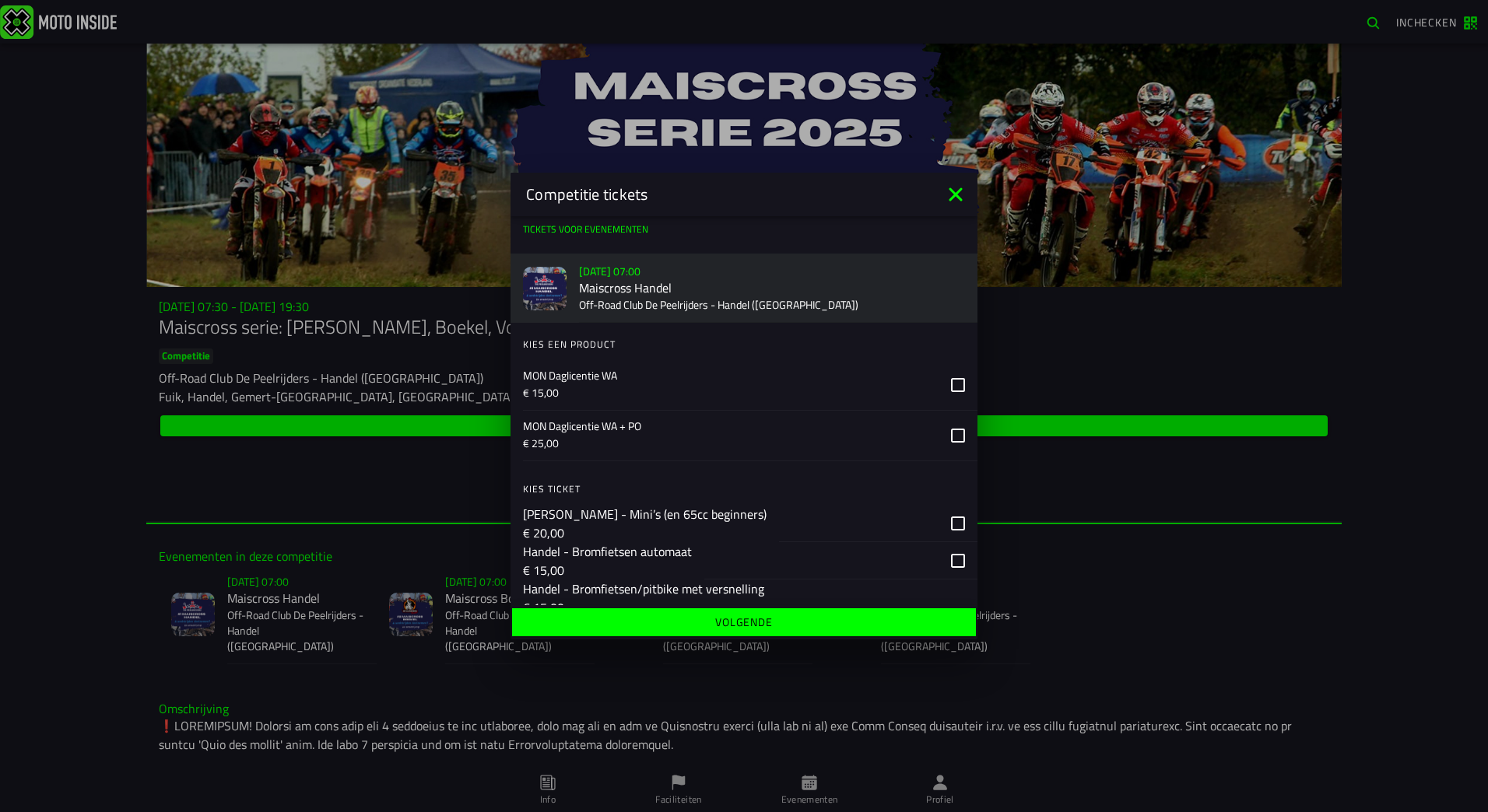
click at [1407, 23] on ion-backdrop at bounding box center [744, 406] width 1488 height 812
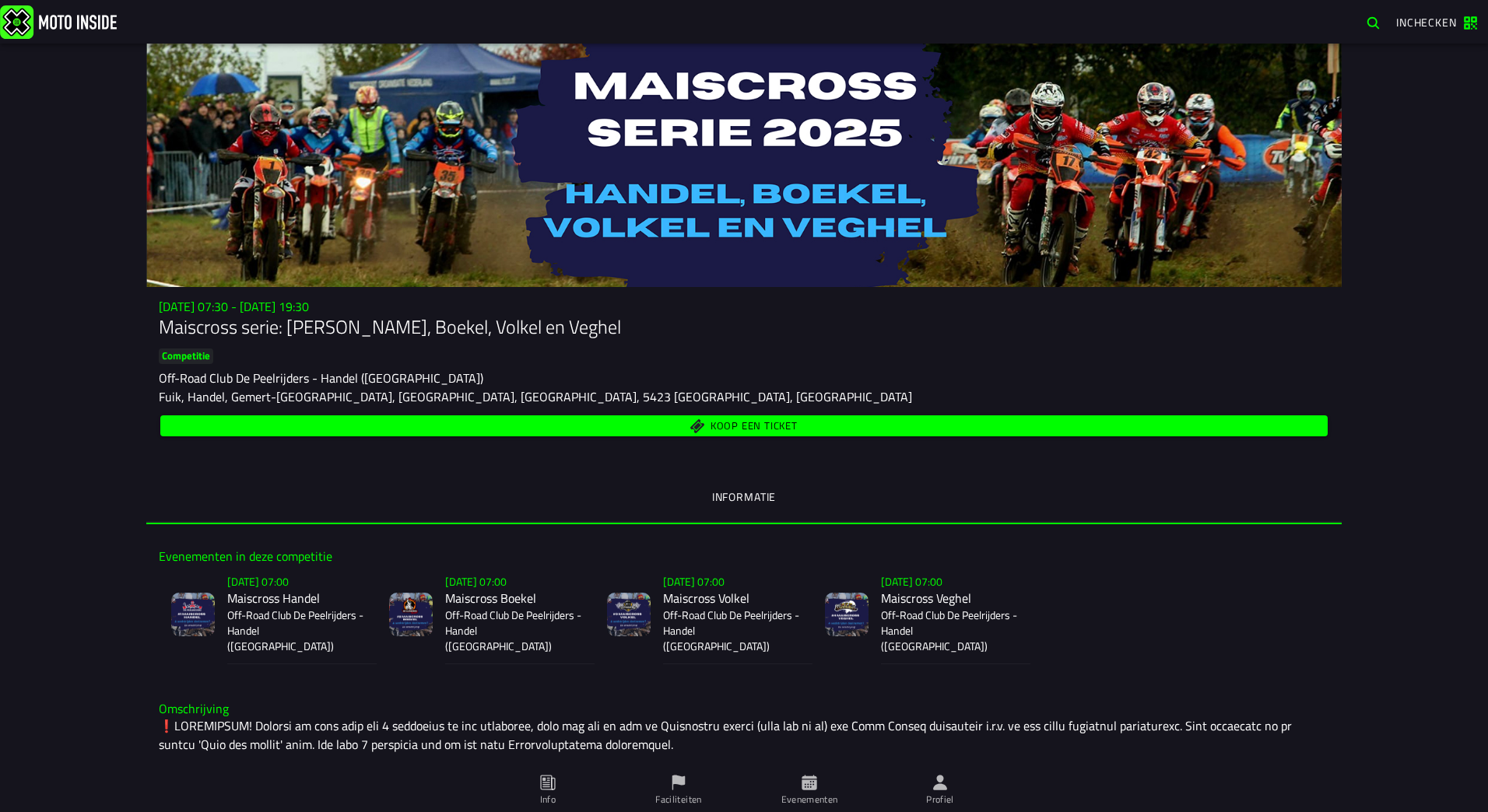
click at [733, 422] on span "Koop een ticket" at bounding box center [754, 426] width 87 height 10
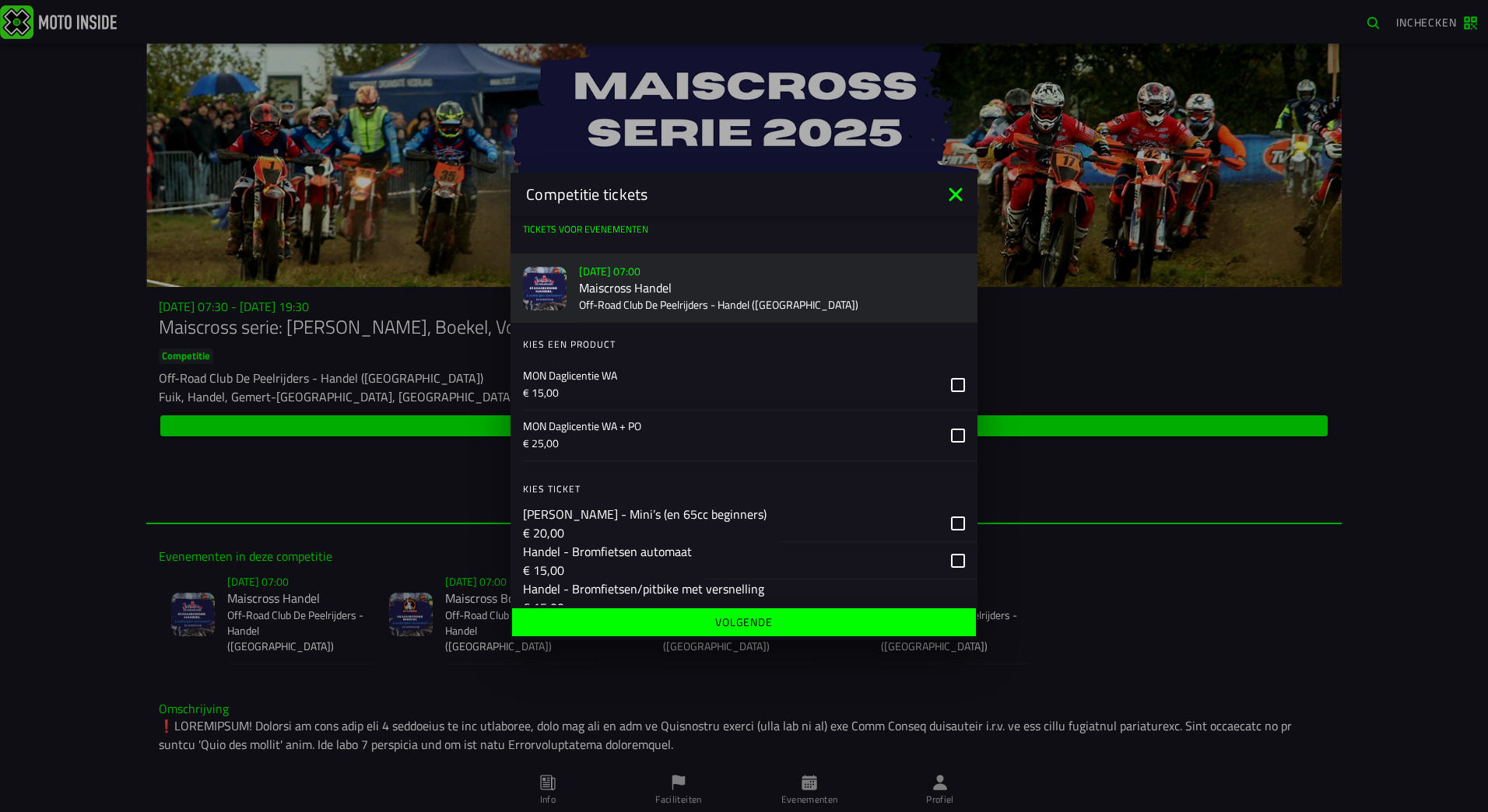
click at [951, 194] on icon at bounding box center [956, 194] width 25 height 25
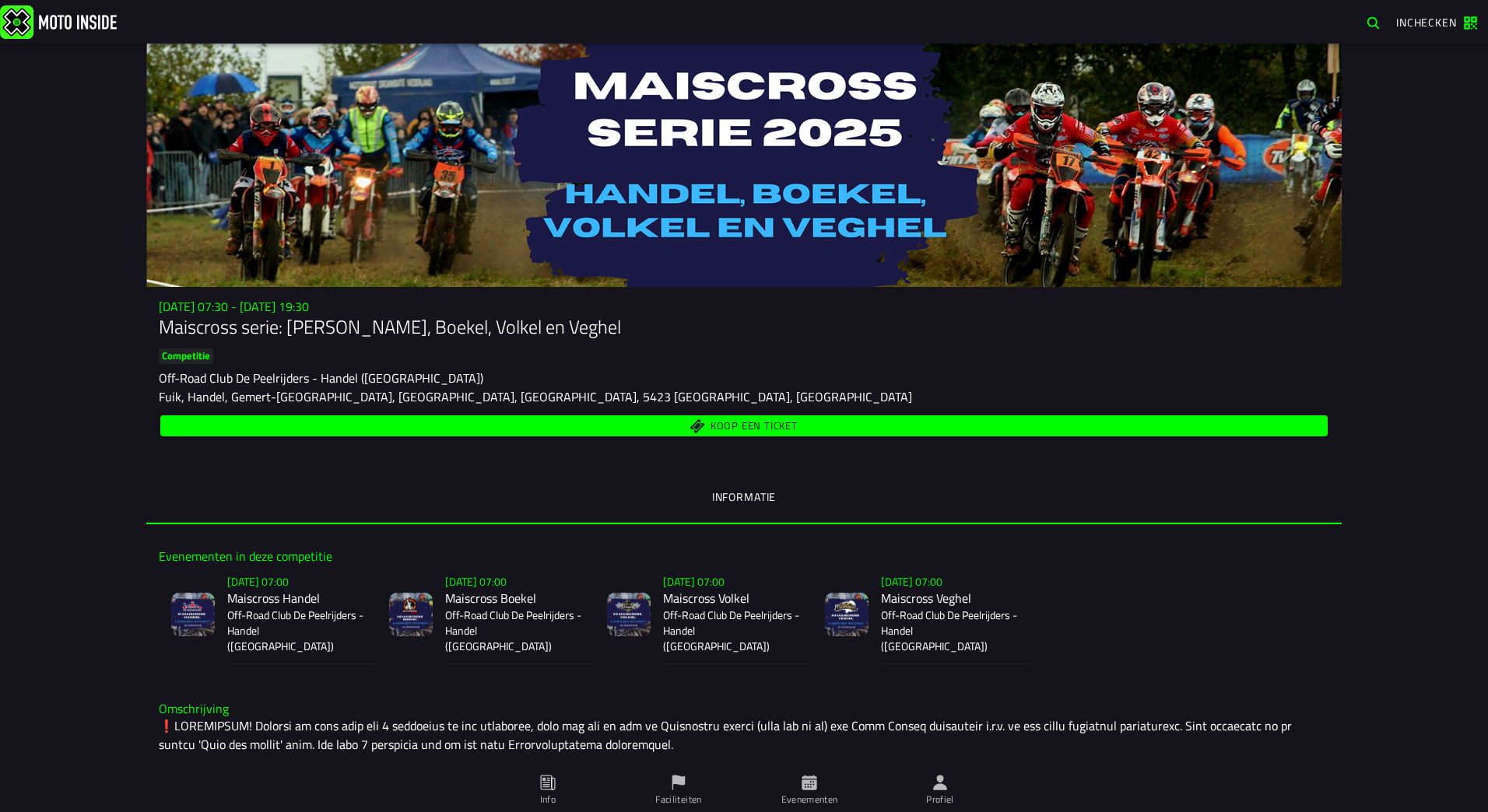
click at [723, 430] on span "Koop een ticket" at bounding box center [754, 426] width 87 height 10
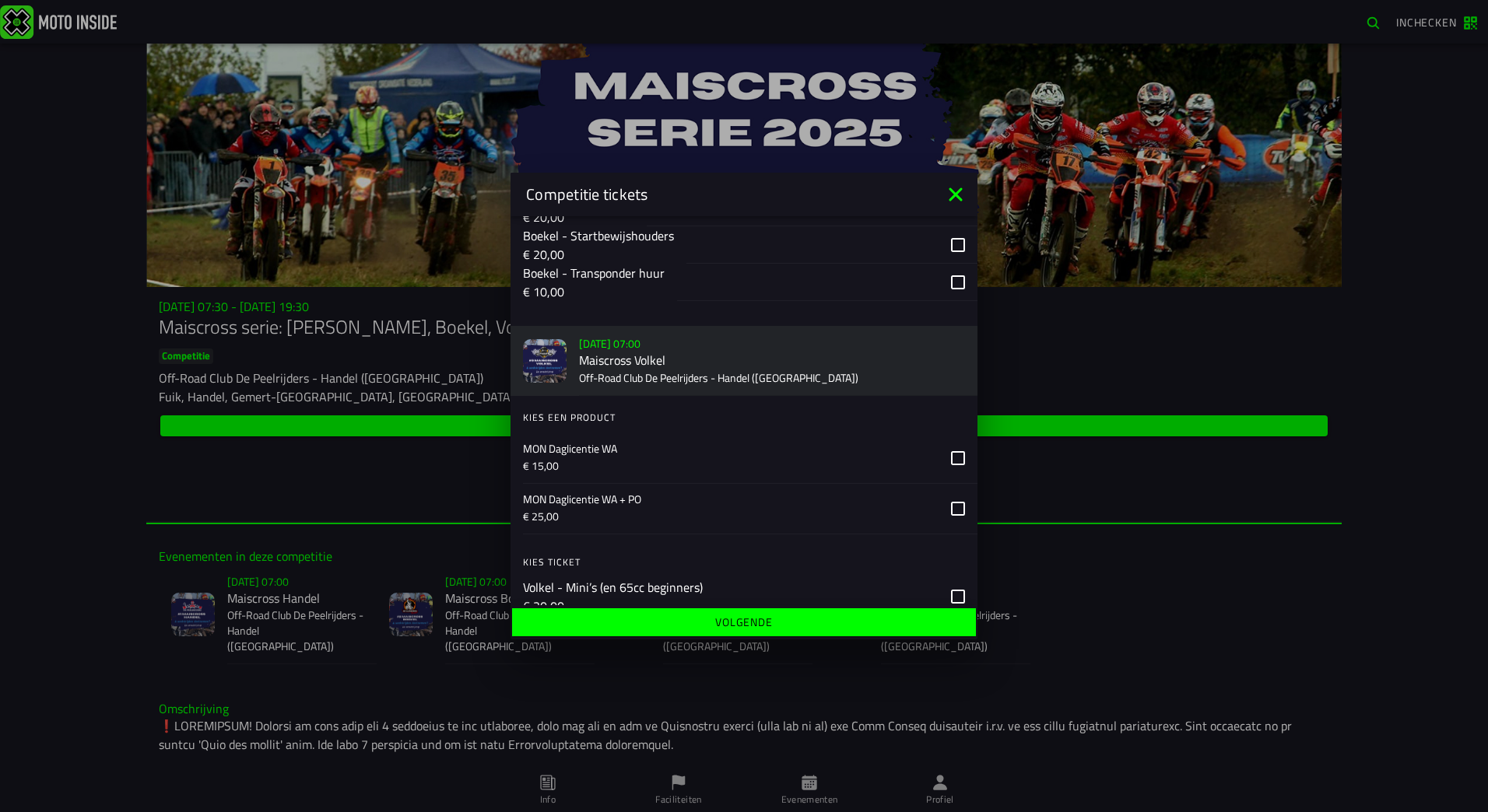
scroll to position [1478, 0]
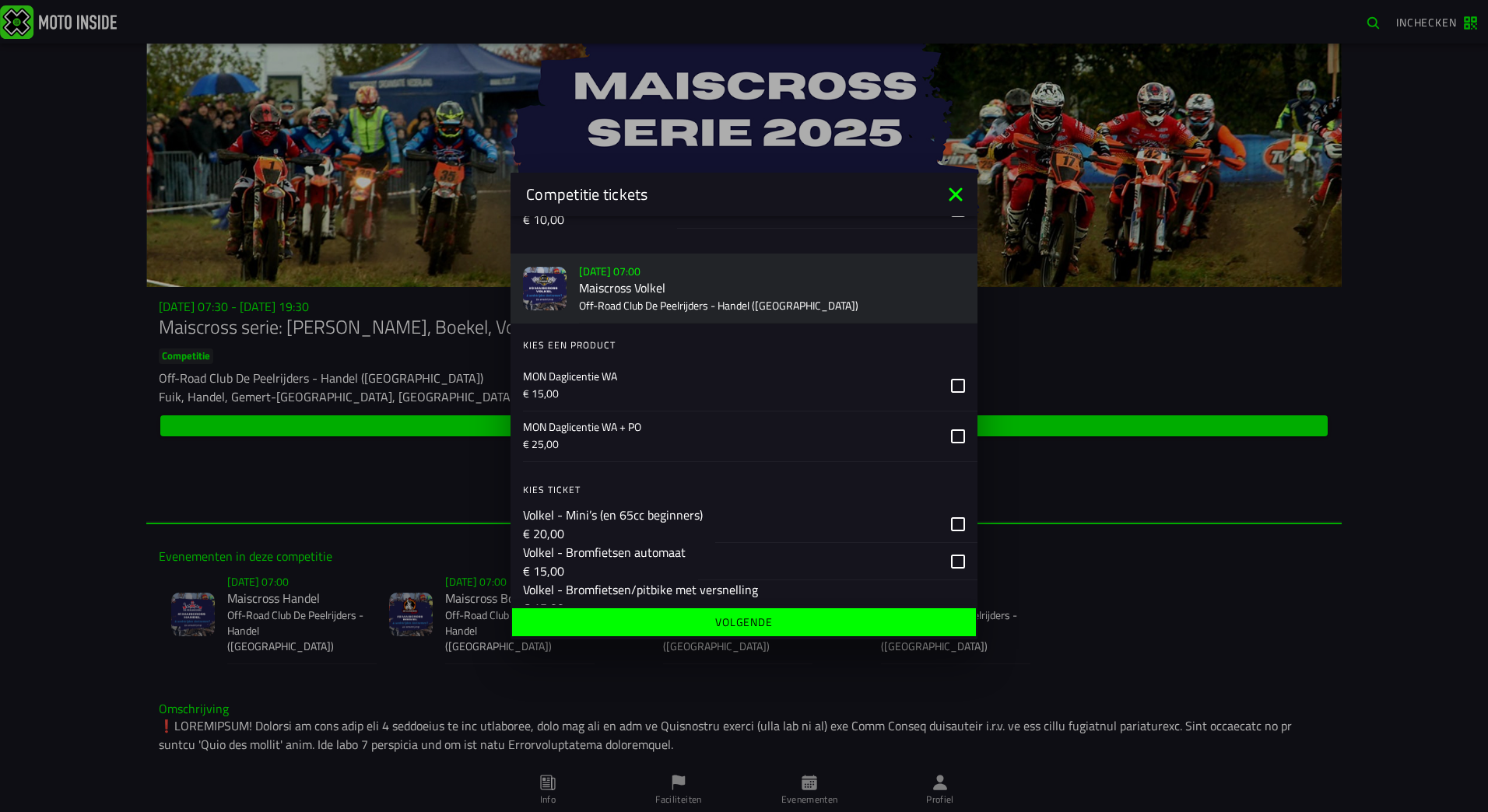
click at [1464, 24] on ion-backdrop at bounding box center [744, 406] width 1488 height 812
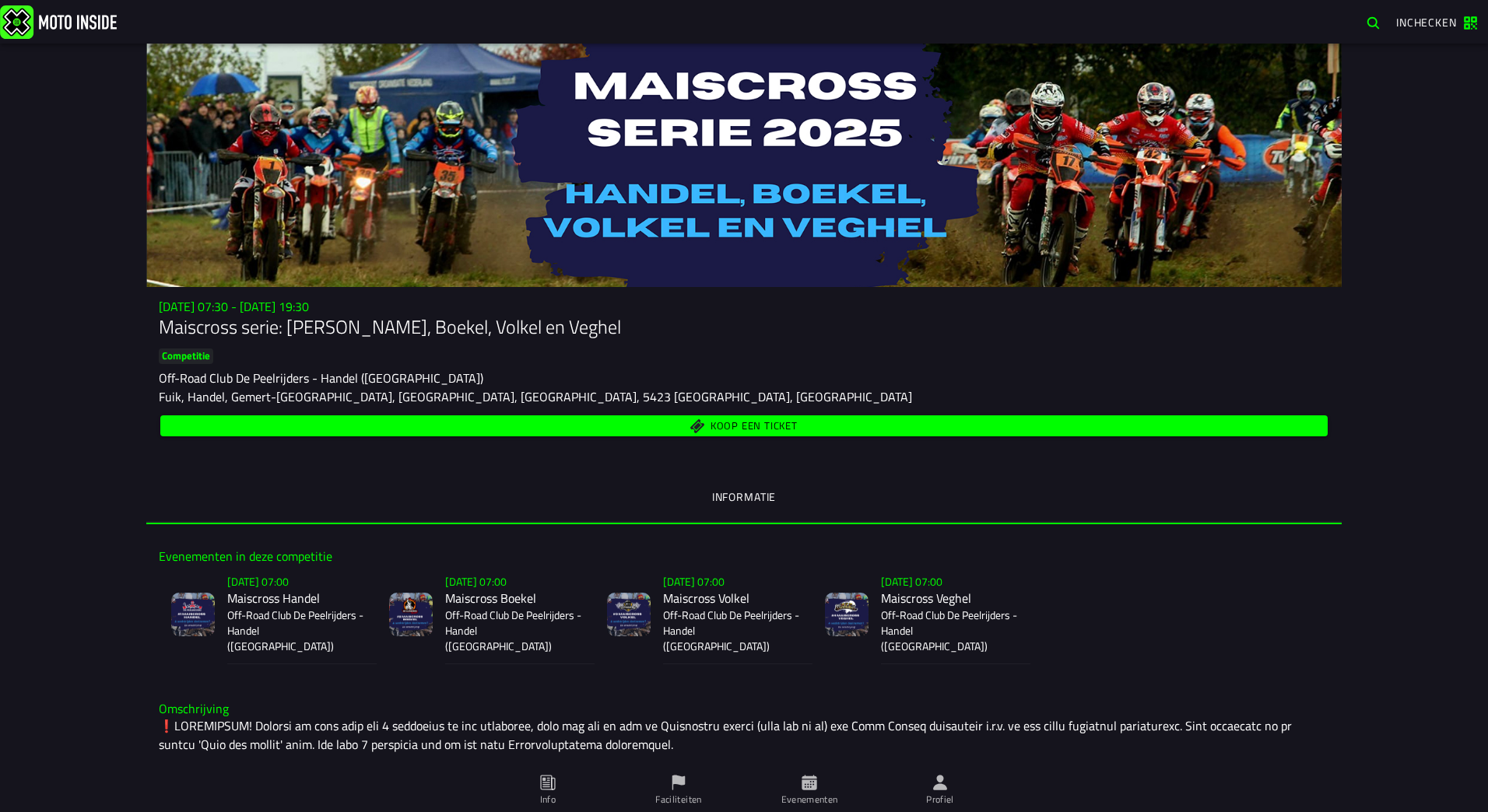
click at [1424, 29] on span "Inchecken" at bounding box center [1426, 22] width 61 height 16
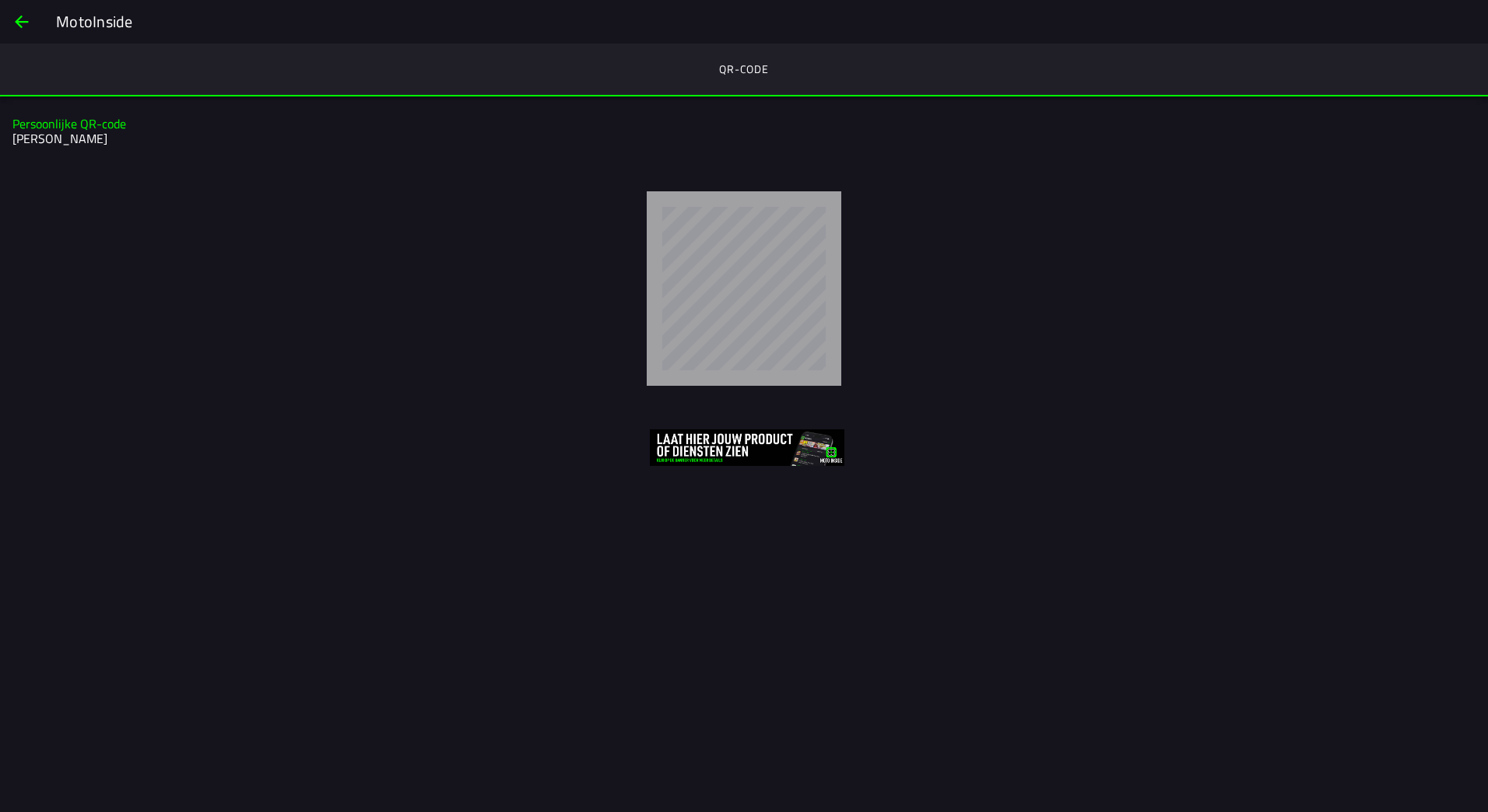
click at [0, 0] on slot "Persoonlijke QR-code" at bounding box center [0, 0] width 0 height 0
click at [25, 29] on span "back" at bounding box center [22, 21] width 19 height 37
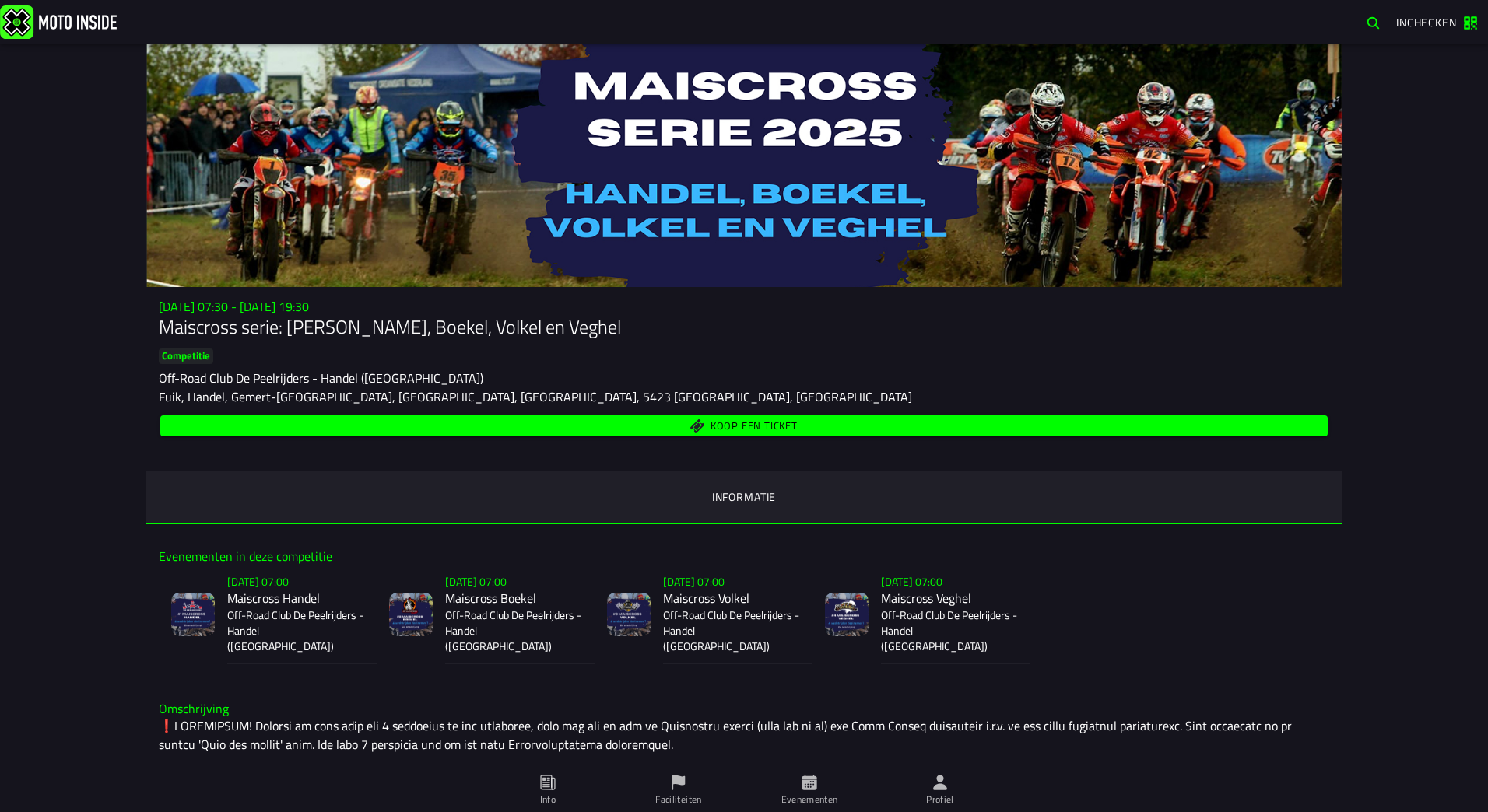
click at [175, 348] on div "[DATE] 07:30 - [DATE] 19:30 Maiscross serie: Handel, Boekel, Volkel en Veghel C…" at bounding box center [744, 369] width 1196 height 140
click at [28, 23] on img at bounding box center [58, 21] width 117 height 33
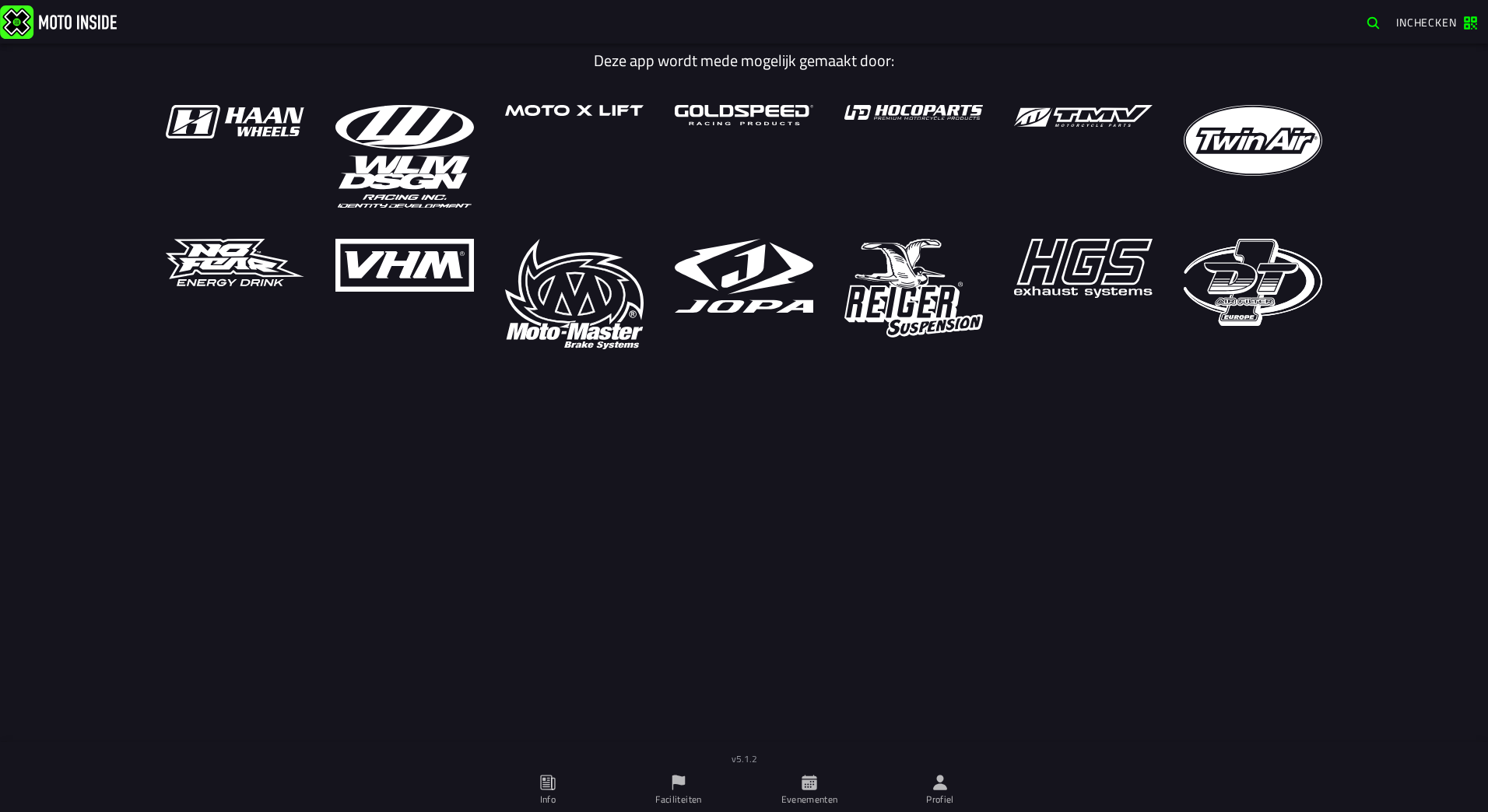
click at [1436, 25] on span "Inchecken" at bounding box center [1426, 22] width 61 height 16
